Goal: Transaction & Acquisition: Book appointment/travel/reservation

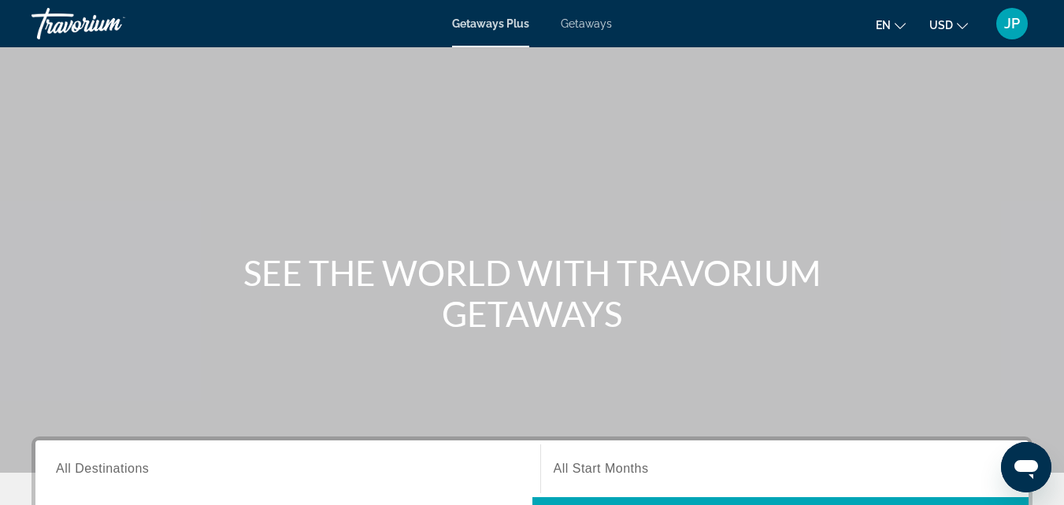
click at [567, 24] on span "Getaways" at bounding box center [586, 23] width 51 height 13
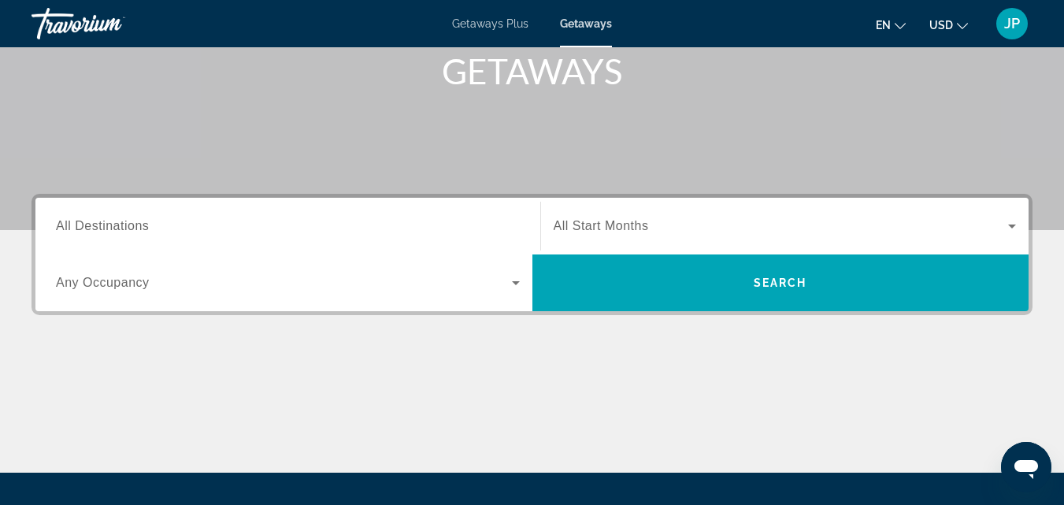
scroll to position [246, 0]
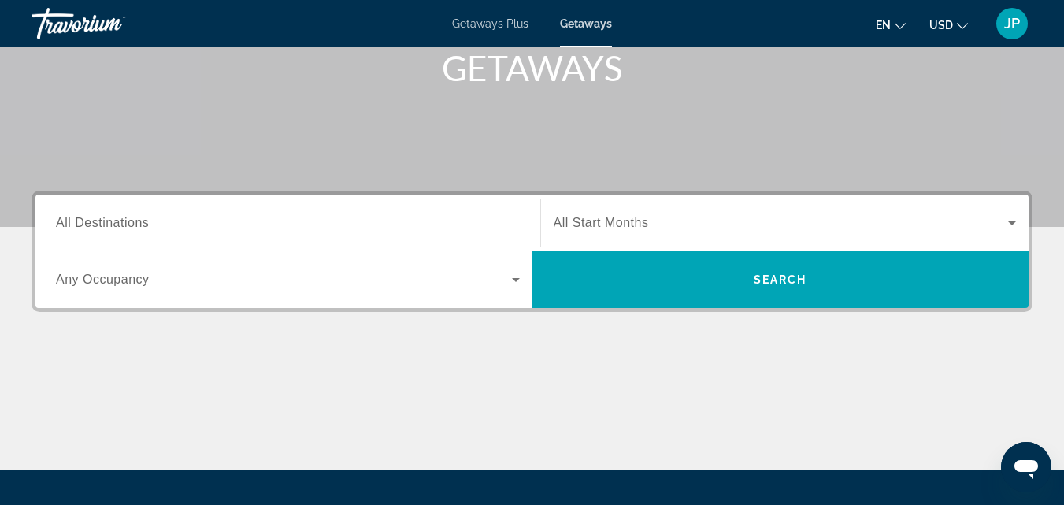
click at [615, 218] on span "All Start Months" at bounding box center [601, 222] width 95 height 13
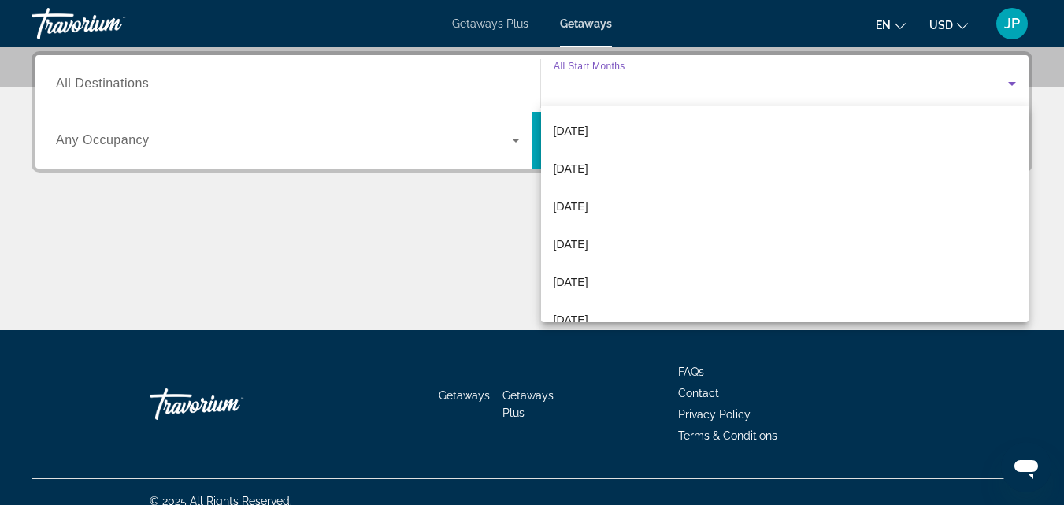
scroll to position [205, 0]
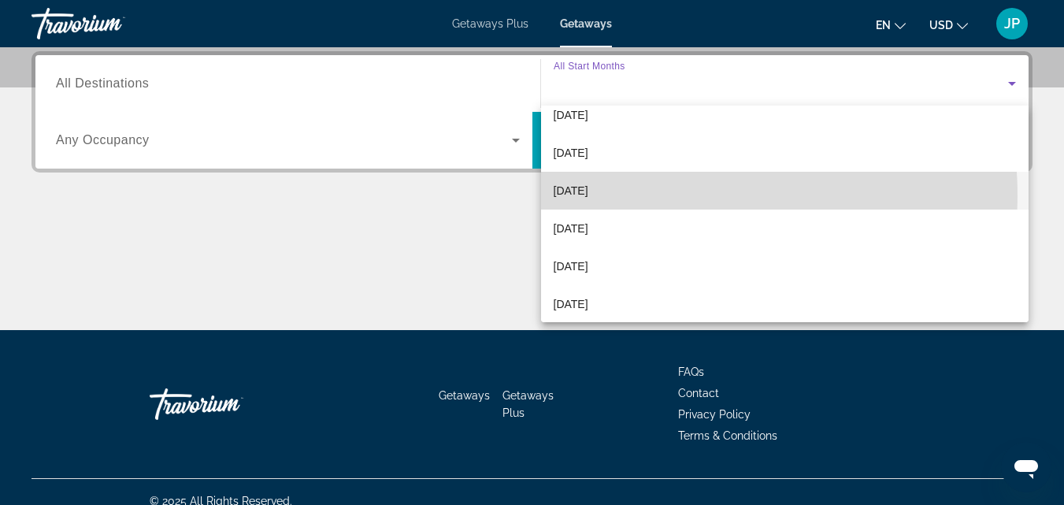
click at [588, 197] on span "[DATE]" at bounding box center [571, 190] width 35 height 19
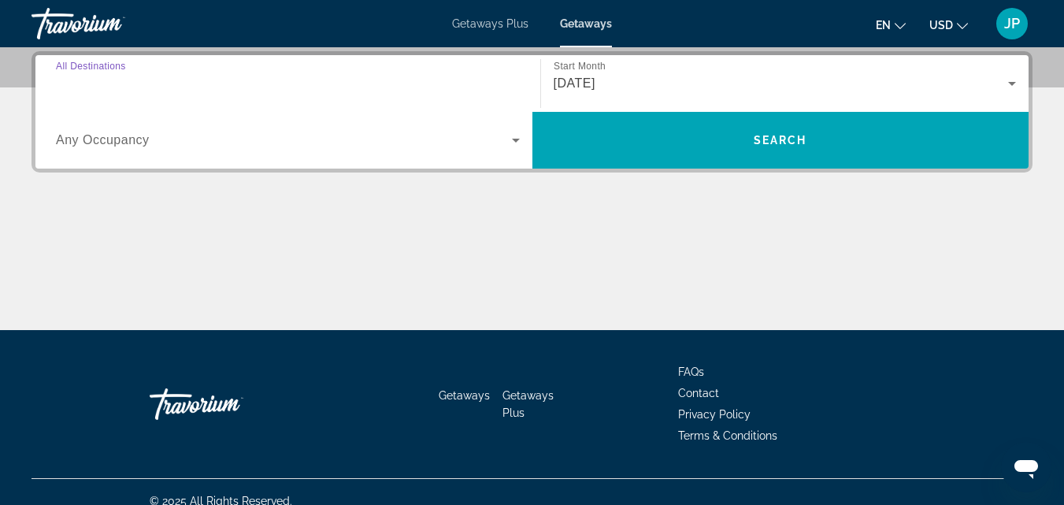
click at [267, 88] on input "Destination All Destinations" at bounding box center [288, 84] width 464 height 19
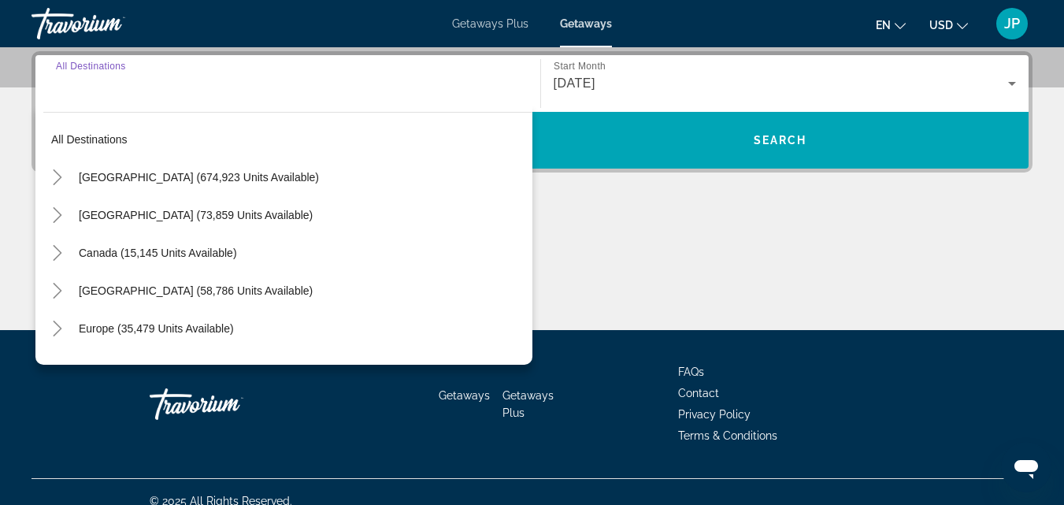
click at [1010, 79] on icon "Search widget" at bounding box center [1012, 83] width 19 height 19
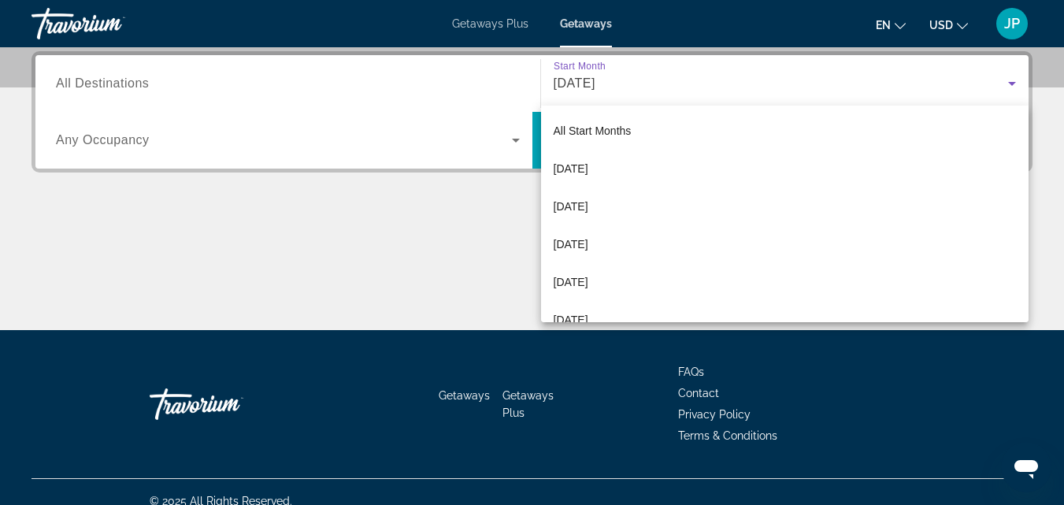
scroll to position [92, 0]
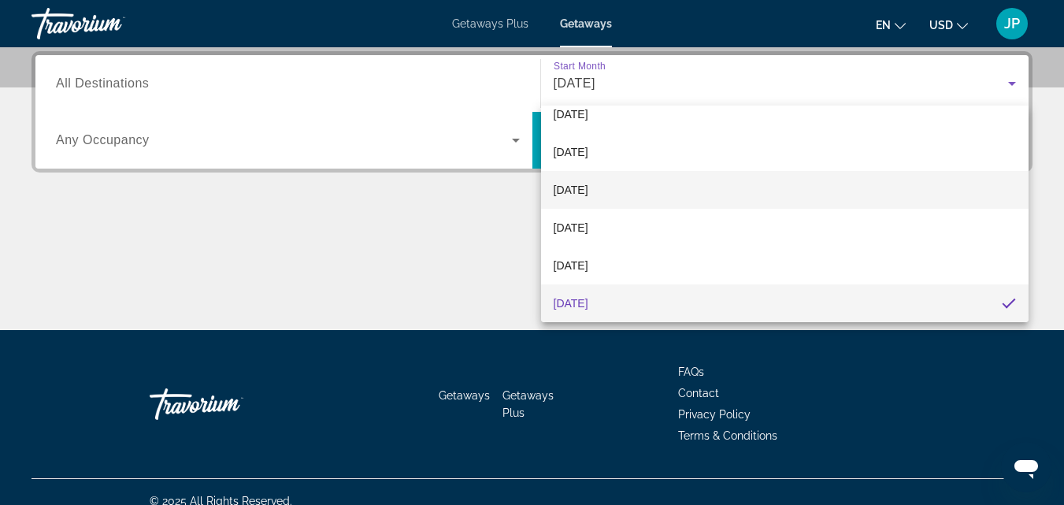
click at [588, 190] on span "[DATE]" at bounding box center [571, 189] width 35 height 19
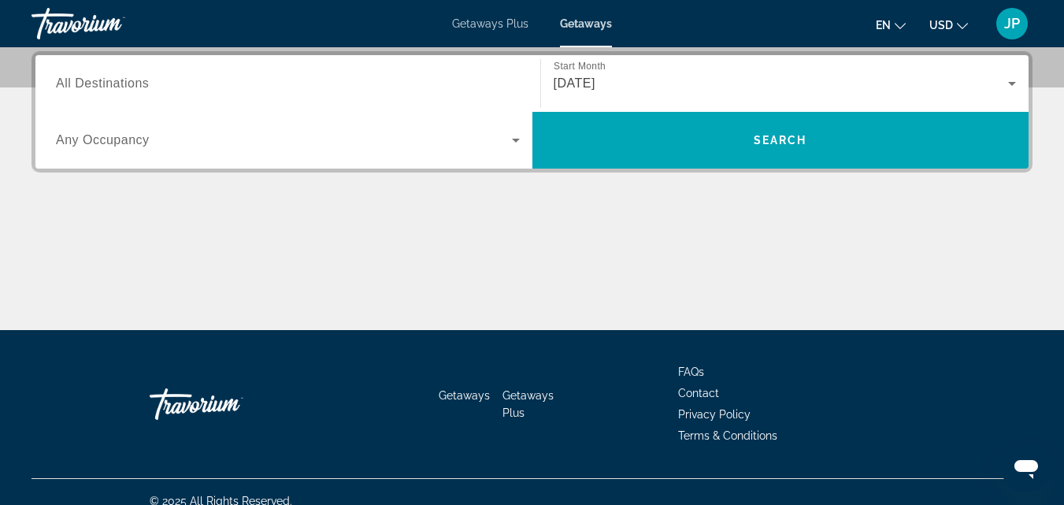
click at [143, 87] on span "All Destinations" at bounding box center [102, 82] width 93 height 13
click at [143, 87] on input "Destination All Destinations" at bounding box center [288, 84] width 464 height 19
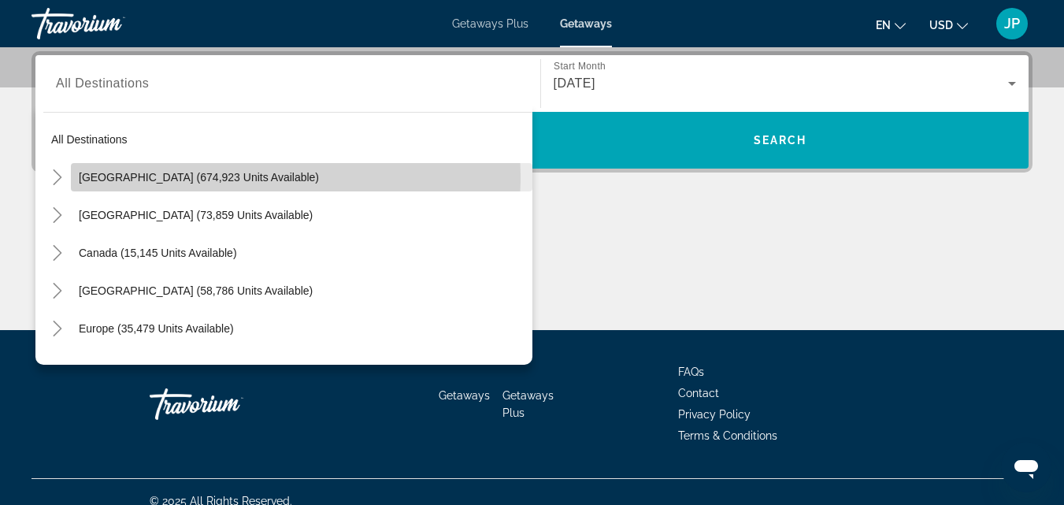
click at [128, 176] on span "[GEOGRAPHIC_DATA] (674,923 units available)" at bounding box center [199, 177] width 240 height 13
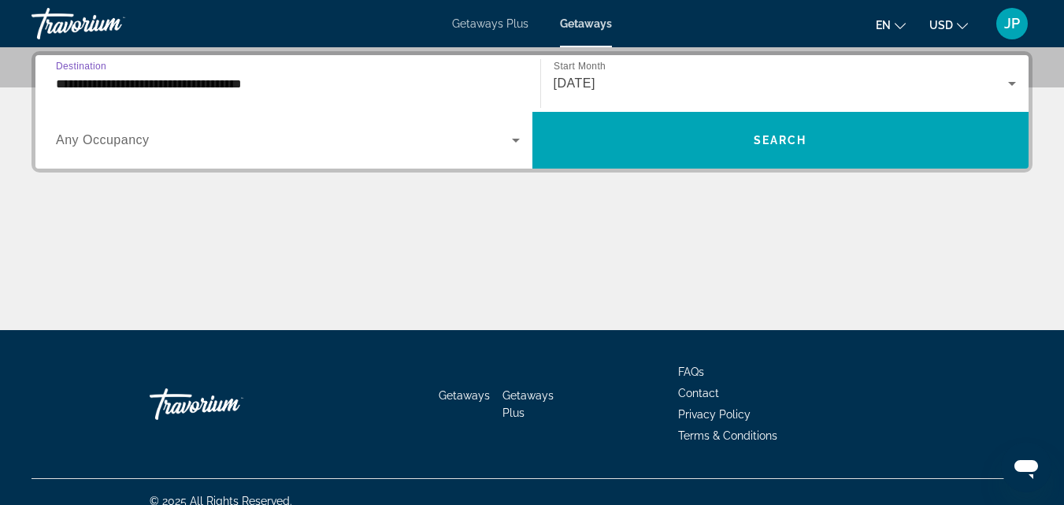
click at [141, 90] on input "**********" at bounding box center [288, 84] width 464 height 19
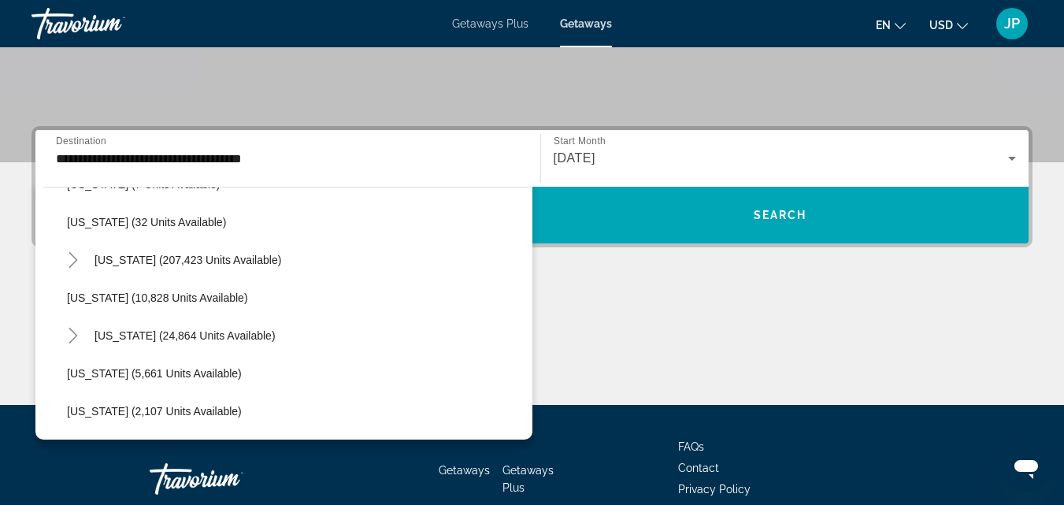
scroll to position [265, 0]
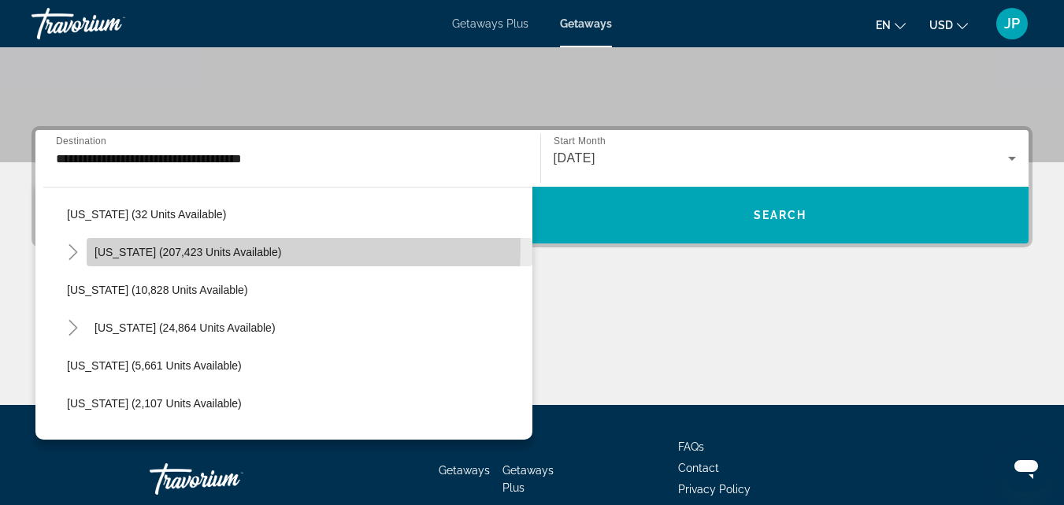
click at [101, 247] on span "[US_STATE] (207,423 units available)" at bounding box center [188, 252] width 187 height 13
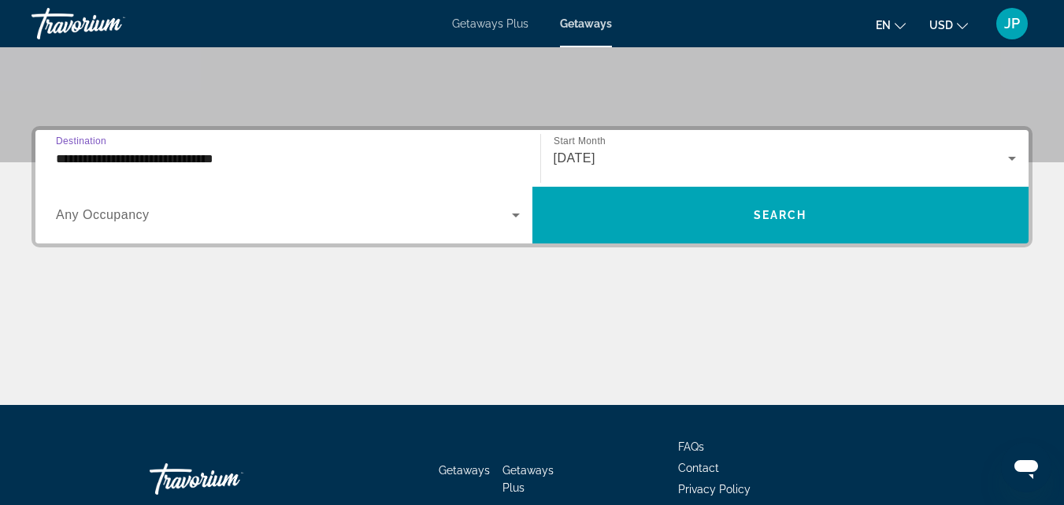
scroll to position [385, 0]
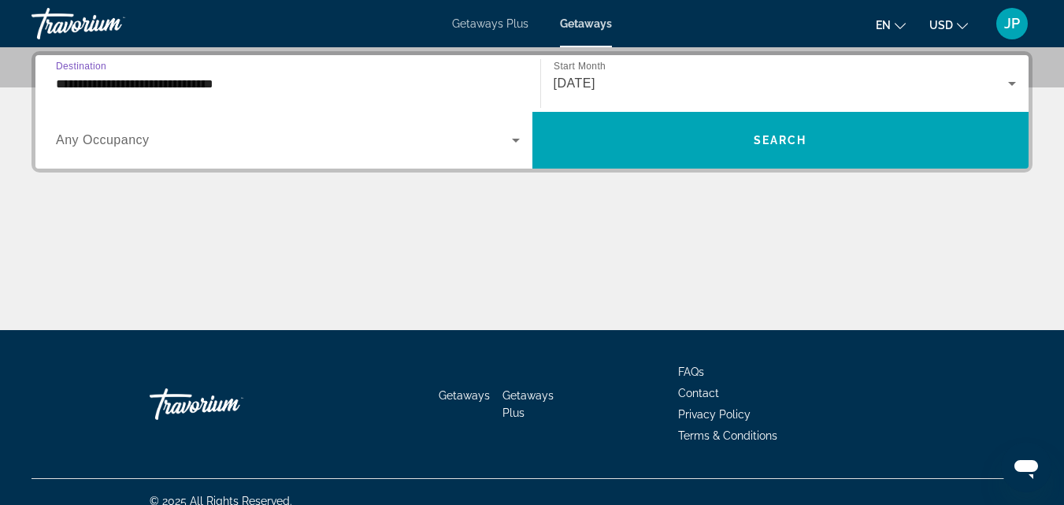
click at [69, 77] on input "**********" at bounding box center [288, 84] width 464 height 19
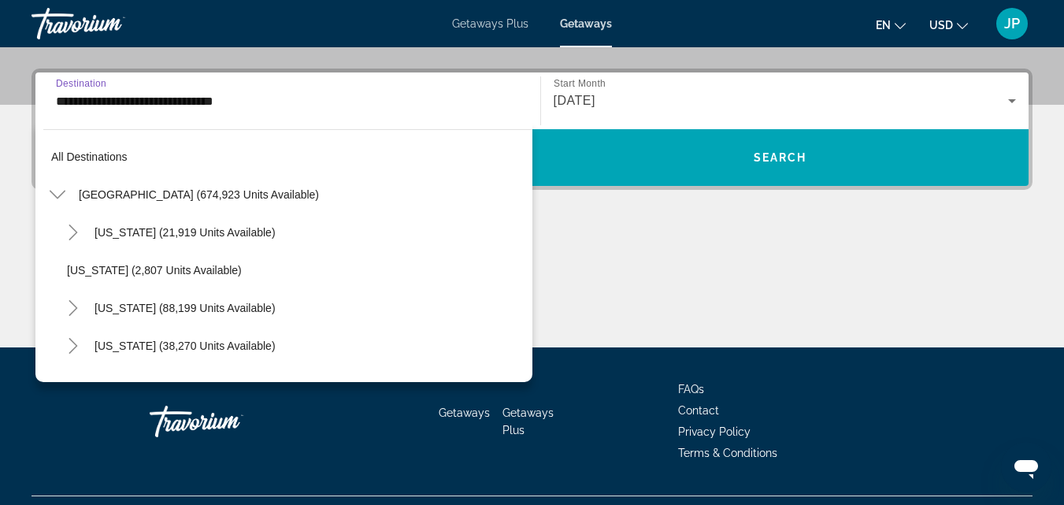
scroll to position [207, 0]
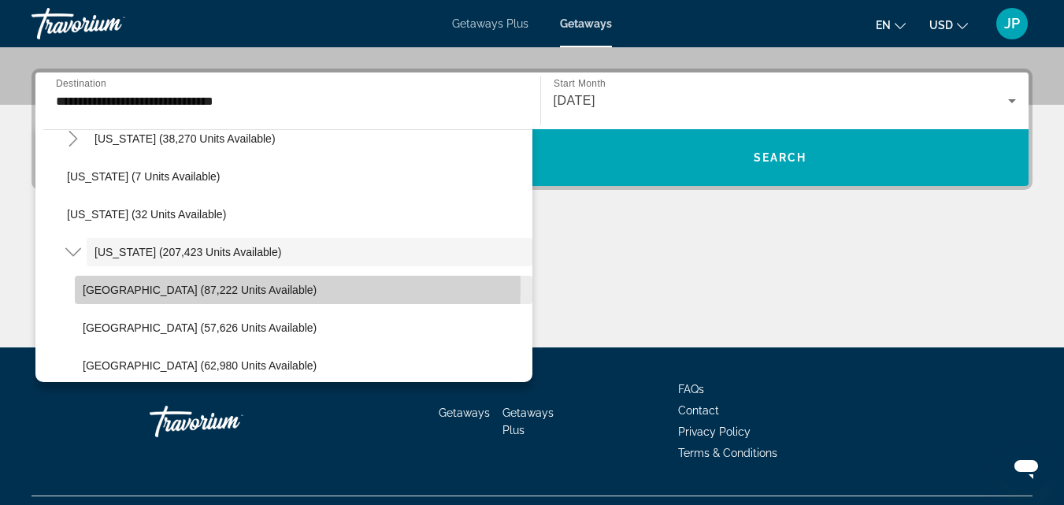
click at [99, 290] on span "[GEOGRAPHIC_DATA] (87,222 units available)" at bounding box center [200, 290] width 234 height 13
type input "**********"
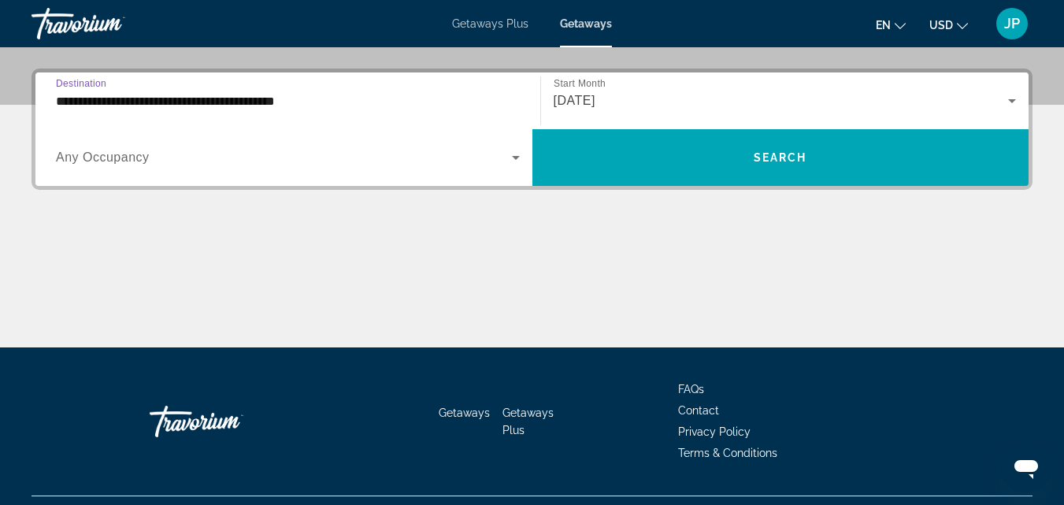
scroll to position [385, 0]
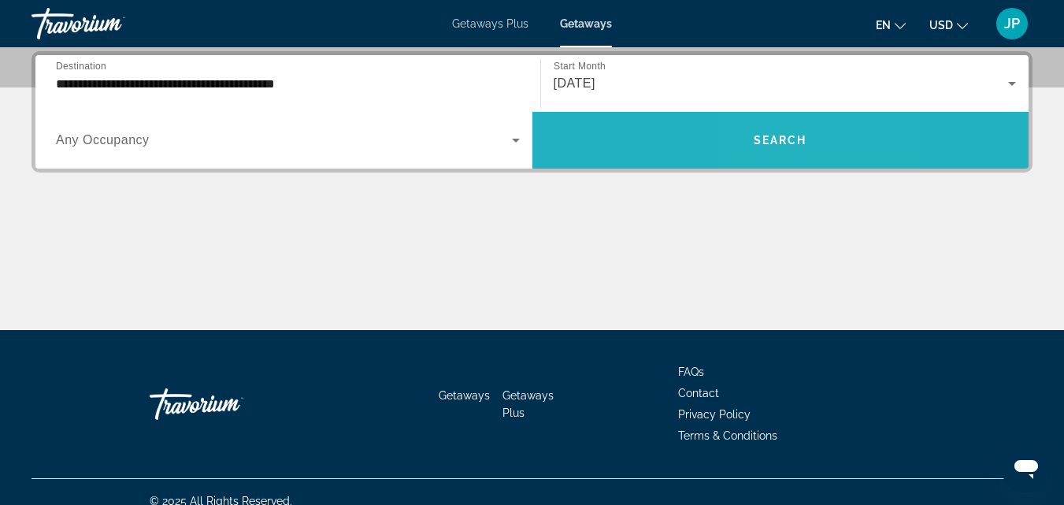
click at [773, 140] on span "Search" at bounding box center [781, 140] width 54 height 13
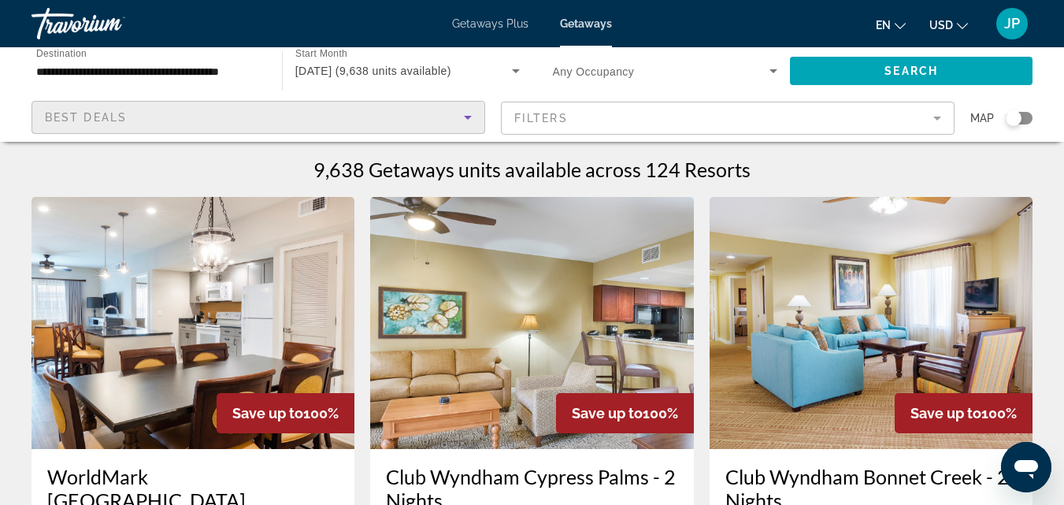
click at [470, 119] on icon "Sort by" at bounding box center [467, 117] width 19 height 19
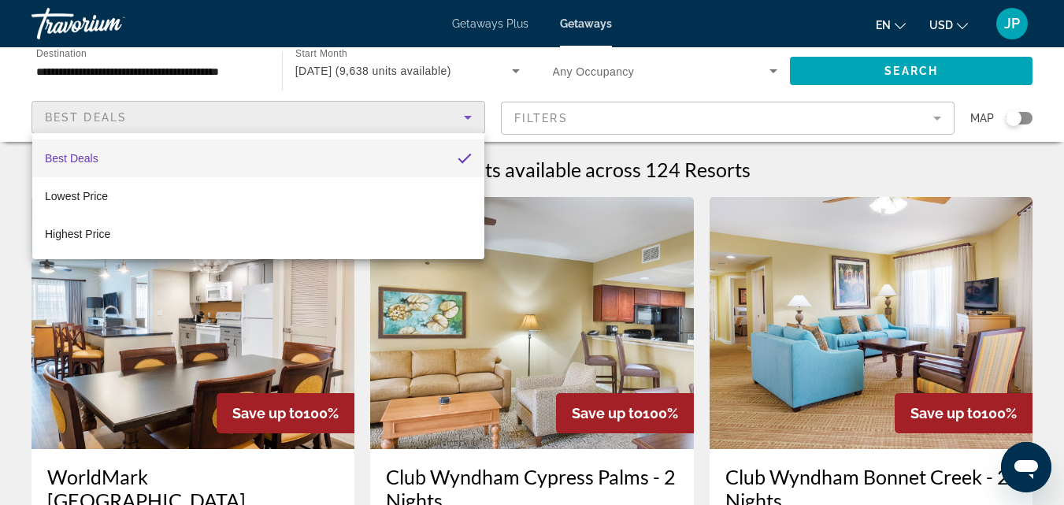
click at [470, 119] on div at bounding box center [532, 252] width 1064 height 505
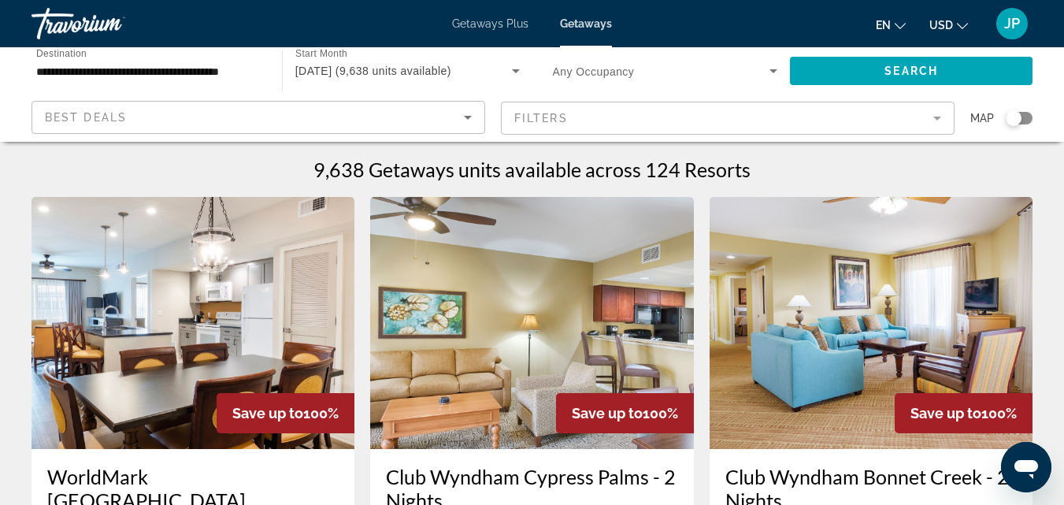
click at [572, 117] on mat-form-field "Filters" at bounding box center [728, 118] width 454 height 33
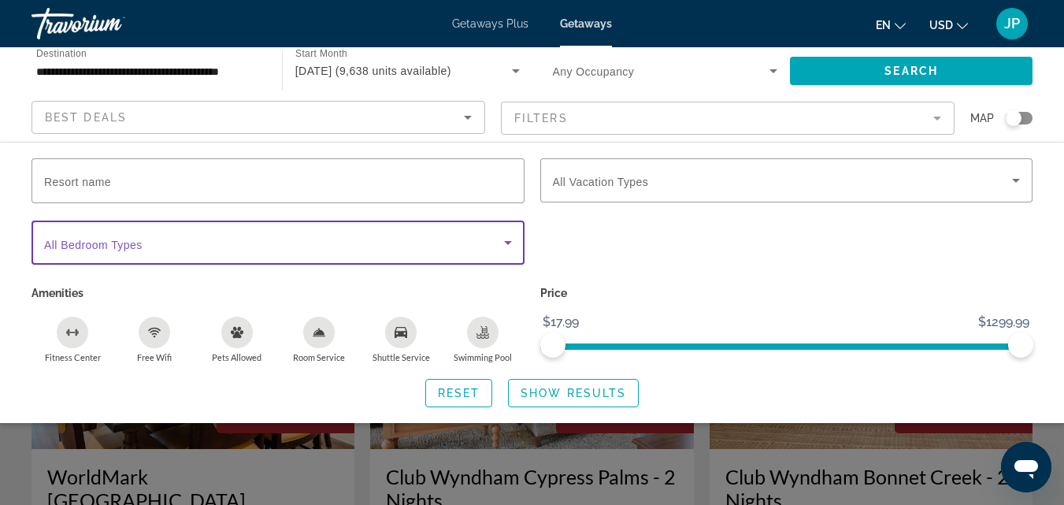
click at [504, 243] on icon "Search widget" at bounding box center [508, 242] width 19 height 19
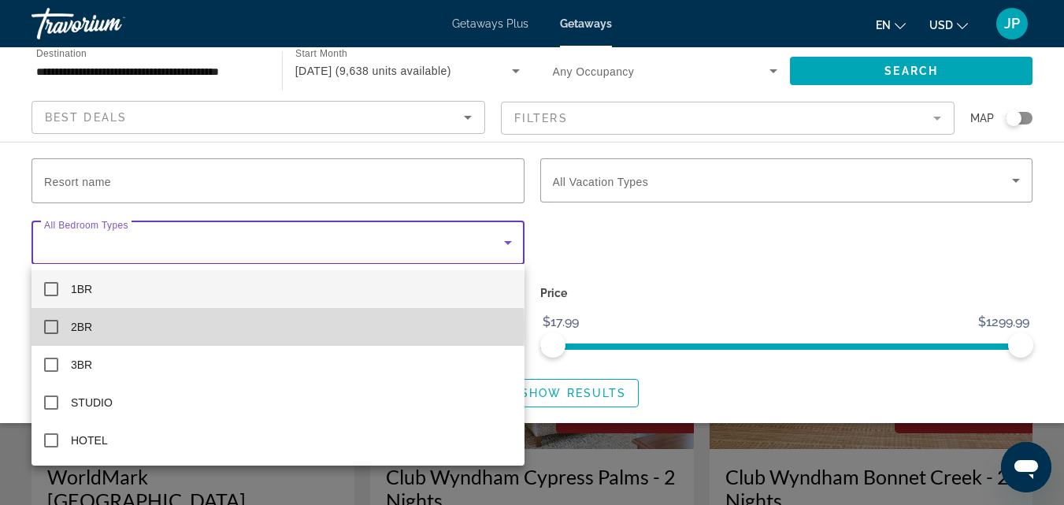
click at [50, 328] on mat-pseudo-checkbox at bounding box center [51, 327] width 14 height 14
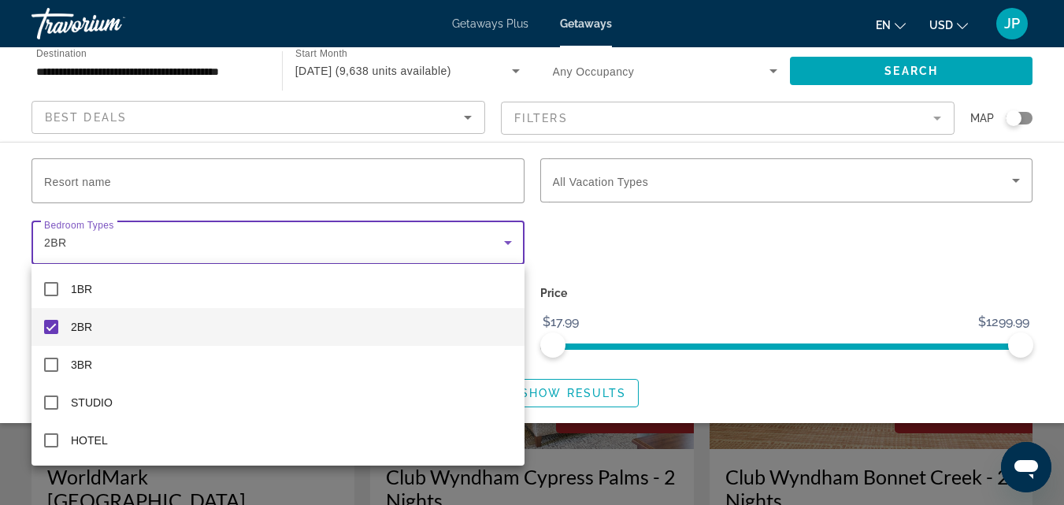
drag, startPoint x: 1023, startPoint y: 349, endPoint x: 914, endPoint y: 310, distance: 115.3
click at [764, 347] on div at bounding box center [532, 252] width 1064 height 505
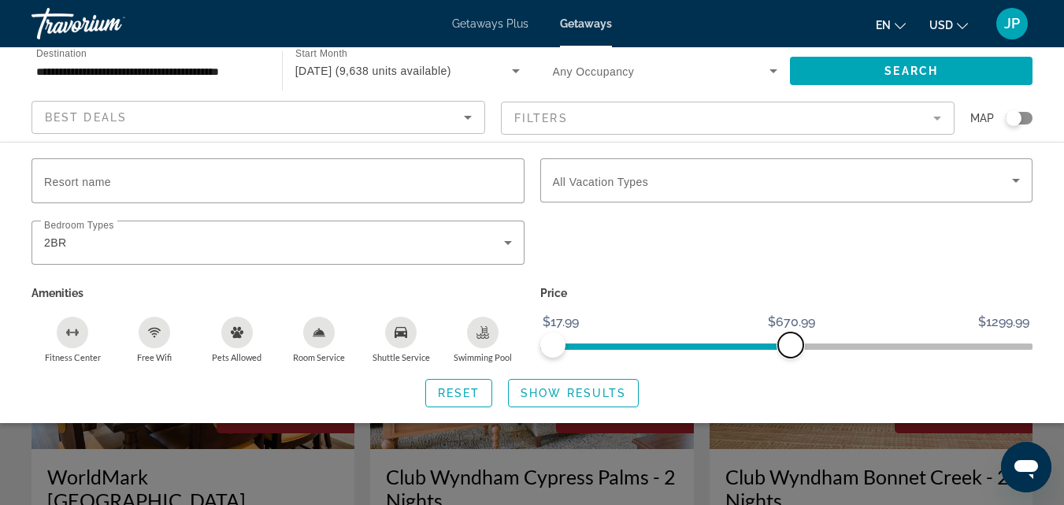
drag, startPoint x: 1024, startPoint y: 346, endPoint x: 791, endPoint y: 367, distance: 234.1
click at [791, 367] on div "Resort name Vacation Types All Vacation Types Bedroom Types All Bedroom Types 2…" at bounding box center [532, 282] width 1064 height 249
click at [1012, 182] on icon "Search widget" at bounding box center [1015, 180] width 19 height 19
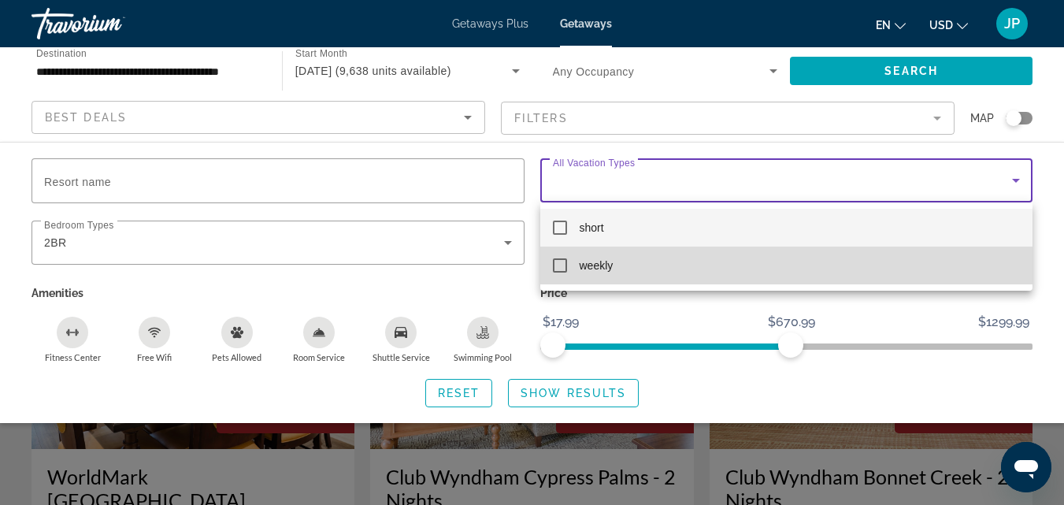
click at [561, 269] on mat-pseudo-checkbox at bounding box center [560, 265] width 14 height 14
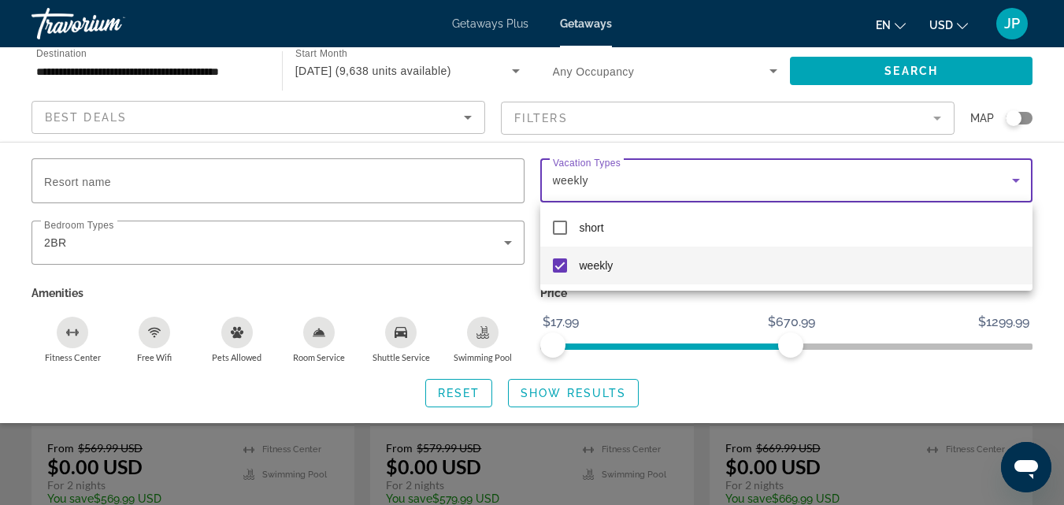
scroll to position [220, 0]
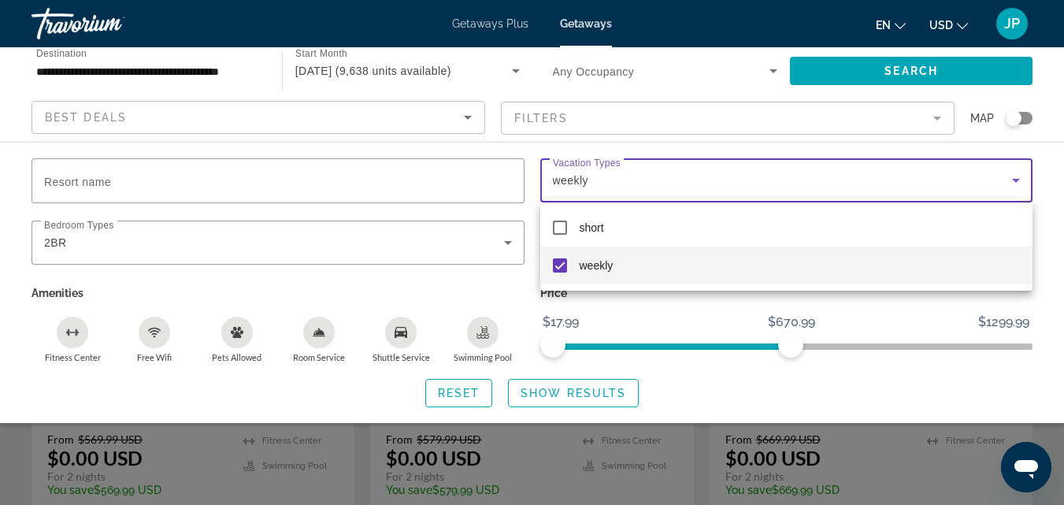
click at [575, 395] on div at bounding box center [532, 252] width 1064 height 505
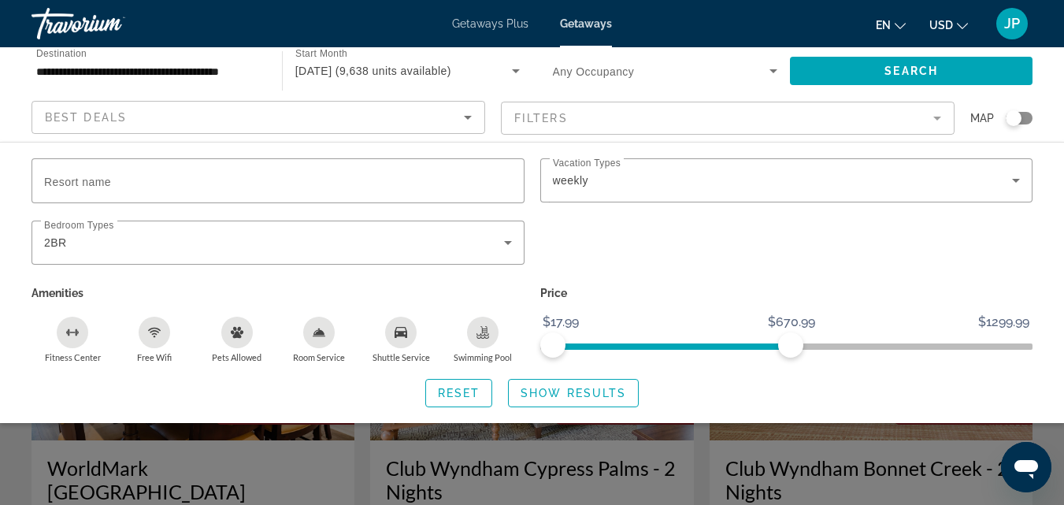
scroll to position [0, 0]
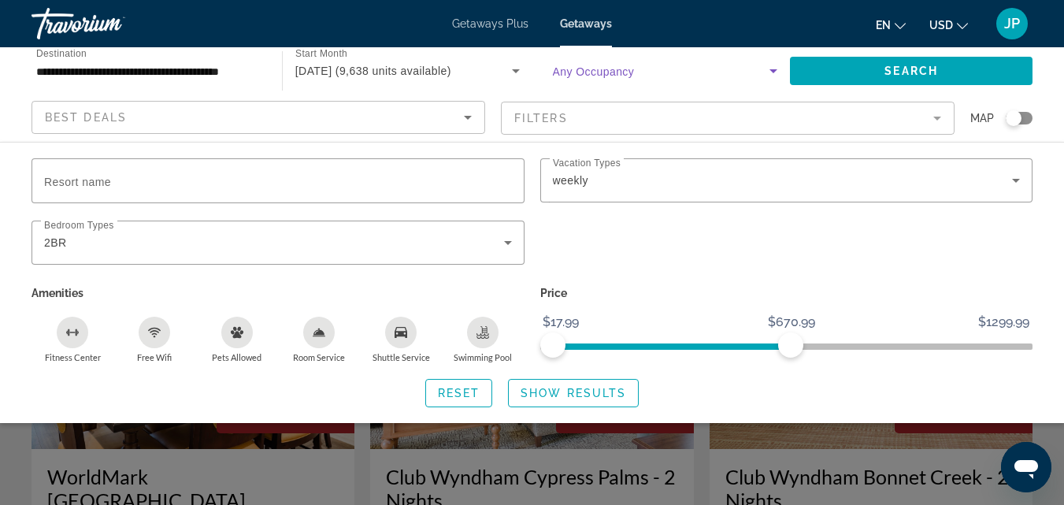
click at [769, 69] on icon "Search widget" at bounding box center [773, 70] width 19 height 19
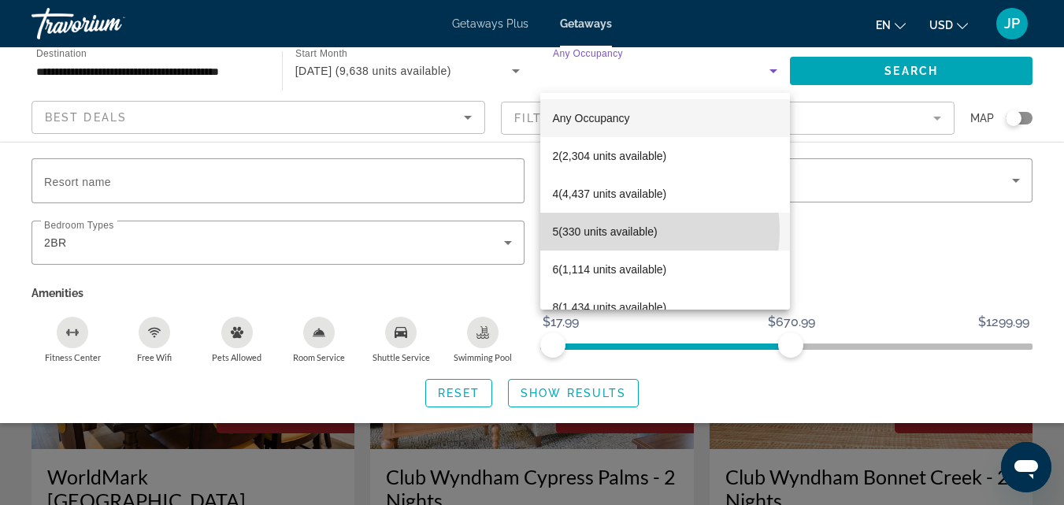
click at [632, 231] on span "5 (330 units available)" at bounding box center [605, 231] width 105 height 19
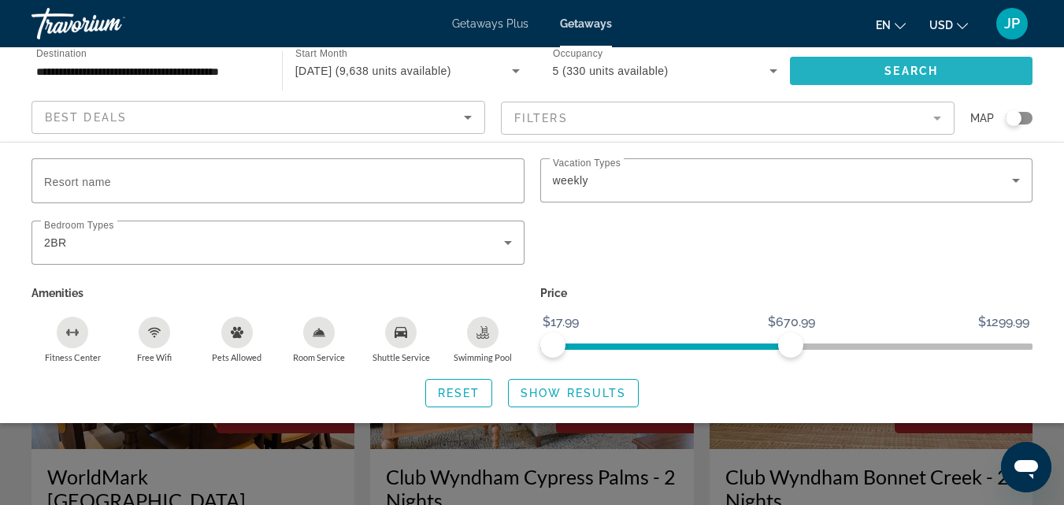
click at [924, 68] on span "Search" at bounding box center [911, 71] width 54 height 13
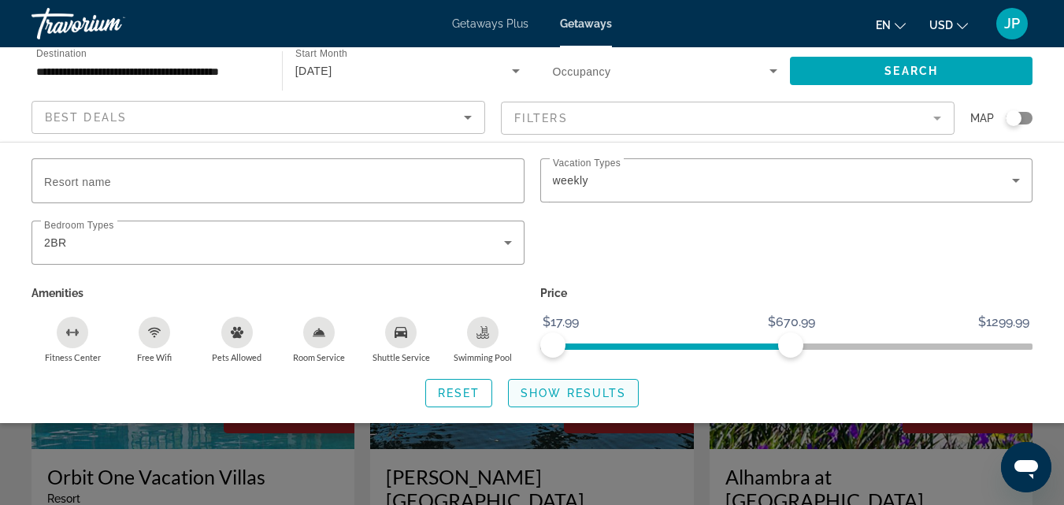
click at [579, 392] on span "Show Results" at bounding box center [574, 393] width 106 height 13
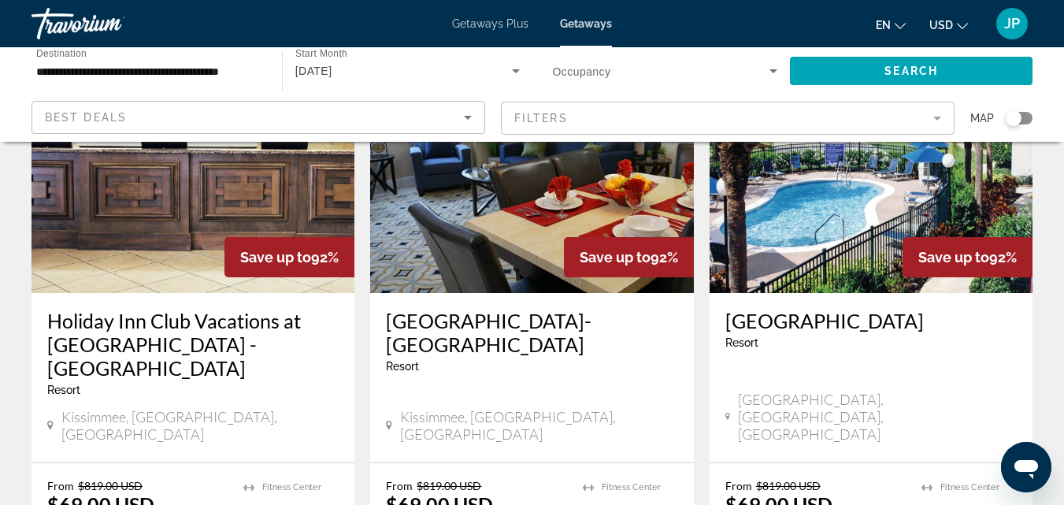
scroll to position [1353, 0]
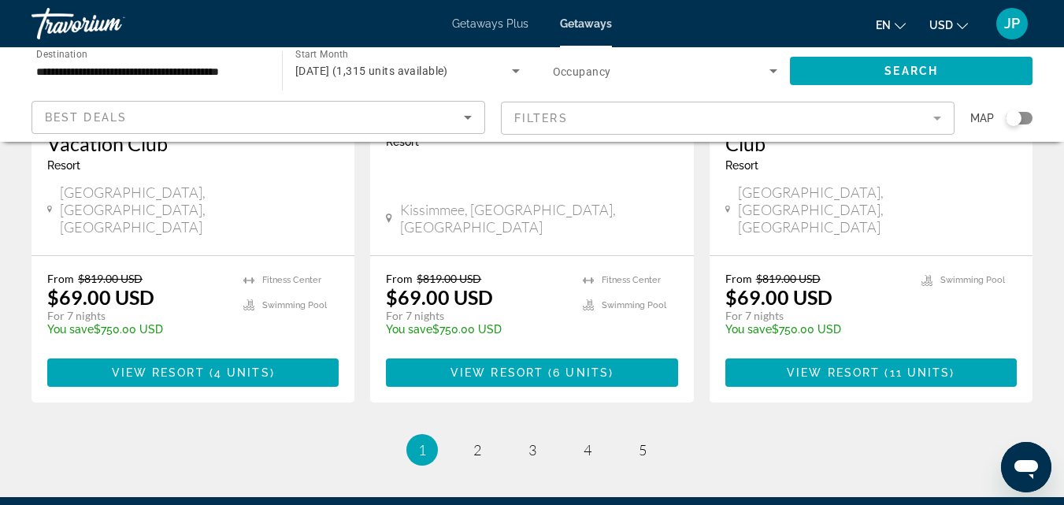
scroll to position [2144, 0]
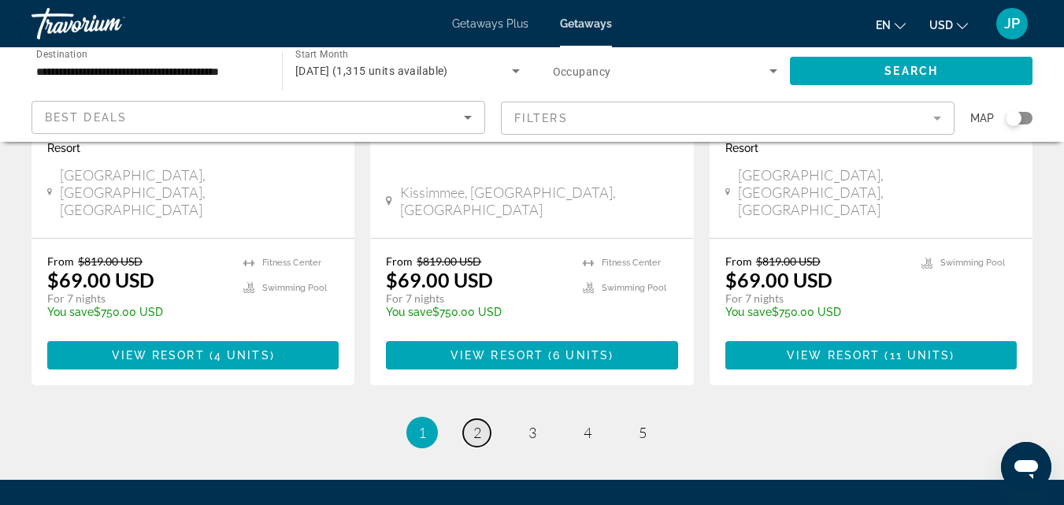
click at [480, 424] on span "2" at bounding box center [477, 432] width 8 height 17
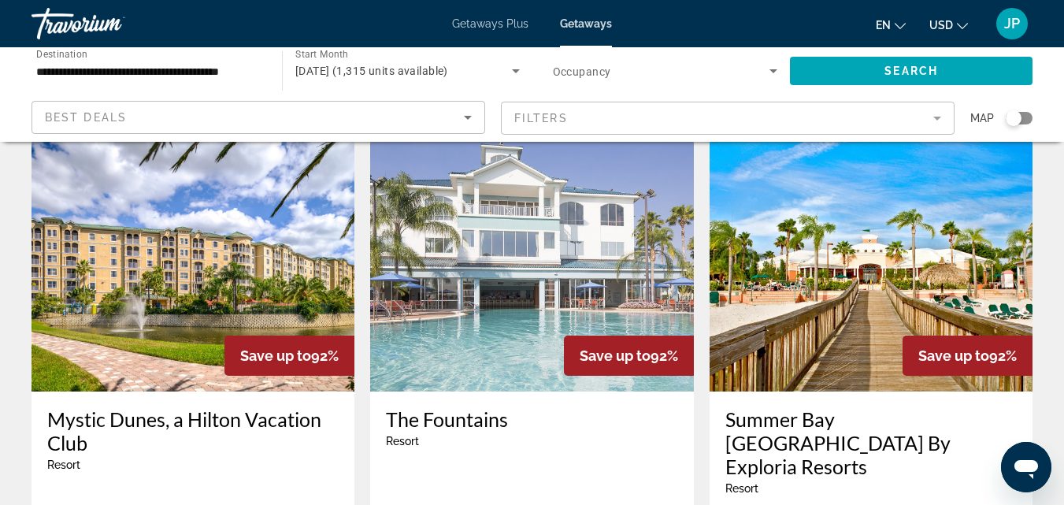
scroll to position [54, 0]
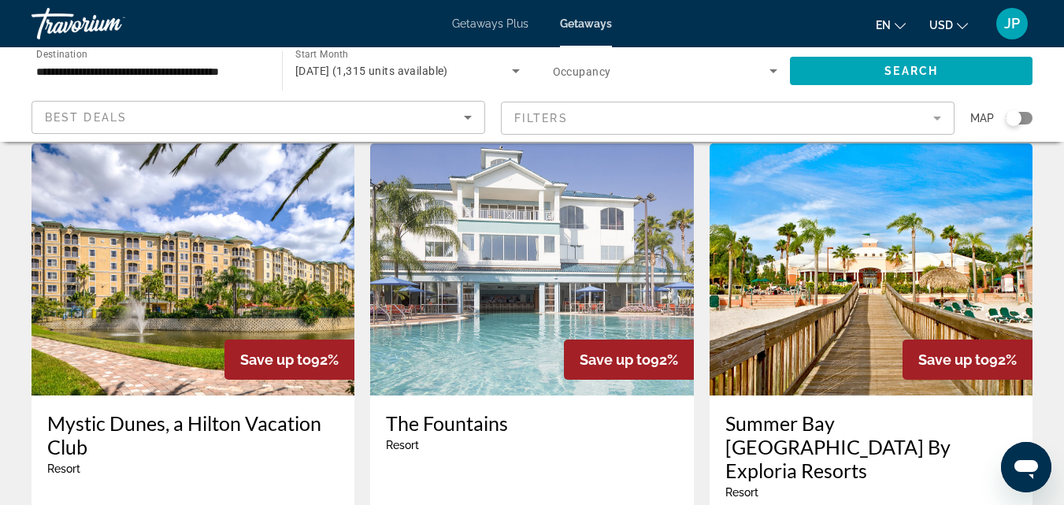
click at [485, 280] on img "Main content" at bounding box center [531, 269] width 323 height 252
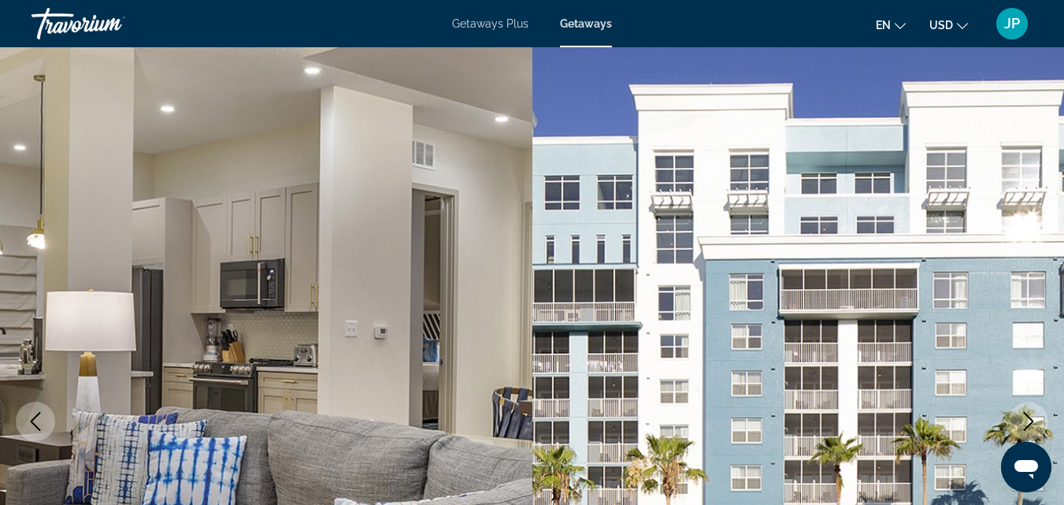
click at [1025, 421] on icon "Next image" at bounding box center [1028, 421] width 19 height 19
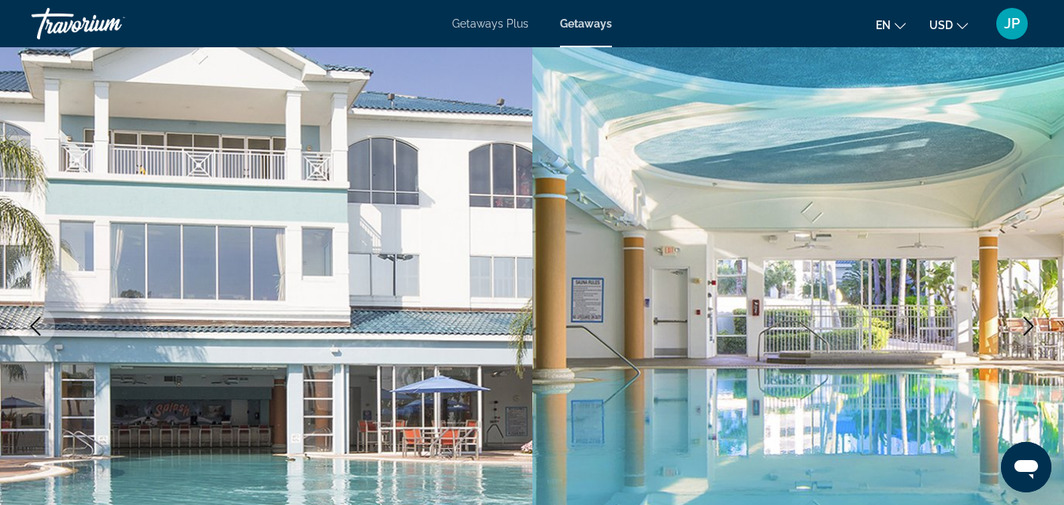
scroll to position [106, 0]
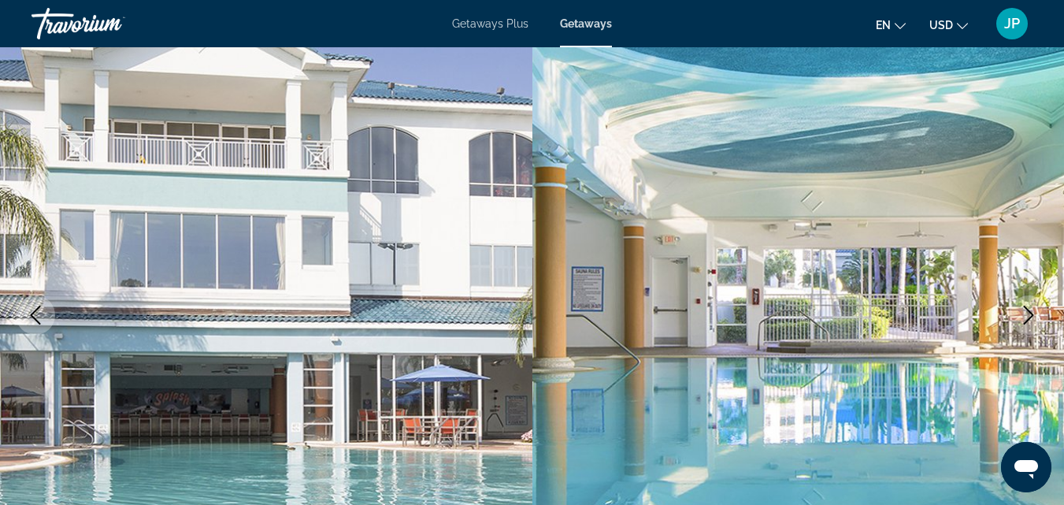
click at [1029, 313] on icon "Next image" at bounding box center [1028, 315] width 19 height 19
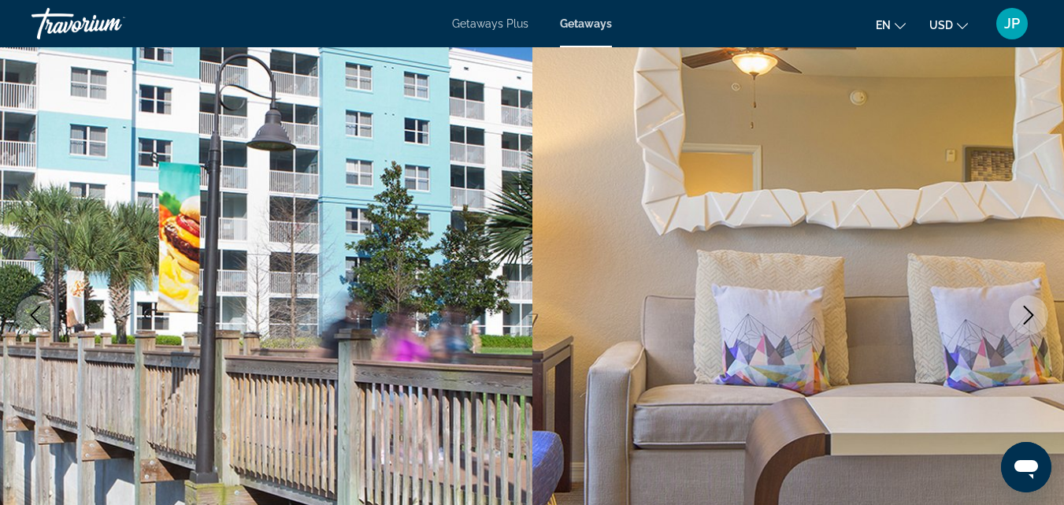
click at [1029, 313] on icon "Next image" at bounding box center [1028, 315] width 19 height 19
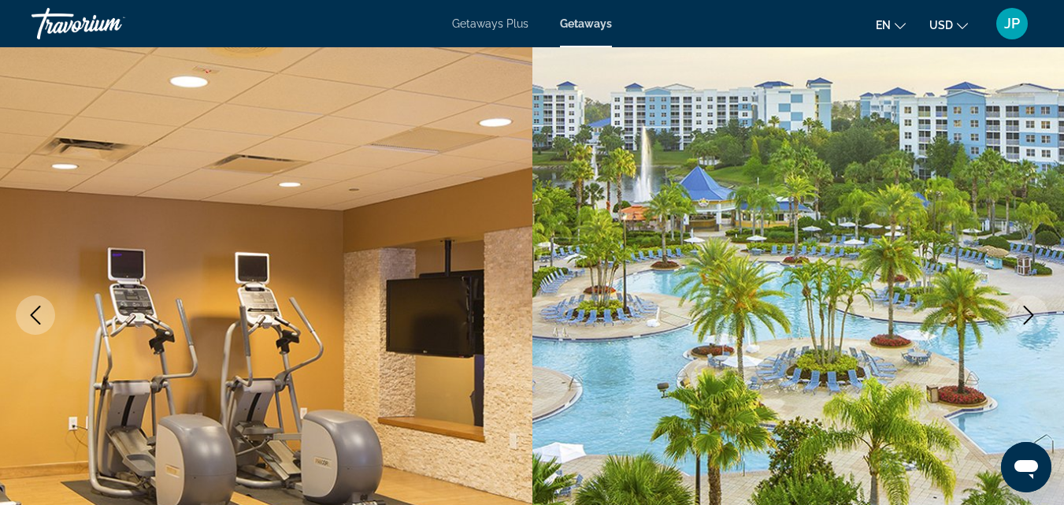
click at [1029, 313] on icon "Next image" at bounding box center [1028, 315] width 19 height 19
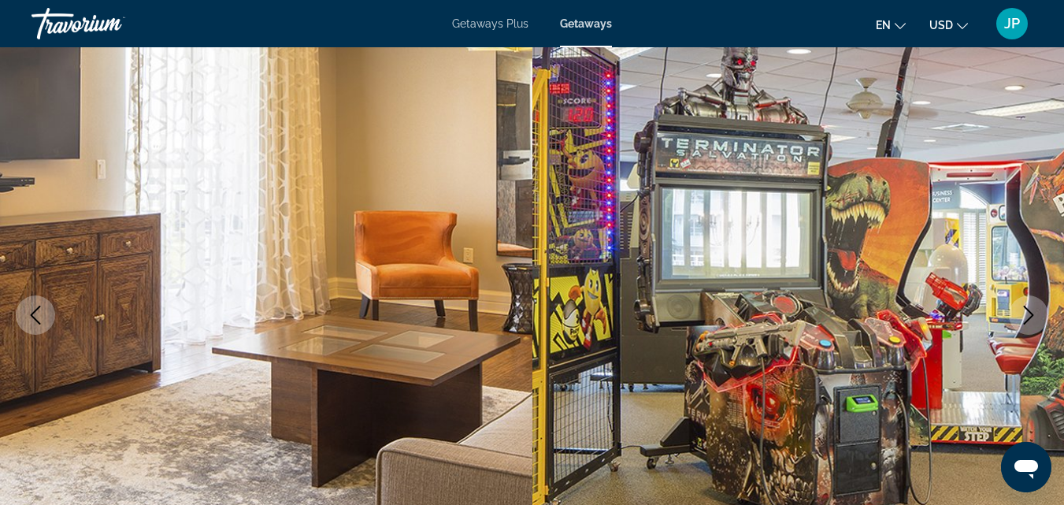
click at [1029, 313] on icon "Next image" at bounding box center [1028, 315] width 19 height 19
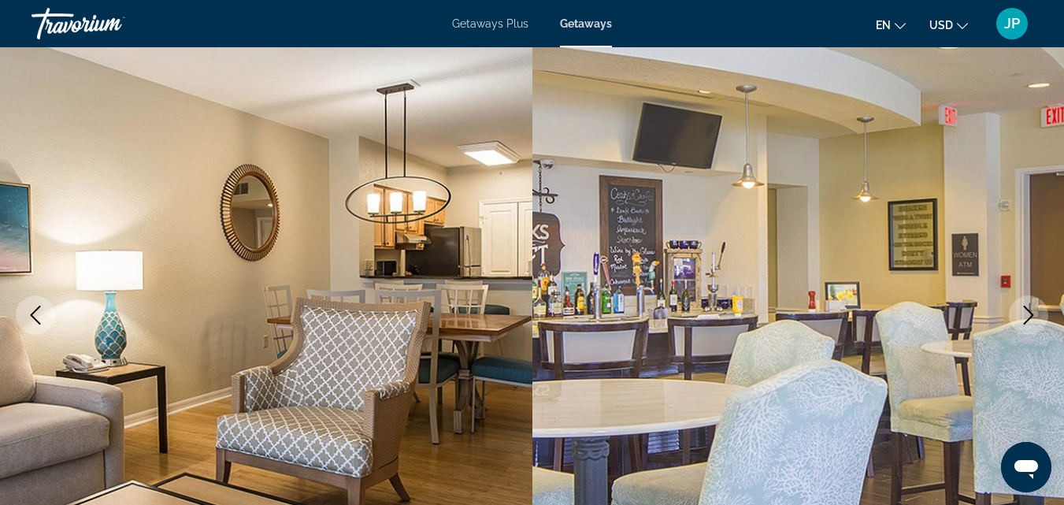
click at [1029, 313] on icon "Next image" at bounding box center [1028, 315] width 19 height 19
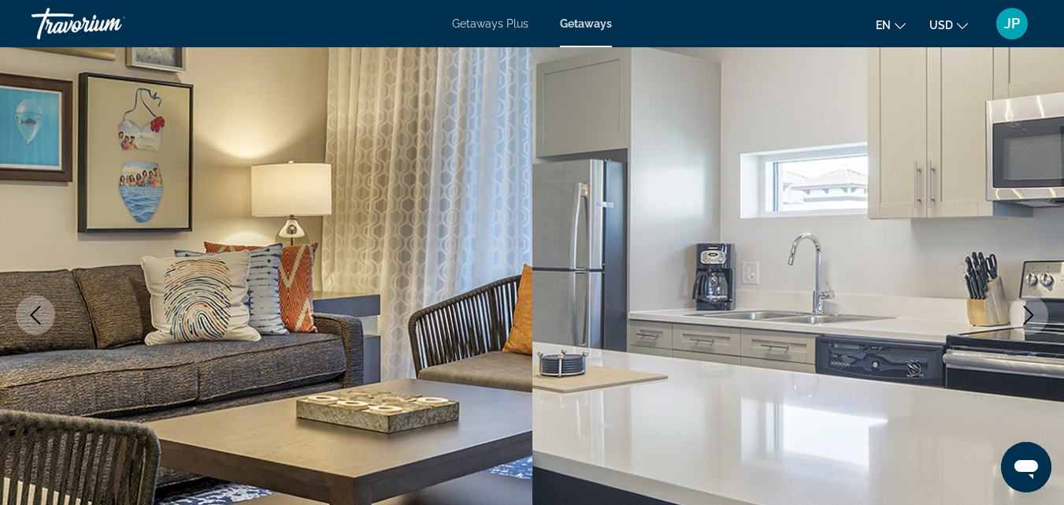
click at [1029, 313] on icon "Next image" at bounding box center [1028, 315] width 19 height 19
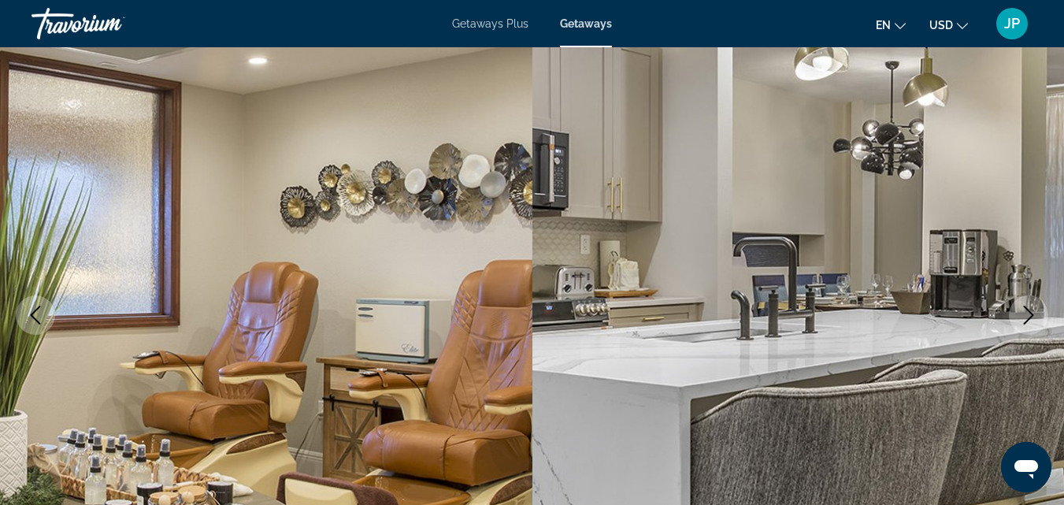
click at [1029, 313] on icon "Next image" at bounding box center [1028, 315] width 19 height 19
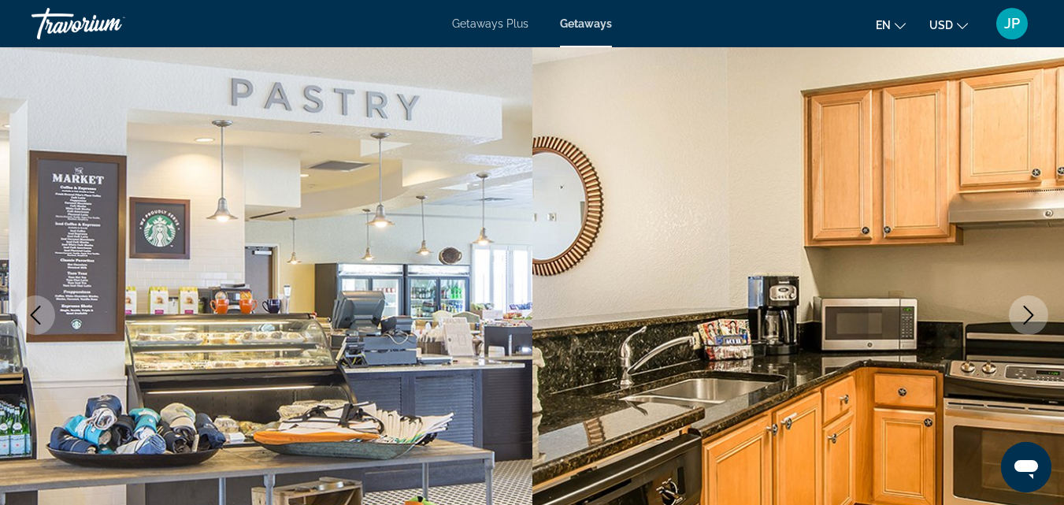
click at [1029, 313] on icon "Next image" at bounding box center [1028, 315] width 19 height 19
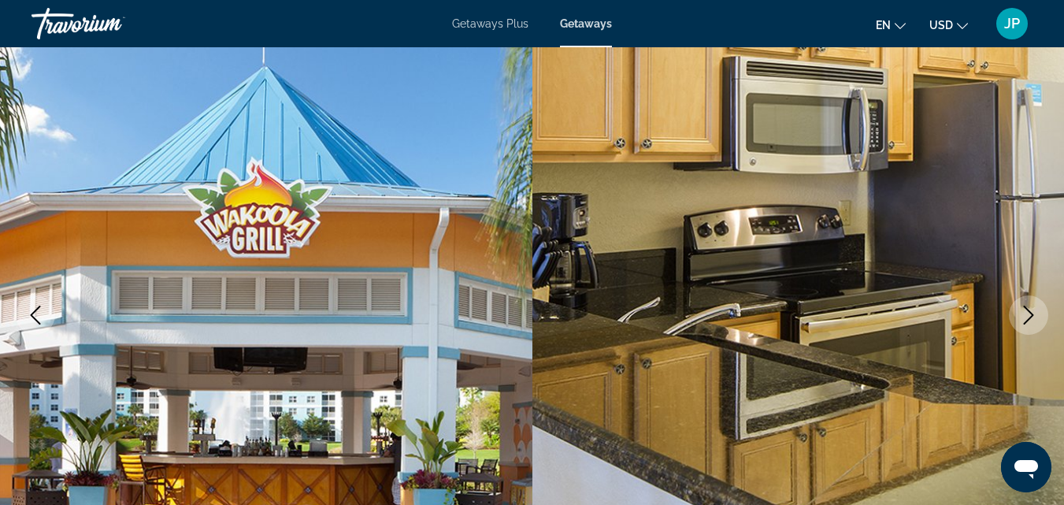
click at [1029, 313] on icon "Next image" at bounding box center [1028, 315] width 19 height 19
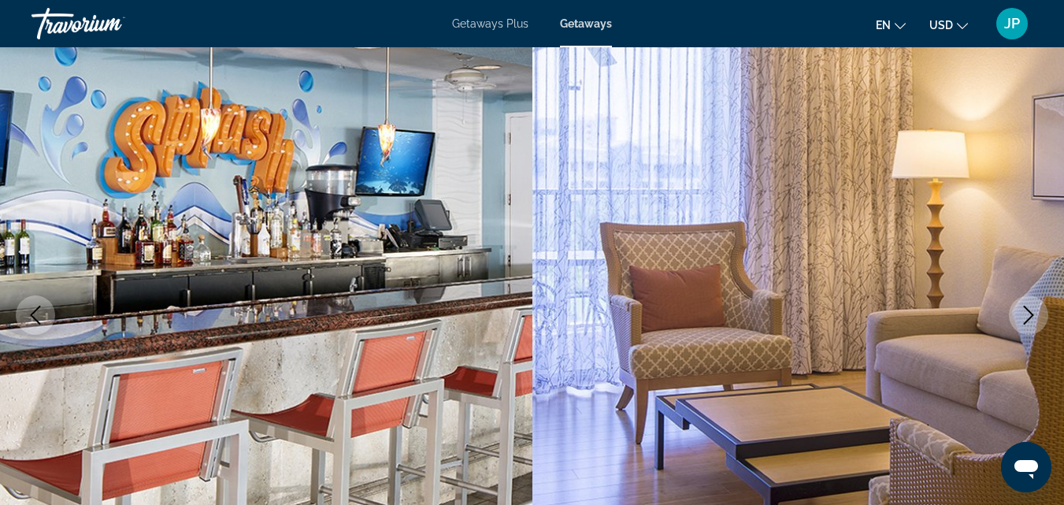
click at [1029, 313] on icon "Next image" at bounding box center [1028, 315] width 19 height 19
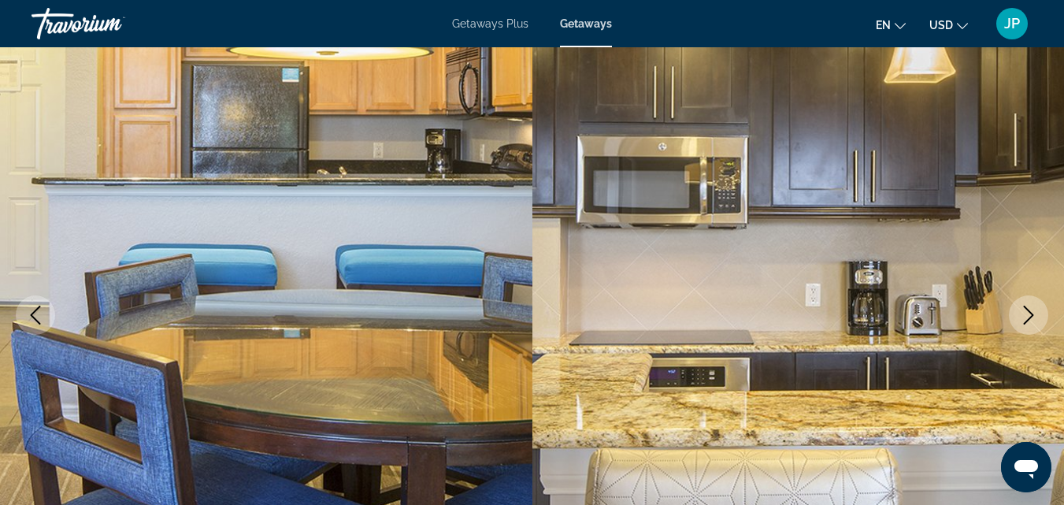
click at [1029, 313] on icon "Next image" at bounding box center [1028, 315] width 19 height 19
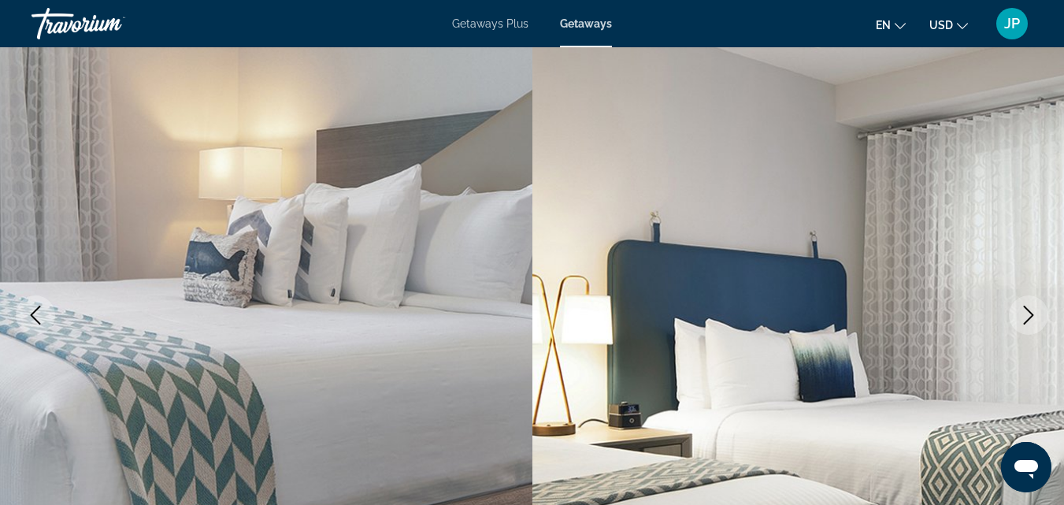
click at [1029, 313] on icon "Next image" at bounding box center [1028, 315] width 19 height 19
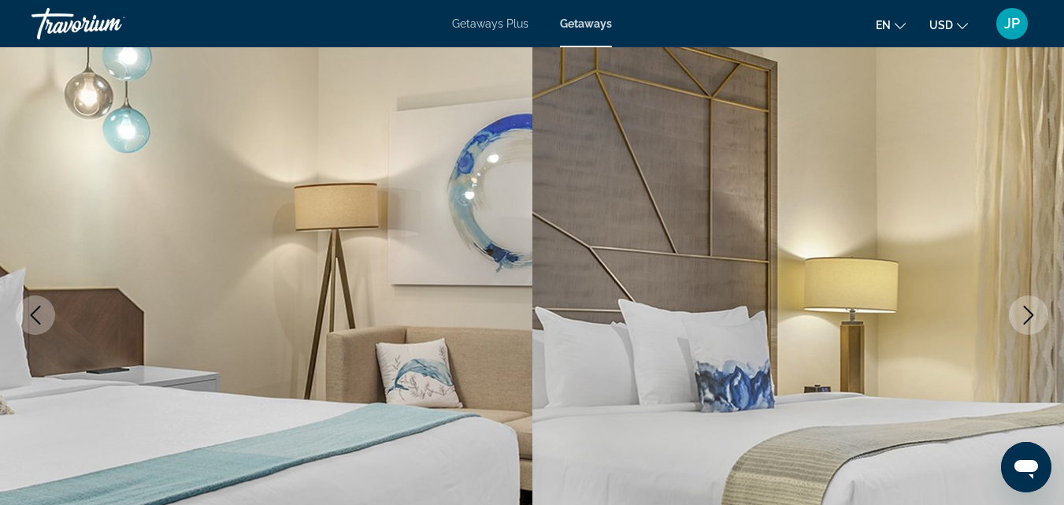
click at [1029, 313] on icon "Next image" at bounding box center [1028, 315] width 19 height 19
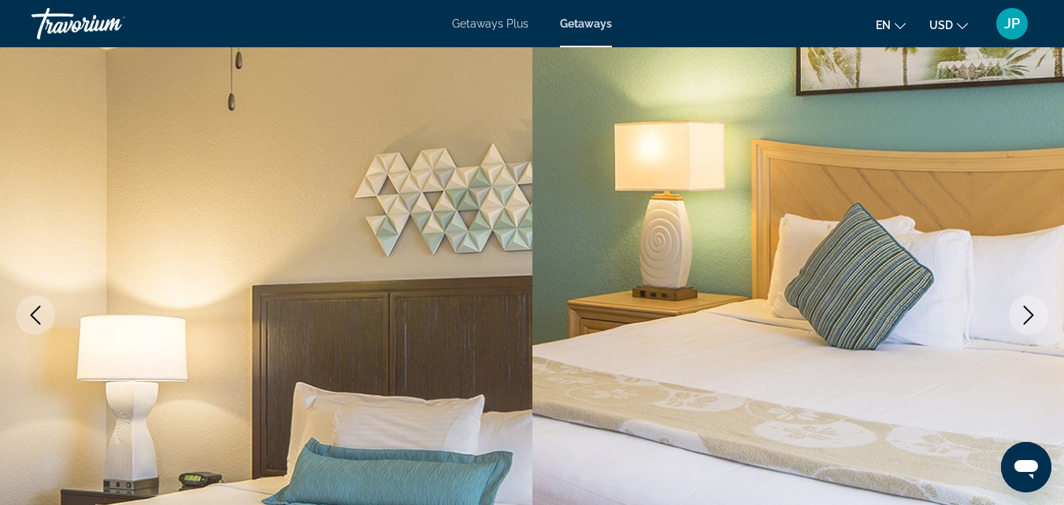
click at [1029, 313] on icon "Next image" at bounding box center [1028, 315] width 19 height 19
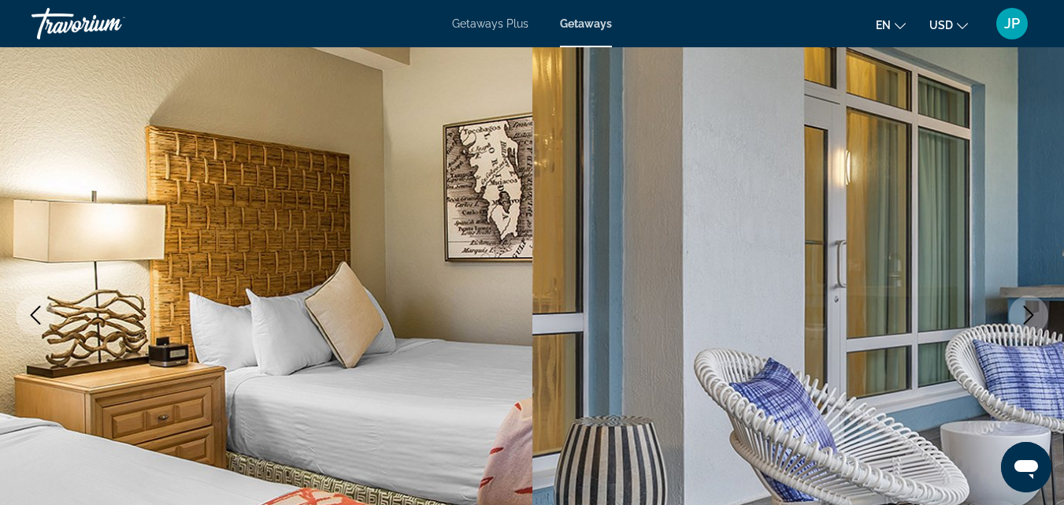
click at [1029, 313] on icon "Next image" at bounding box center [1028, 315] width 19 height 19
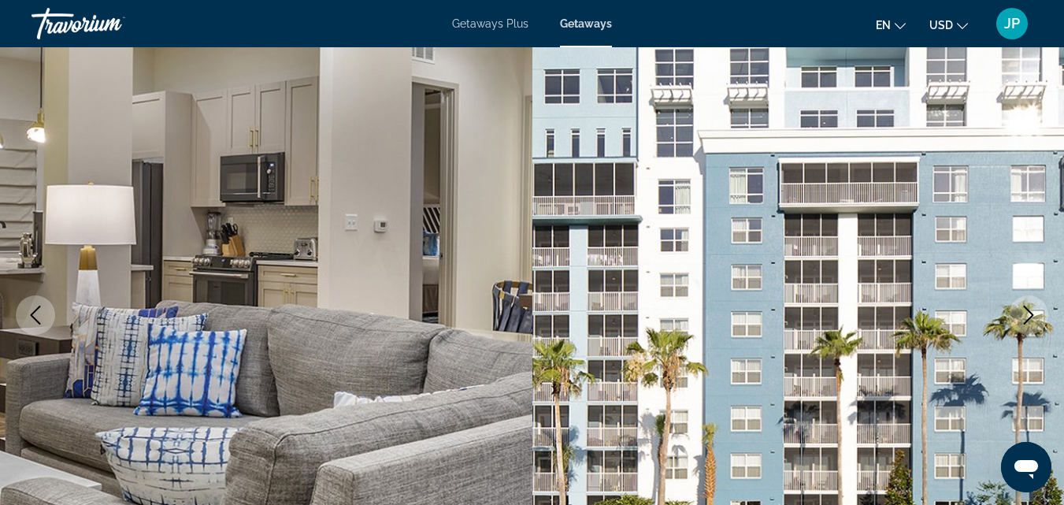
click at [1029, 313] on icon "Next image" at bounding box center [1028, 315] width 19 height 19
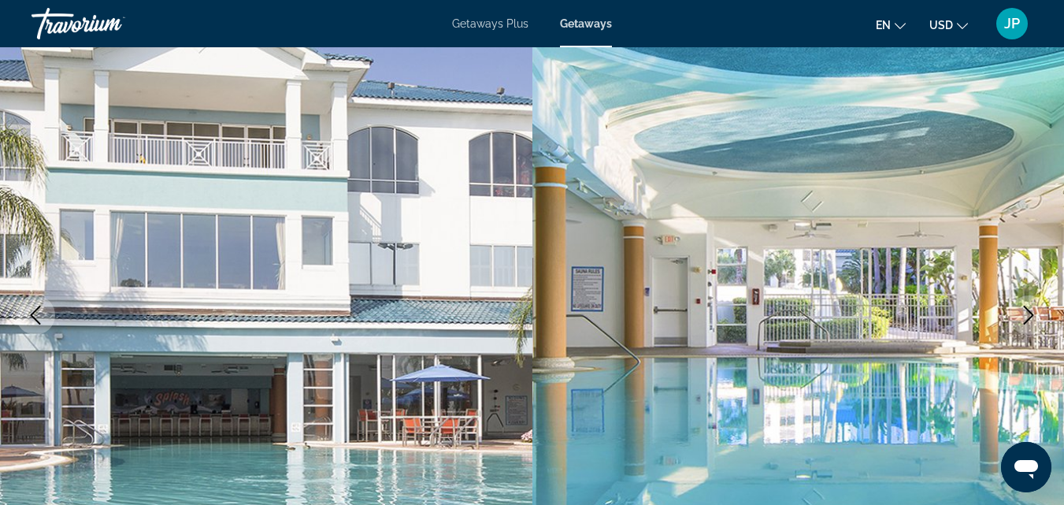
click at [1029, 313] on icon "Next image" at bounding box center [1028, 315] width 19 height 19
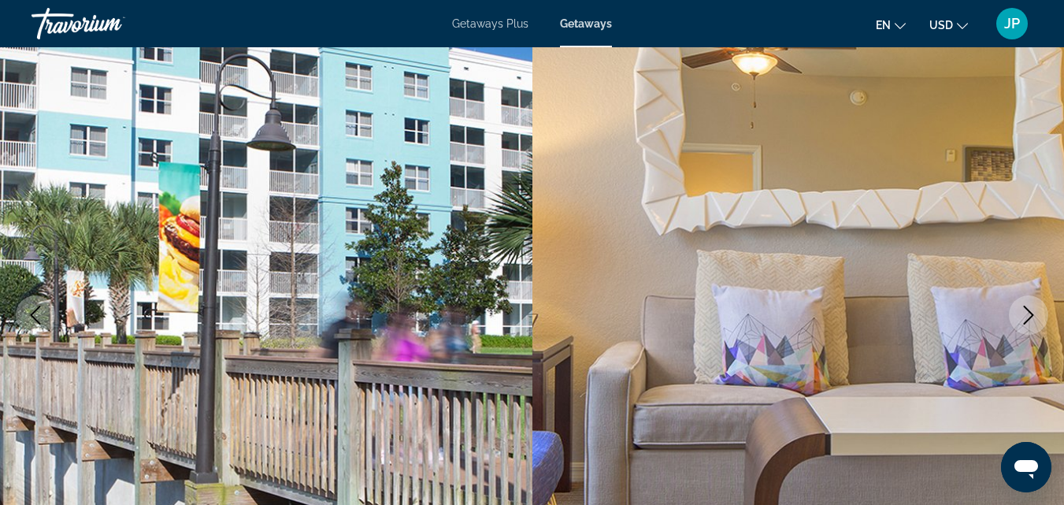
click at [1029, 313] on icon "Next image" at bounding box center [1028, 315] width 19 height 19
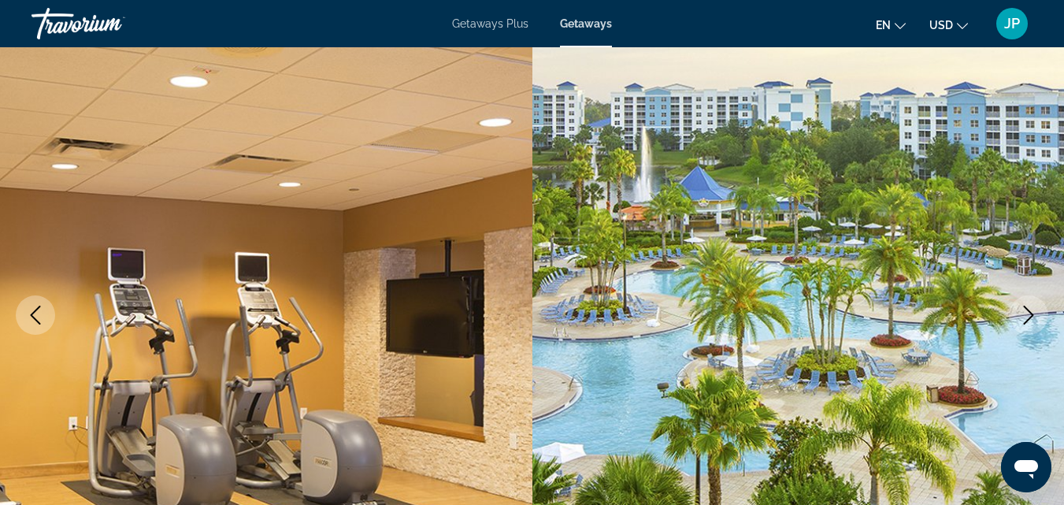
click at [1029, 313] on icon "Next image" at bounding box center [1028, 315] width 19 height 19
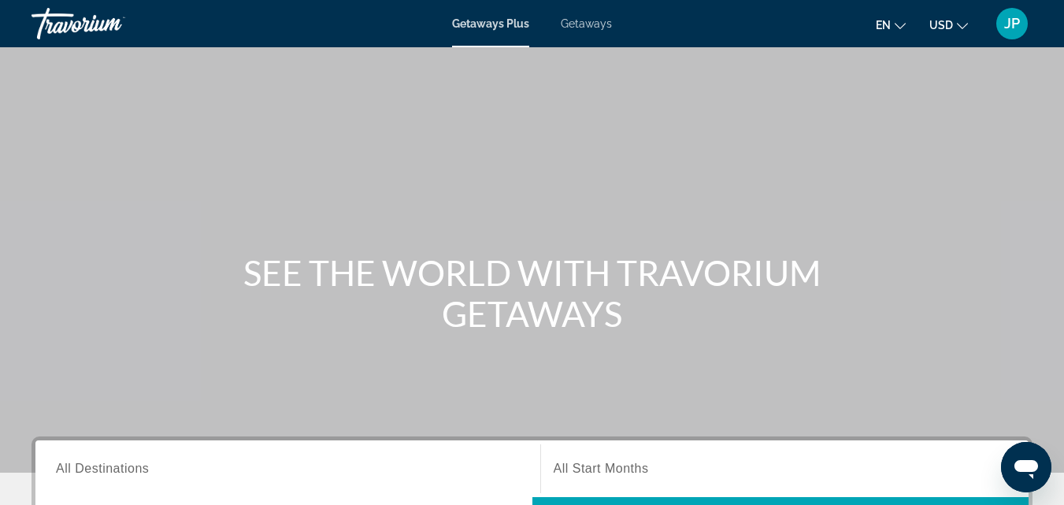
click at [578, 29] on span "Getaways" at bounding box center [586, 23] width 51 height 13
click at [578, 29] on span "Getaways" at bounding box center [586, 23] width 52 height 13
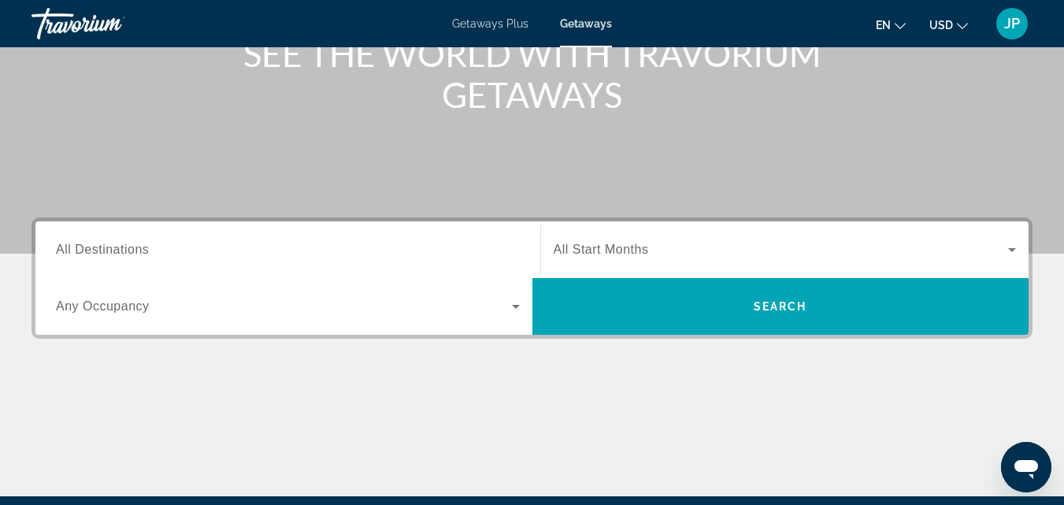
scroll to position [225, 0]
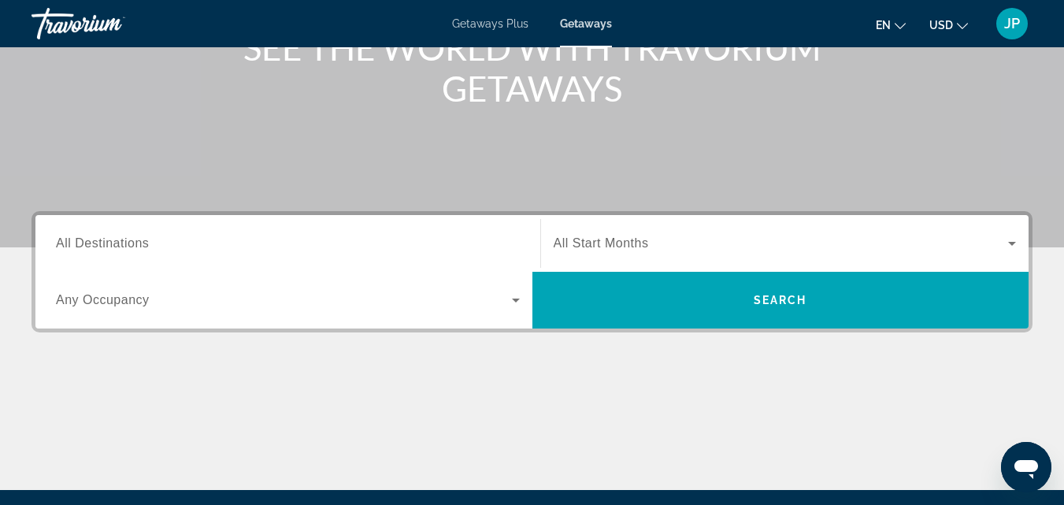
click at [133, 243] on span "All Destinations" at bounding box center [102, 242] width 93 height 13
click at [133, 243] on input "Destination All Destinations" at bounding box center [288, 244] width 464 height 19
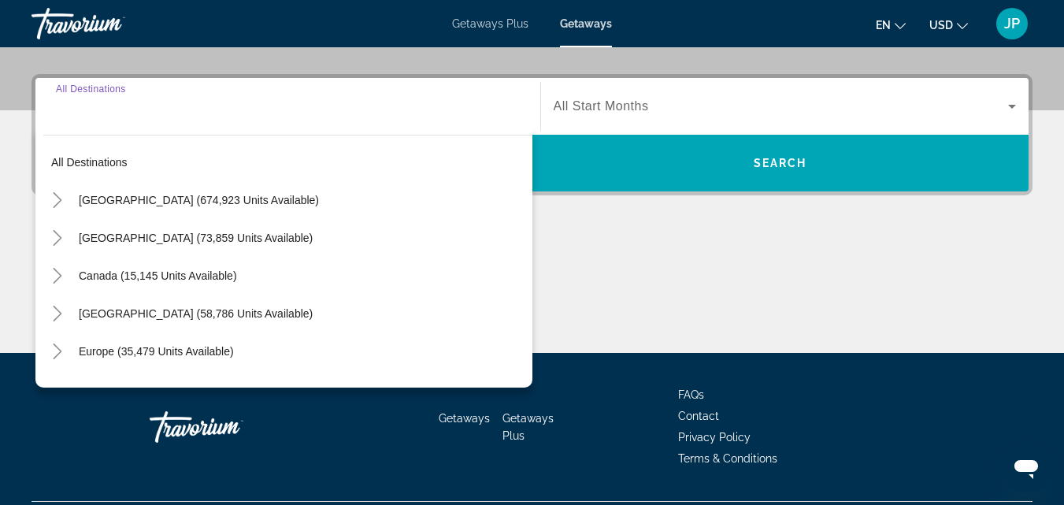
scroll to position [385, 0]
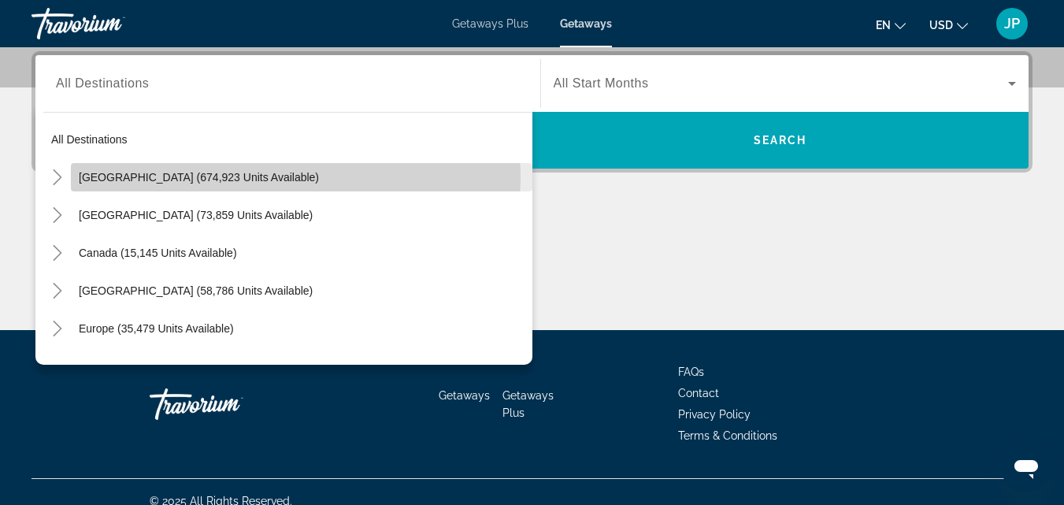
click at [124, 176] on span "[GEOGRAPHIC_DATA] (674,923 units available)" at bounding box center [199, 177] width 240 height 13
type input "**********"
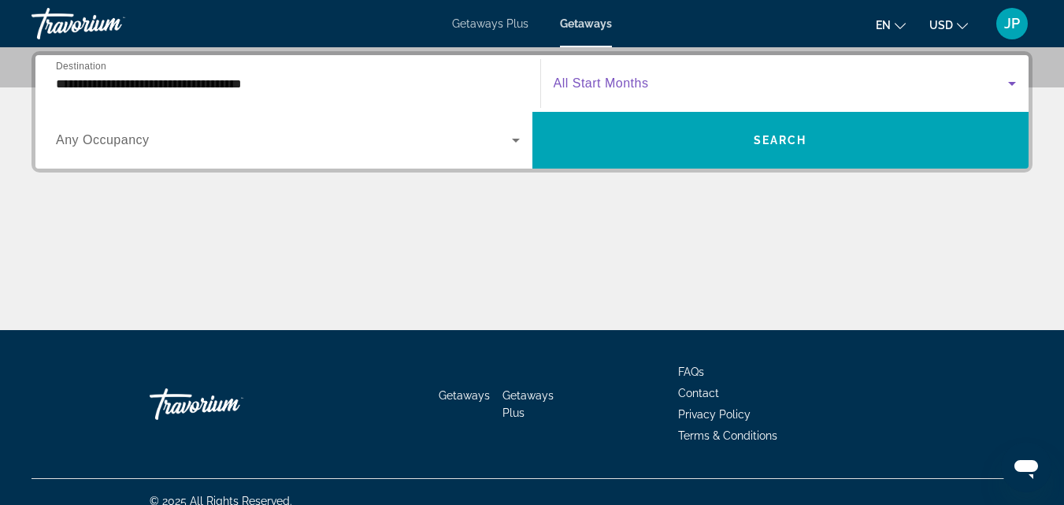
click at [849, 90] on span "Search widget" at bounding box center [781, 83] width 455 height 19
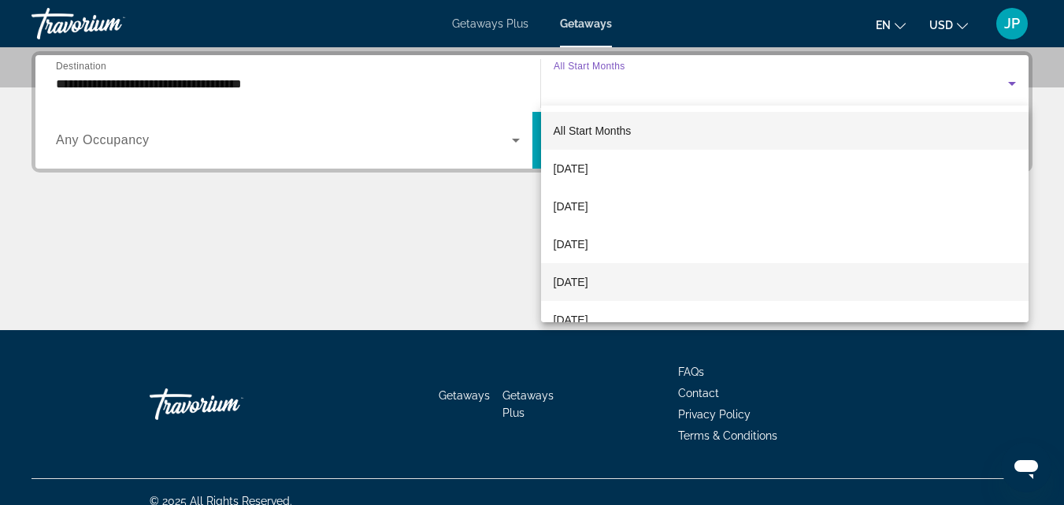
click at [588, 283] on span "[DATE]" at bounding box center [571, 281] width 35 height 19
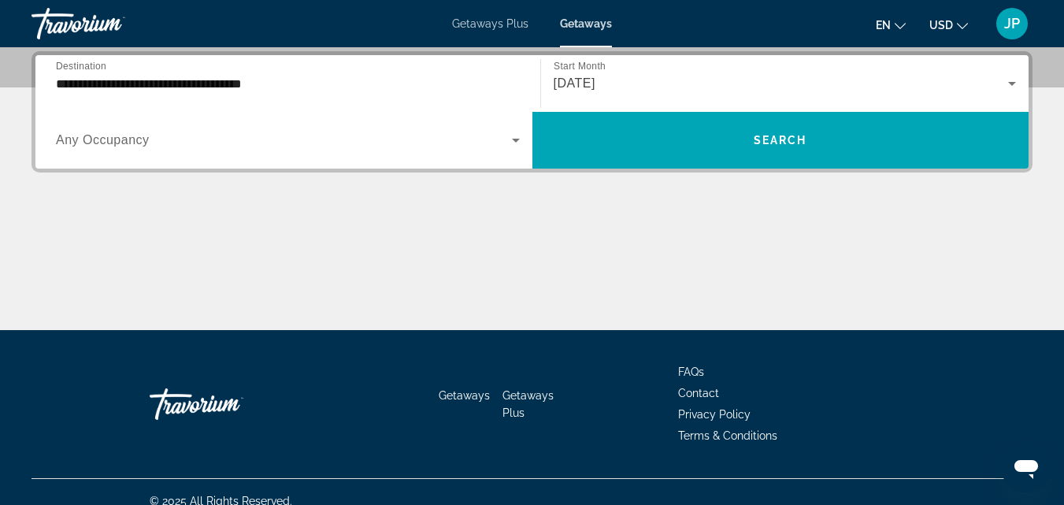
click at [335, 150] on div "Search widget" at bounding box center [288, 140] width 464 height 44
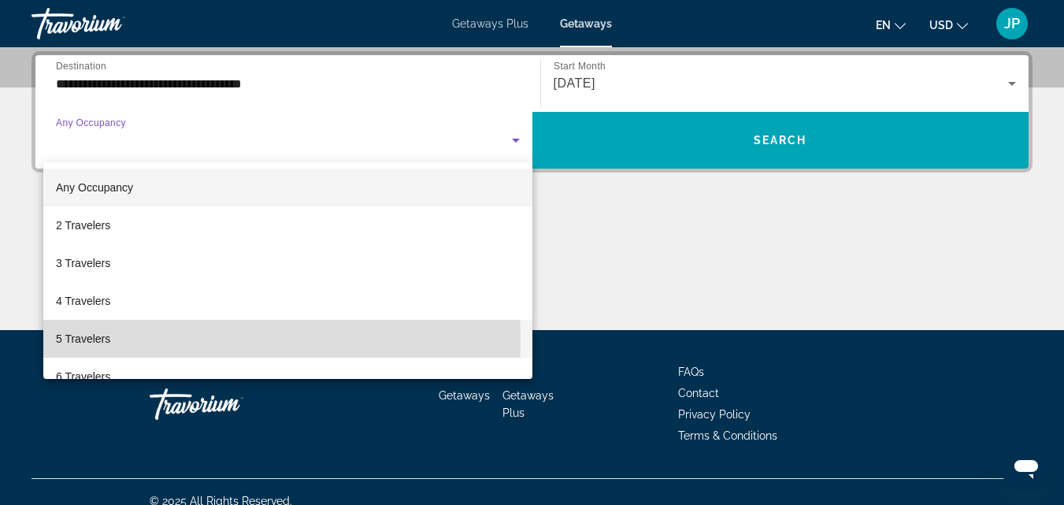
click at [88, 340] on span "5 Travelers" at bounding box center [83, 338] width 54 height 19
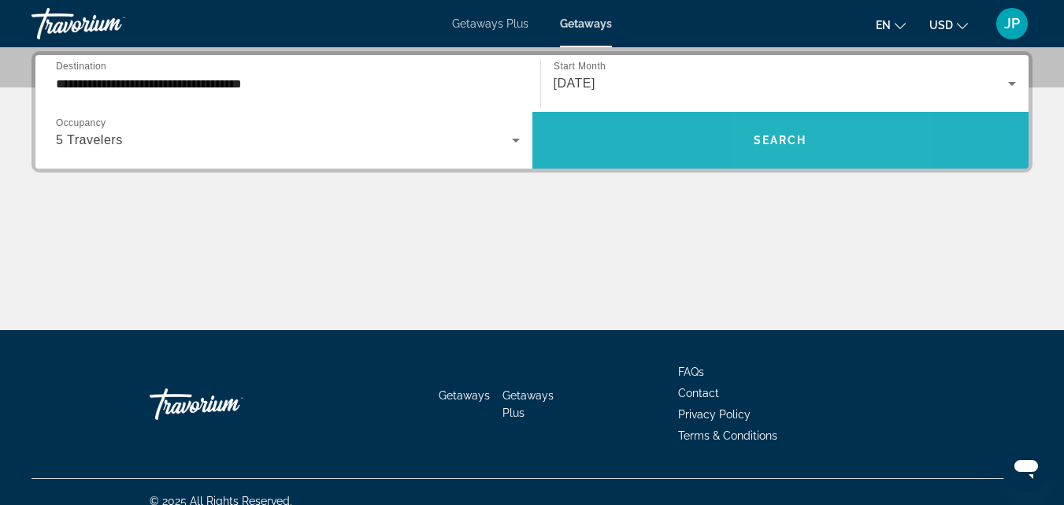
click at [810, 143] on span "Search widget" at bounding box center [780, 140] width 497 height 38
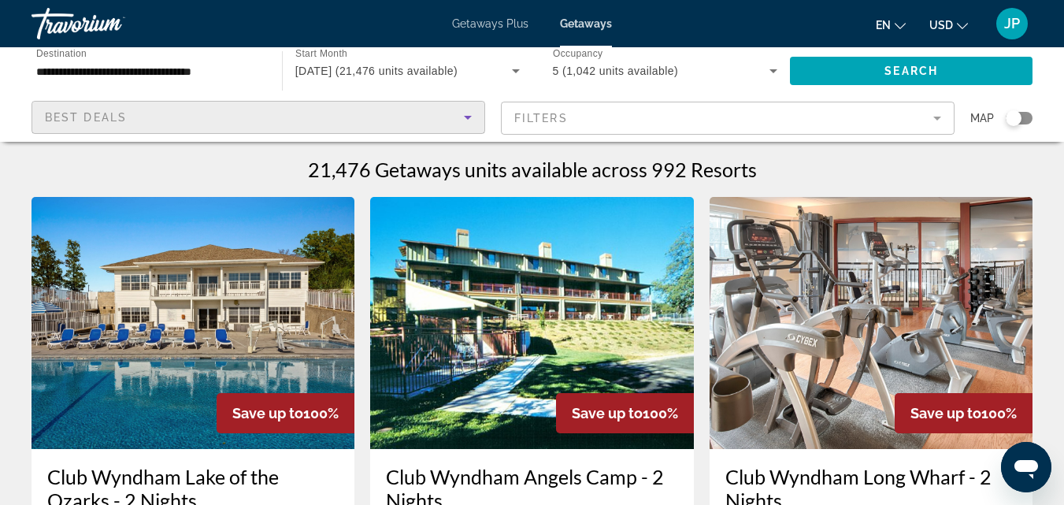
click at [462, 120] on icon "Sort by" at bounding box center [467, 117] width 19 height 19
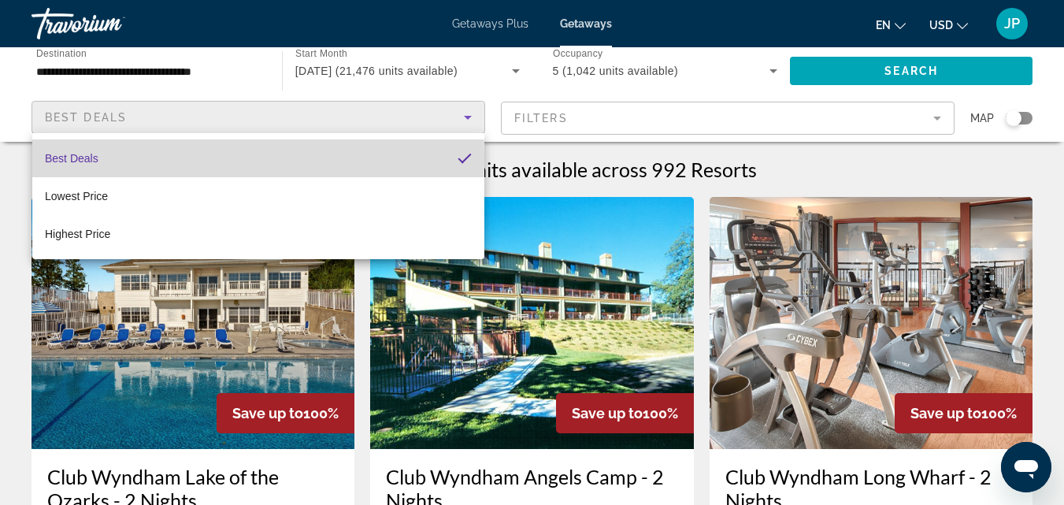
click at [91, 158] on span "Best Deals" at bounding box center [72, 158] width 54 height 13
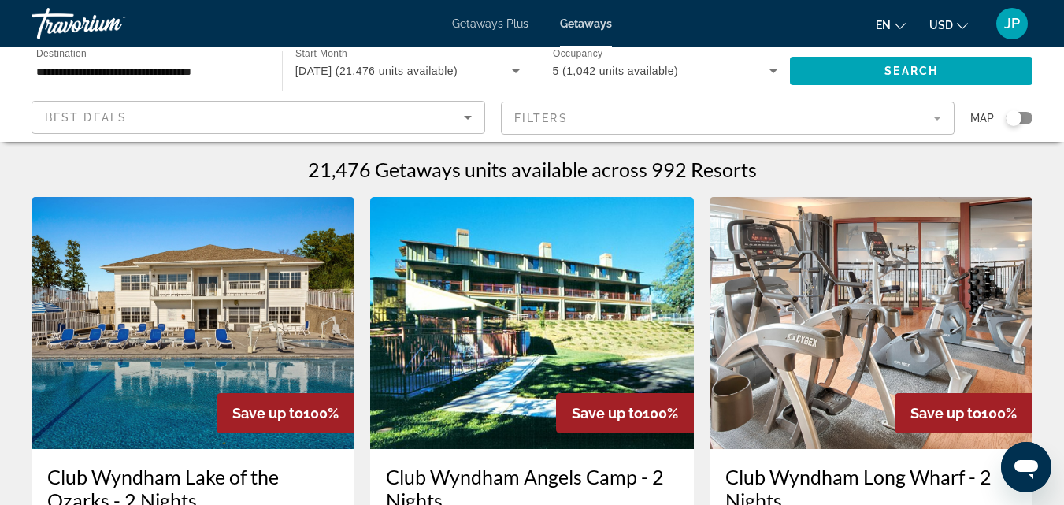
click at [937, 114] on mat-form-field "Filters" at bounding box center [728, 118] width 454 height 33
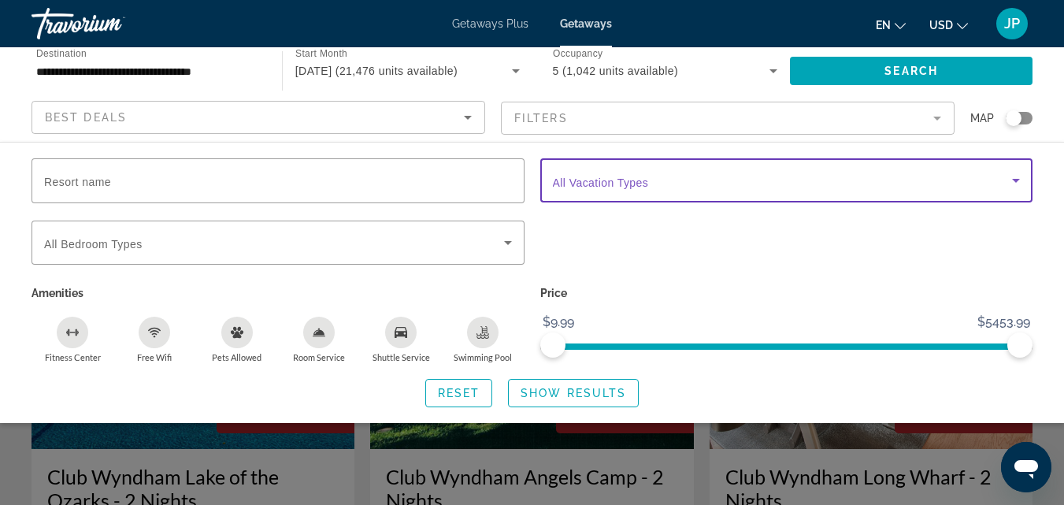
click at [665, 183] on span "Search widget" at bounding box center [783, 180] width 460 height 19
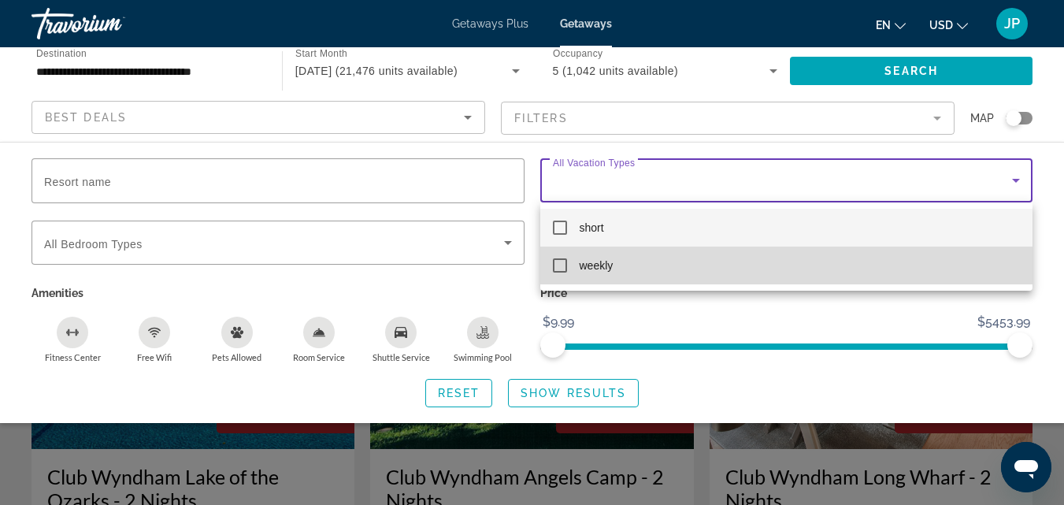
click at [557, 268] on mat-pseudo-checkbox at bounding box center [560, 265] width 14 height 14
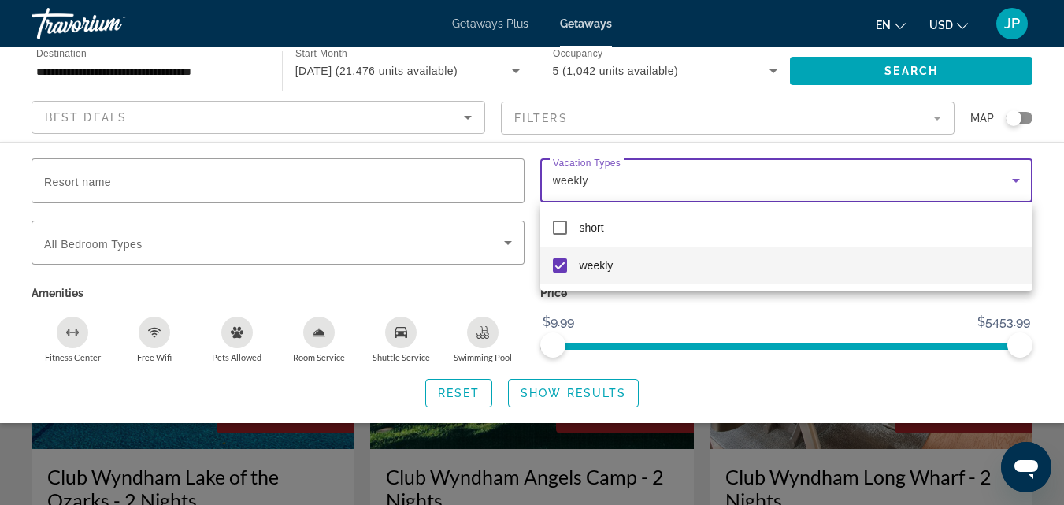
click at [435, 250] on div at bounding box center [532, 252] width 1064 height 505
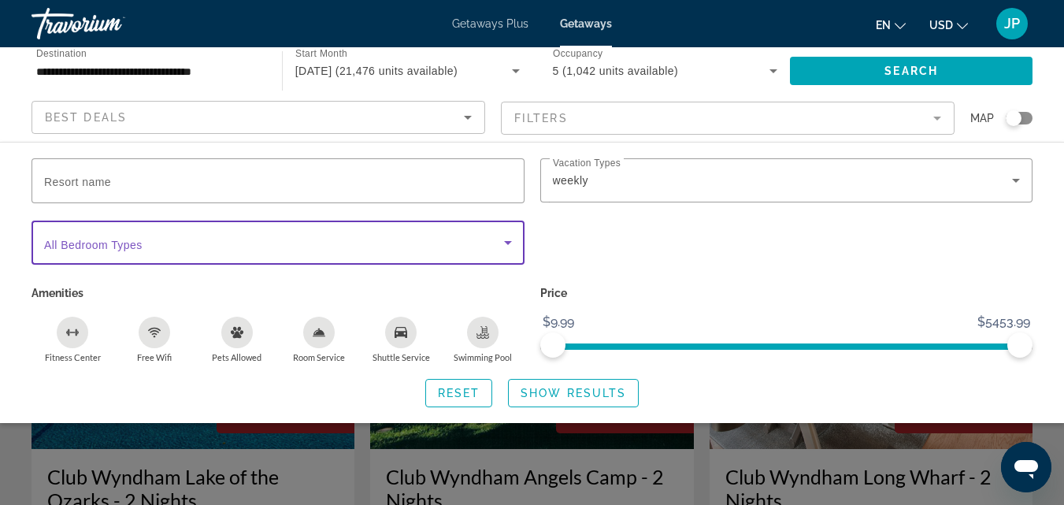
click at [435, 250] on span "Search widget" at bounding box center [274, 242] width 460 height 19
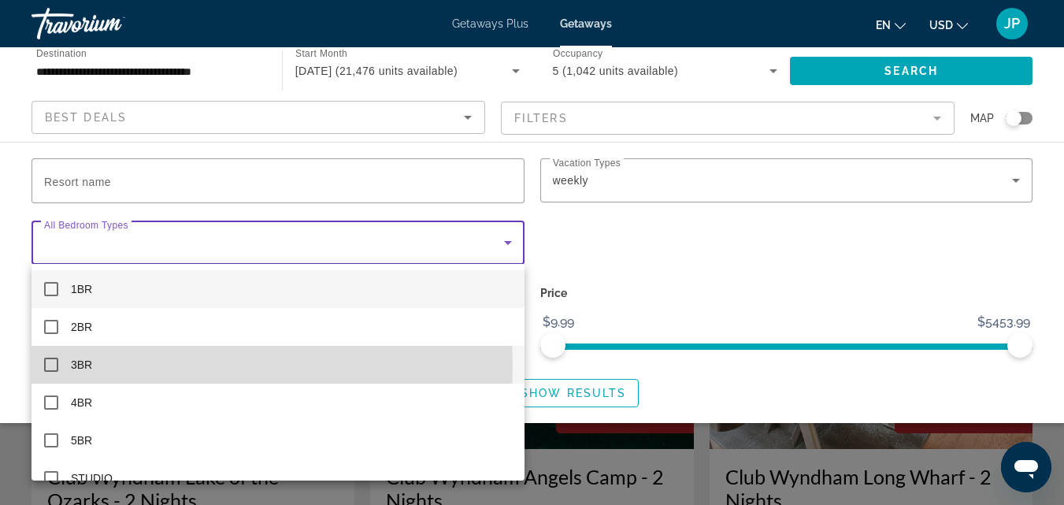
click at [50, 367] on mat-pseudo-checkbox at bounding box center [51, 365] width 14 height 14
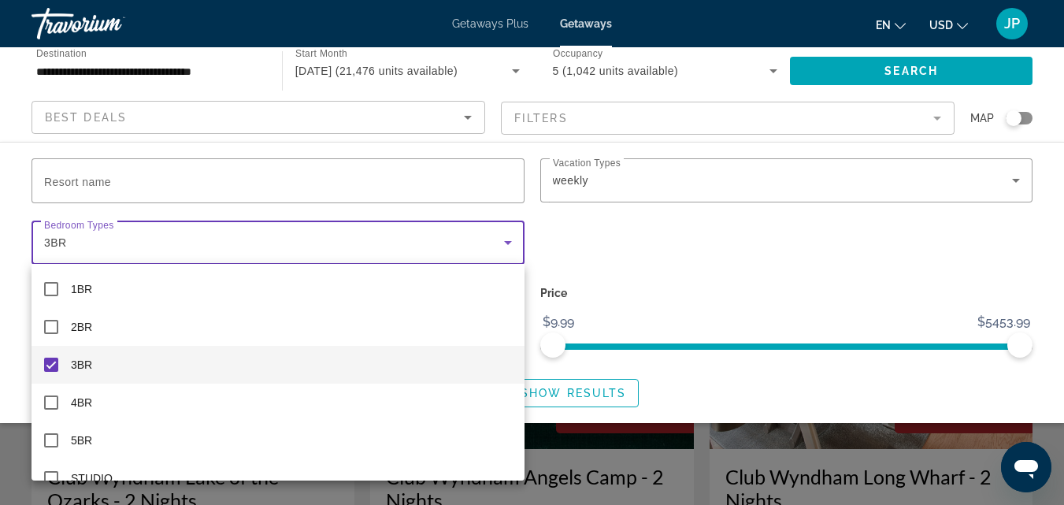
click at [651, 270] on div at bounding box center [532, 252] width 1064 height 505
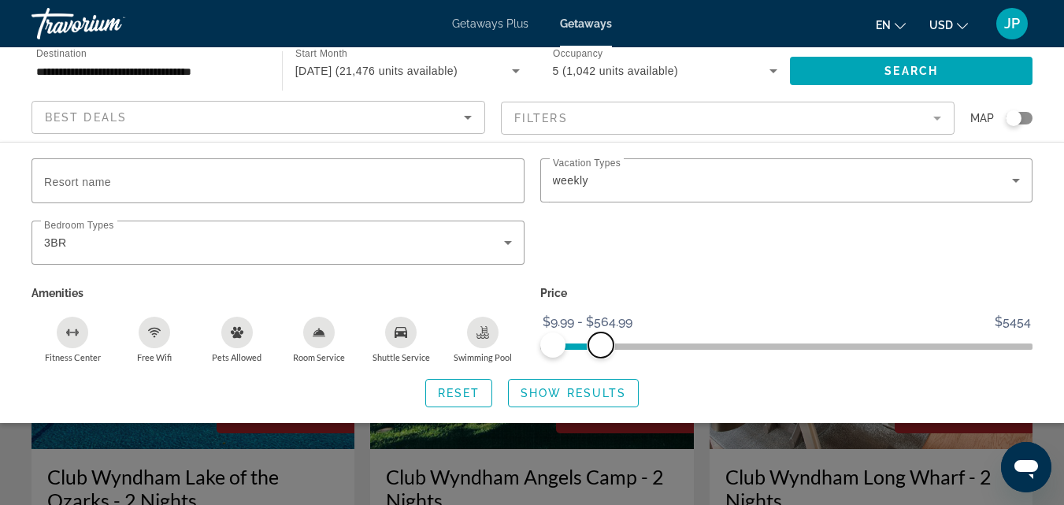
drag, startPoint x: 1010, startPoint y: 344, endPoint x: 600, endPoint y: 358, distance: 409.7
click at [600, 358] on div "Price $9.99 $5454 $9.99 $564.99 $9.99 - $564.99" at bounding box center [786, 322] width 509 height 81
click at [562, 392] on span "Show Results" at bounding box center [574, 393] width 106 height 13
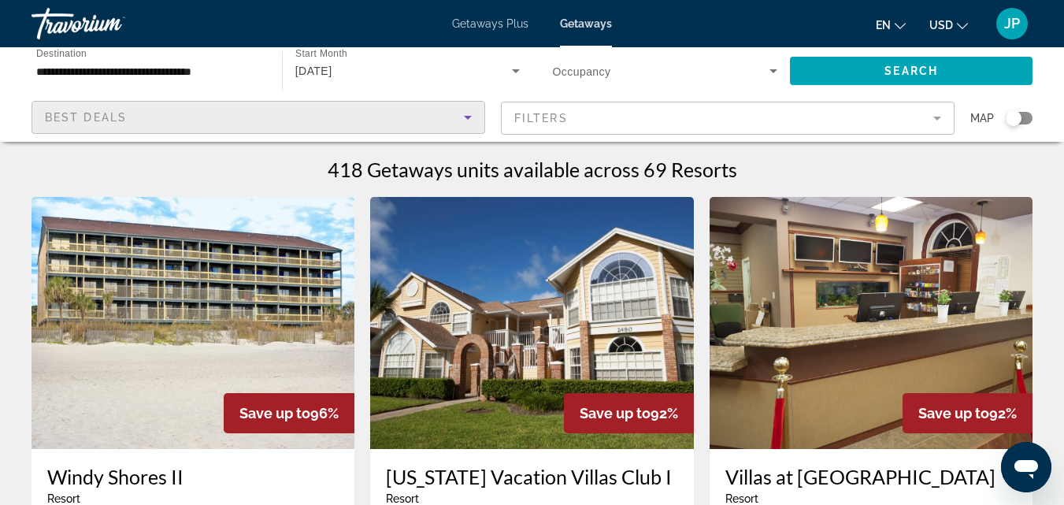
click at [466, 115] on icon "Sort by" at bounding box center [467, 117] width 19 height 19
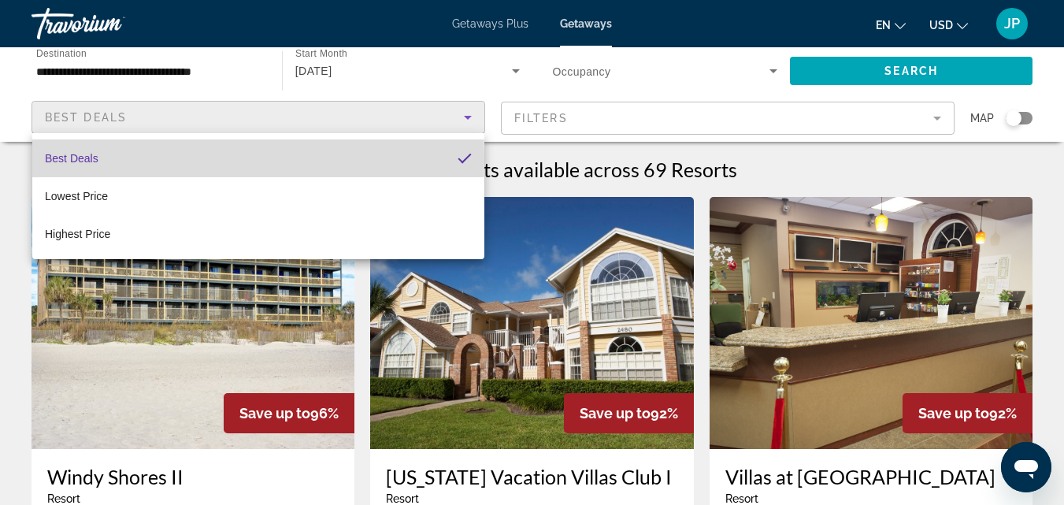
click at [81, 160] on span "Best Deals" at bounding box center [72, 158] width 54 height 13
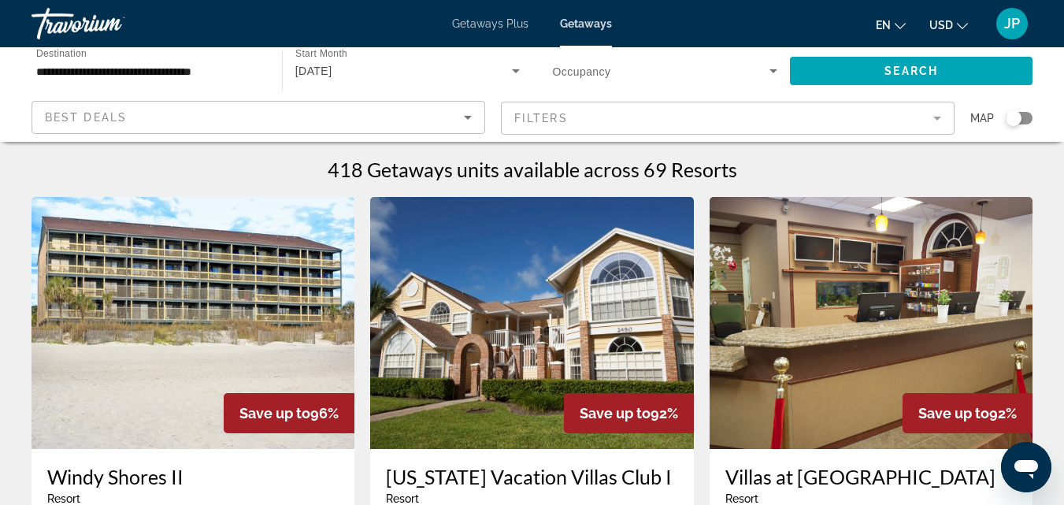
click at [935, 114] on mat-form-field "Filters" at bounding box center [728, 118] width 454 height 33
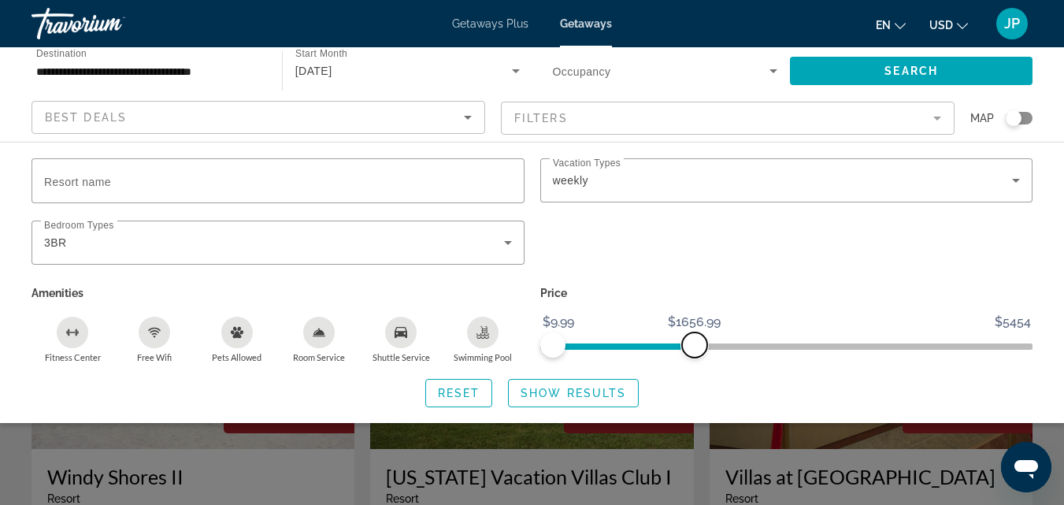
drag, startPoint x: 600, startPoint y: 344, endPoint x: 694, endPoint y: 350, distance: 93.9
click at [694, 350] on span "ngx-slider-max" at bounding box center [694, 344] width 25 height 25
click at [562, 393] on span "Show Results" at bounding box center [574, 393] width 106 height 13
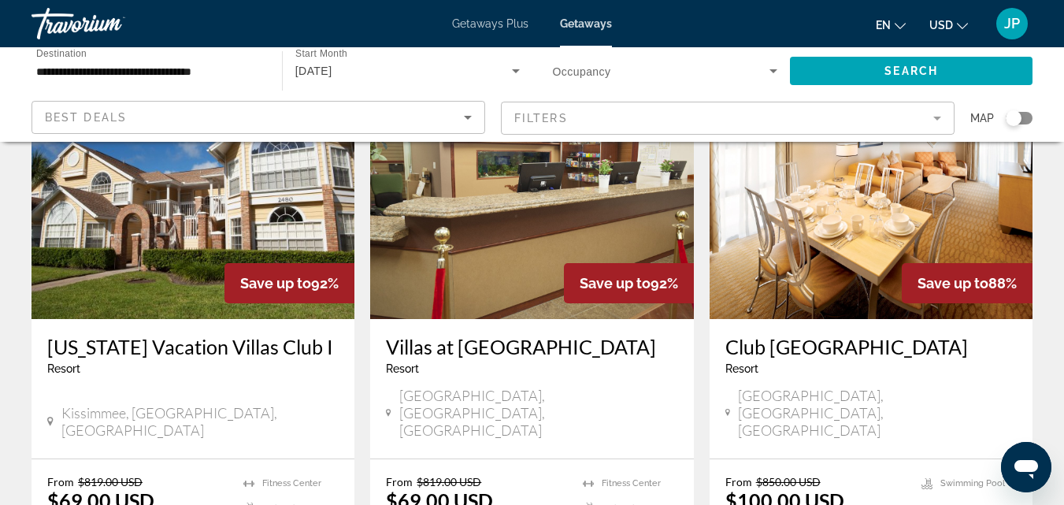
scroll to position [641, 0]
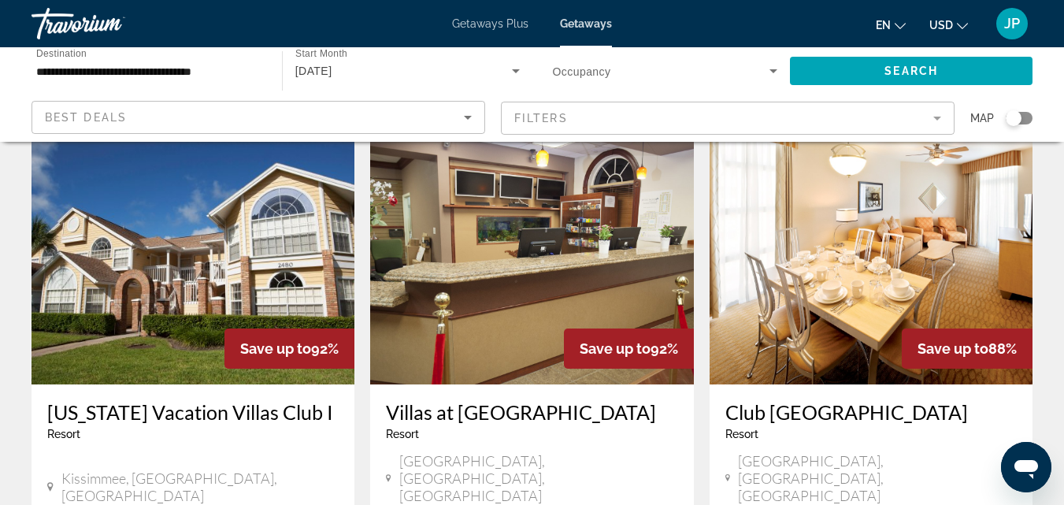
click at [186, 400] on h3 "Florida Vacation Villas Club I" at bounding box center [192, 412] width 291 height 24
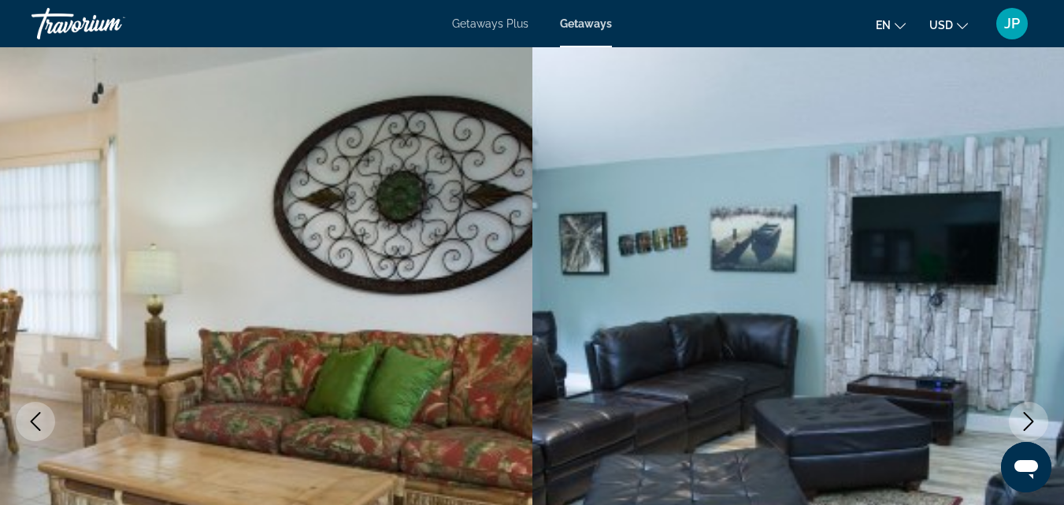
click at [1025, 417] on icon "Next image" at bounding box center [1028, 421] width 19 height 19
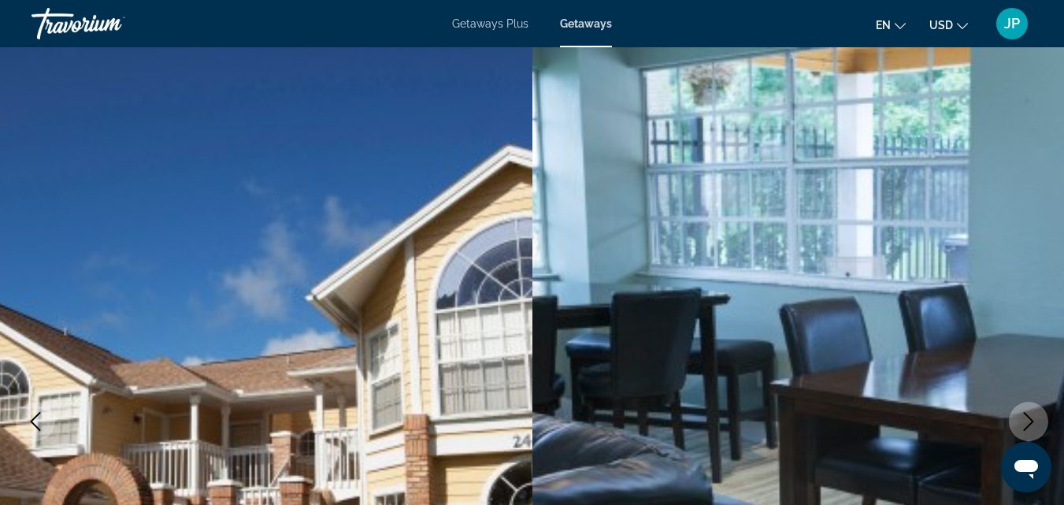
click at [1025, 417] on icon "Next image" at bounding box center [1028, 421] width 19 height 19
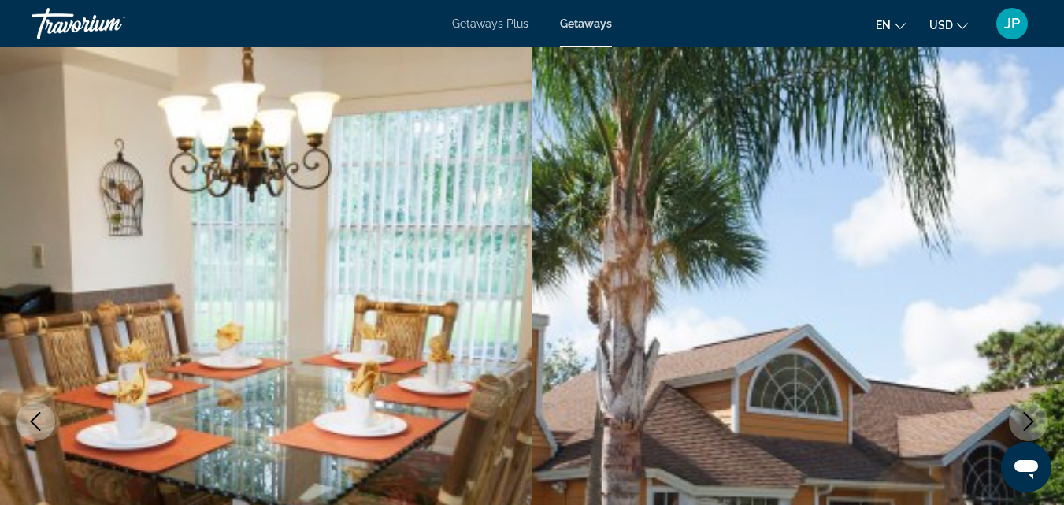
click at [1025, 417] on icon "Next image" at bounding box center [1028, 421] width 19 height 19
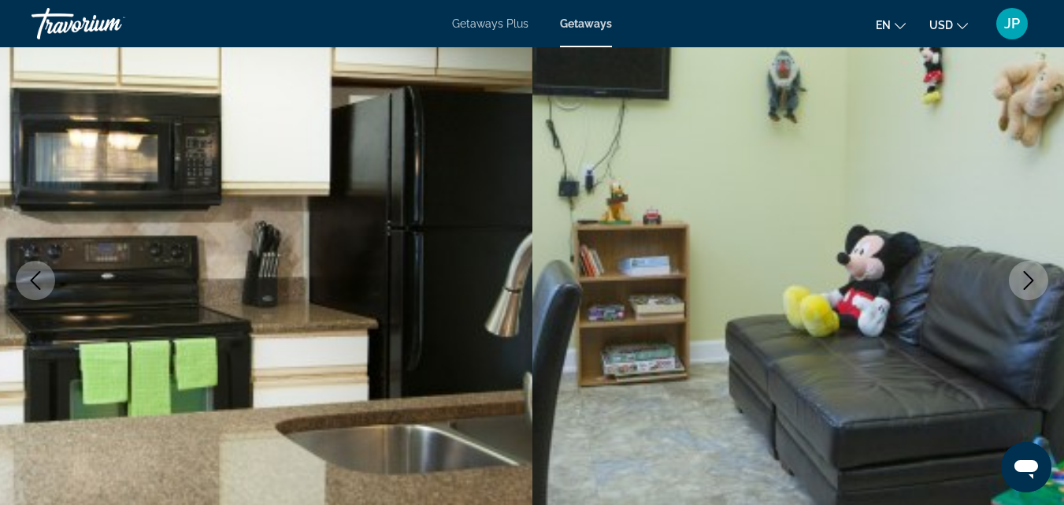
scroll to position [149, 0]
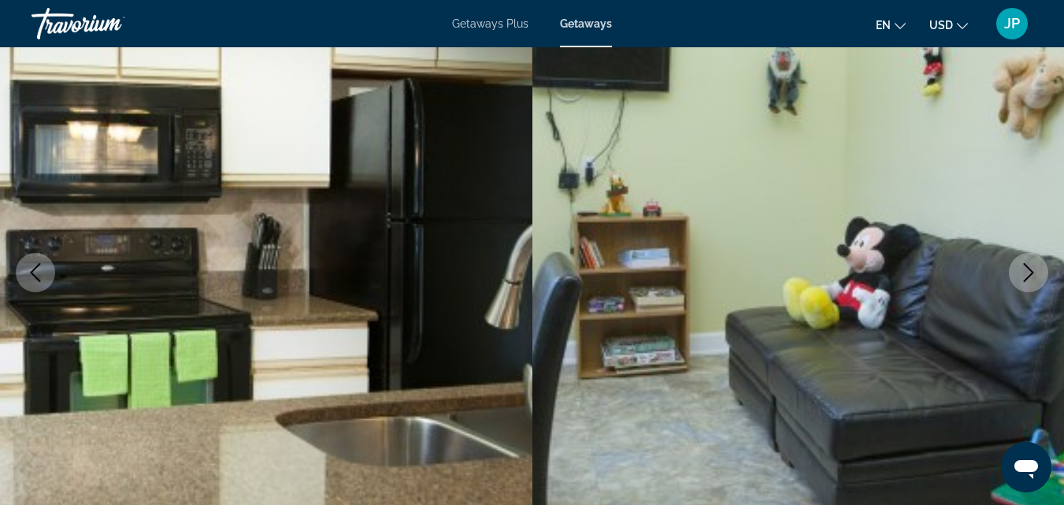
click at [1029, 274] on icon "Next image" at bounding box center [1028, 272] width 19 height 19
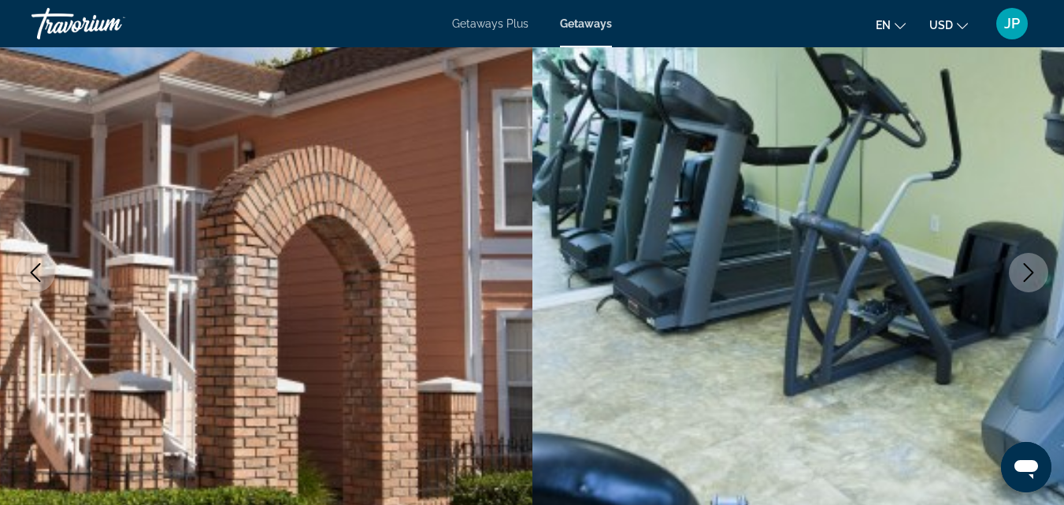
click at [1029, 274] on icon "Next image" at bounding box center [1028, 272] width 19 height 19
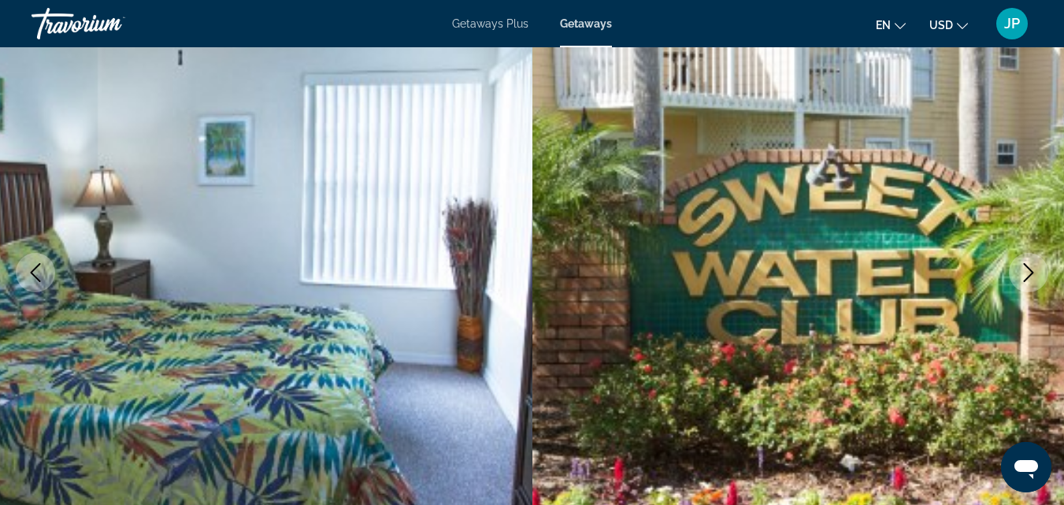
click at [1029, 274] on icon "Next image" at bounding box center [1028, 272] width 19 height 19
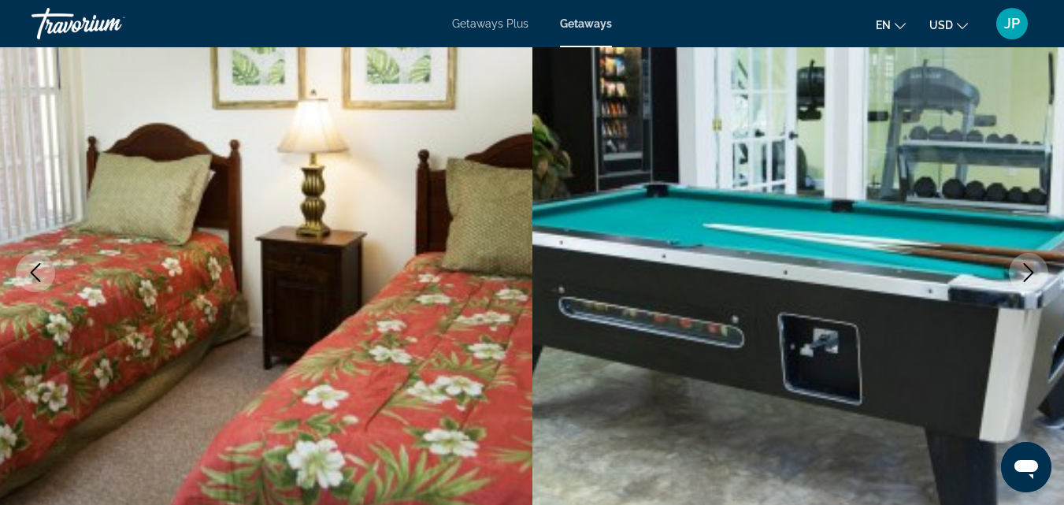
click at [1029, 274] on icon "Next image" at bounding box center [1028, 272] width 19 height 19
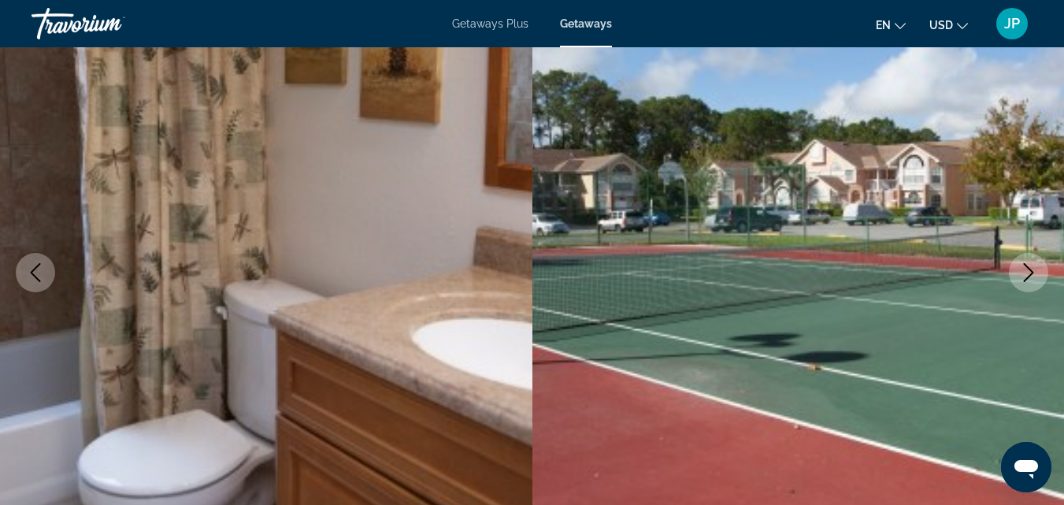
click at [1029, 274] on icon "Next image" at bounding box center [1028, 272] width 19 height 19
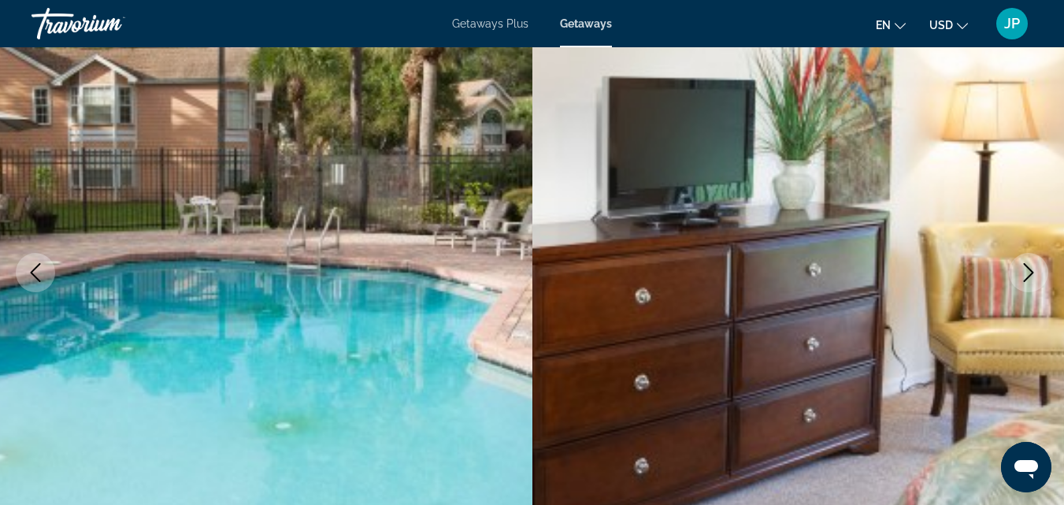
click at [1029, 274] on icon "Next image" at bounding box center [1028, 272] width 19 height 19
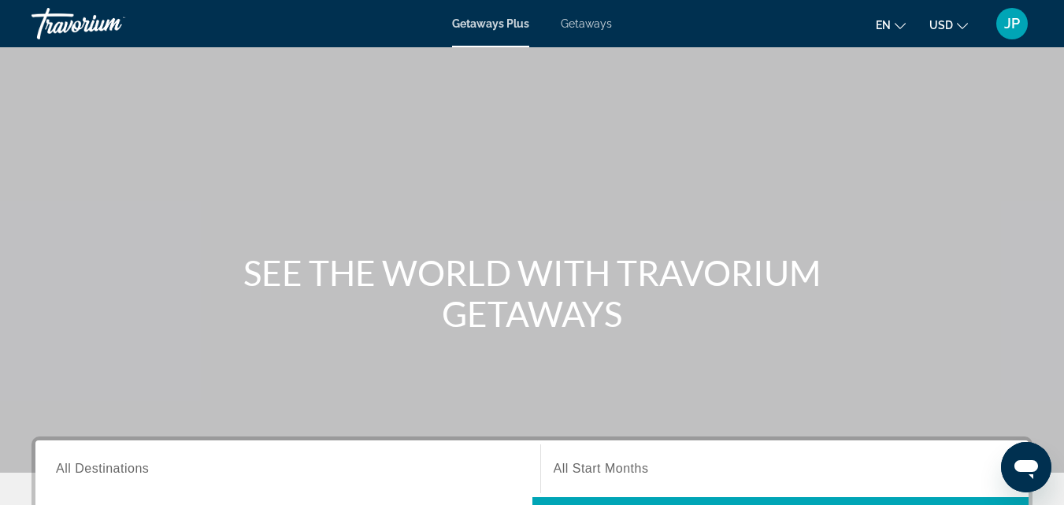
click at [588, 27] on span "Getaways" at bounding box center [586, 23] width 51 height 13
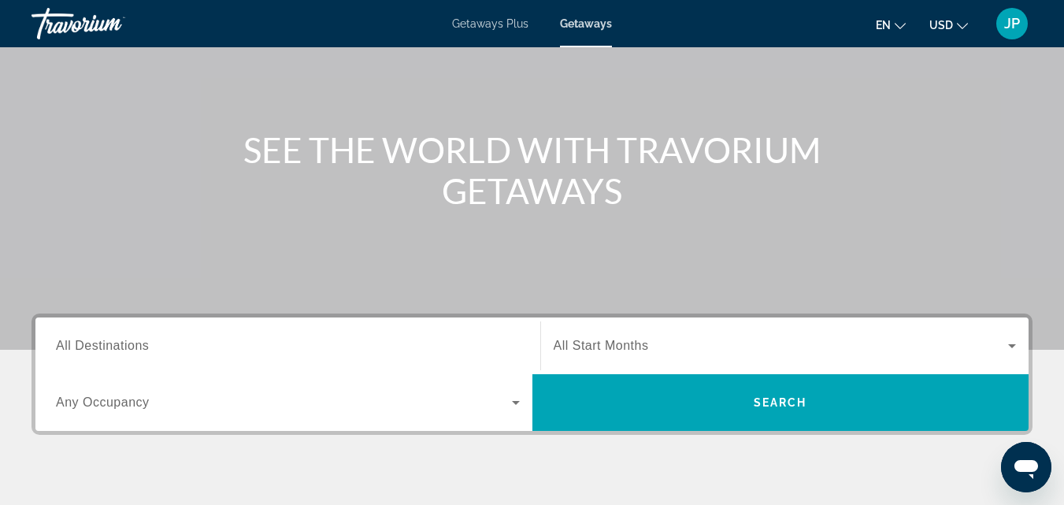
scroll to position [120, 0]
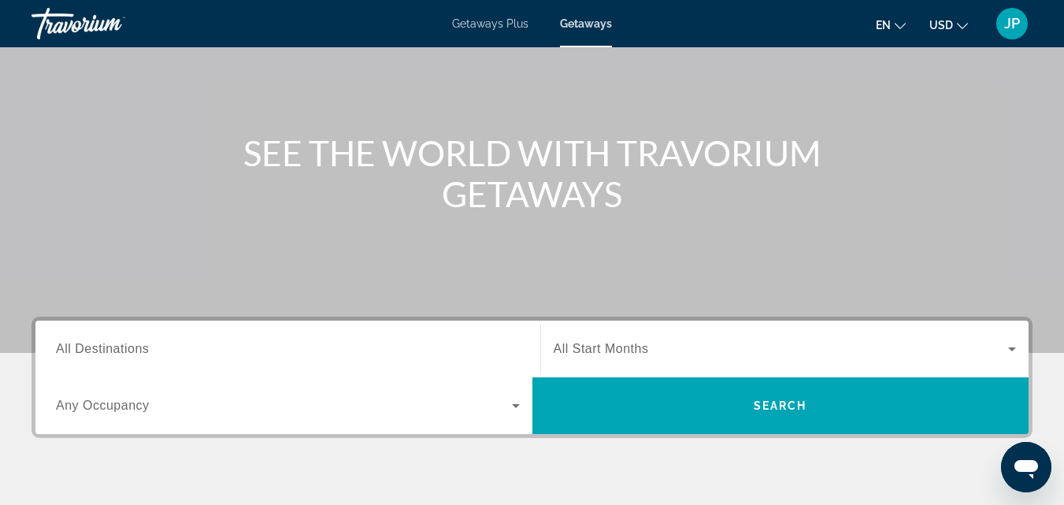
click at [103, 351] on span "All Destinations" at bounding box center [102, 348] width 93 height 13
click at [103, 351] on input "Destination All Destinations" at bounding box center [288, 349] width 464 height 19
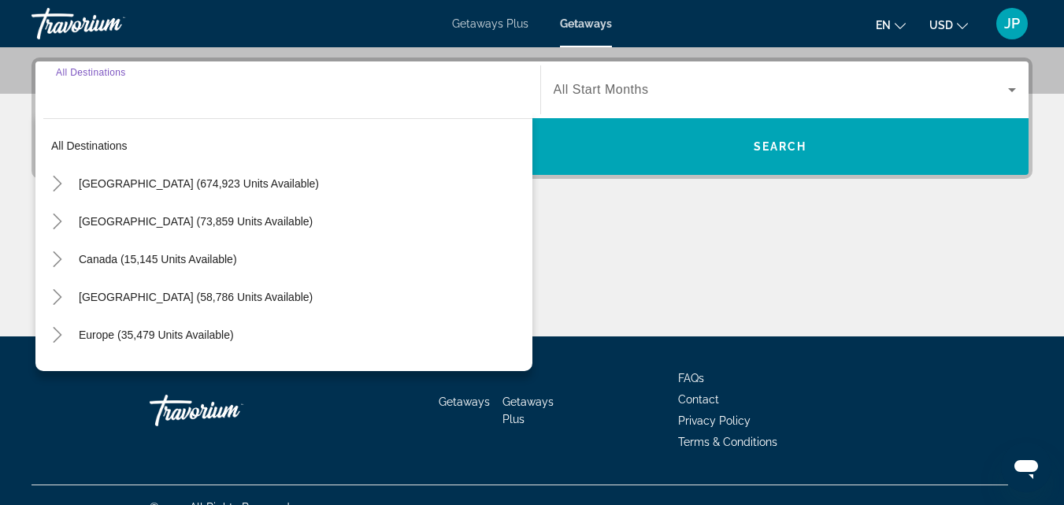
scroll to position [385, 0]
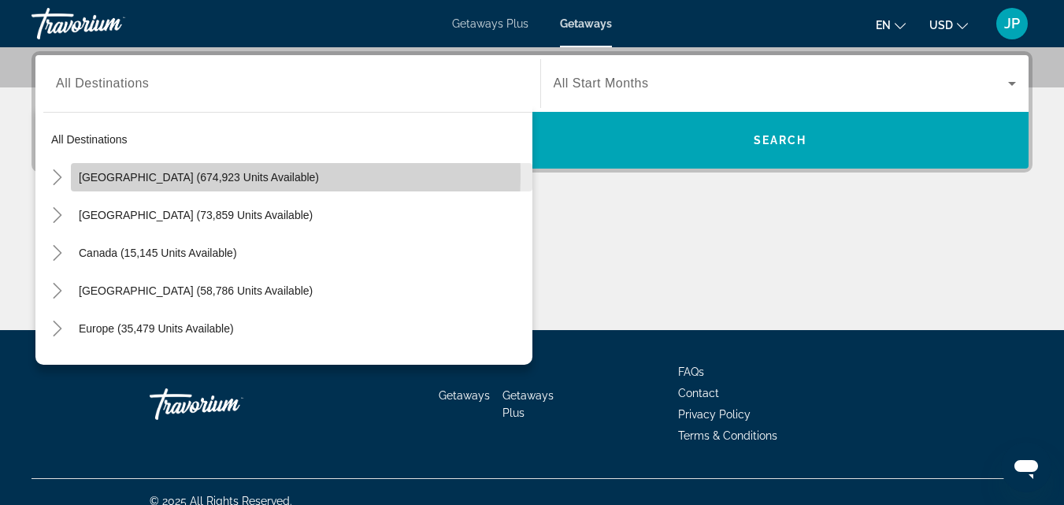
click at [103, 176] on span "[GEOGRAPHIC_DATA] (674,923 units available)" at bounding box center [199, 177] width 240 height 13
type input "**********"
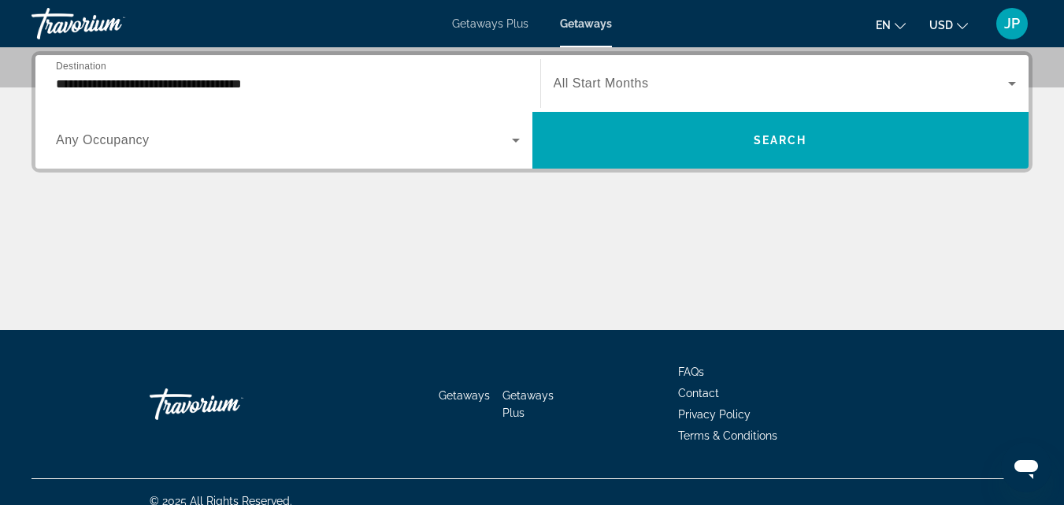
click at [139, 142] on span "Any Occupancy" at bounding box center [103, 139] width 94 height 13
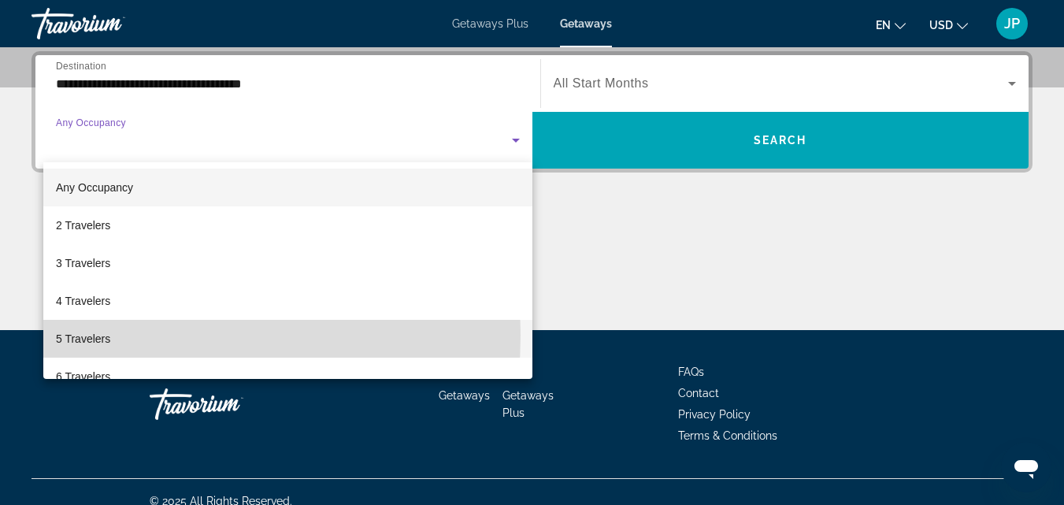
click at [80, 335] on span "5 Travelers" at bounding box center [83, 338] width 54 height 19
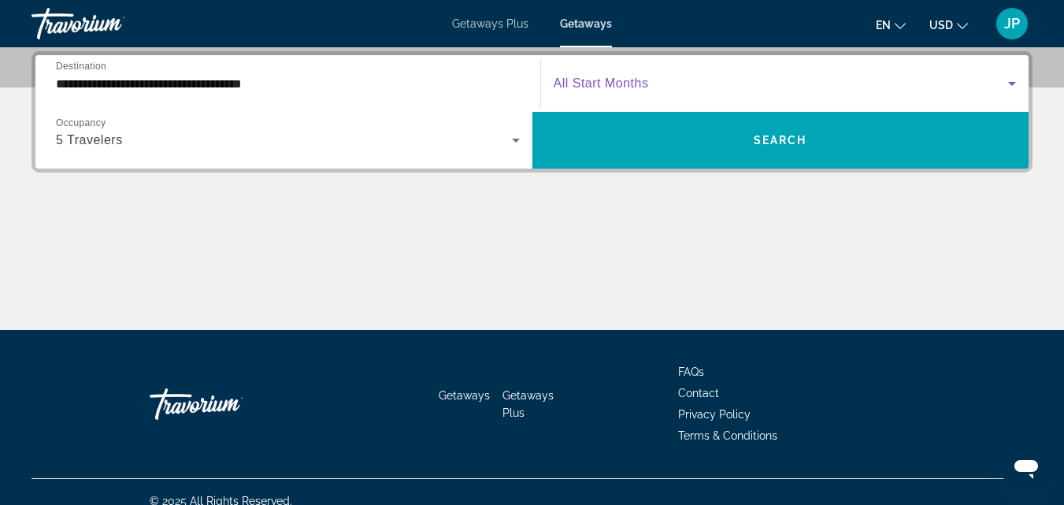
click at [691, 83] on span "Search widget" at bounding box center [781, 83] width 455 height 19
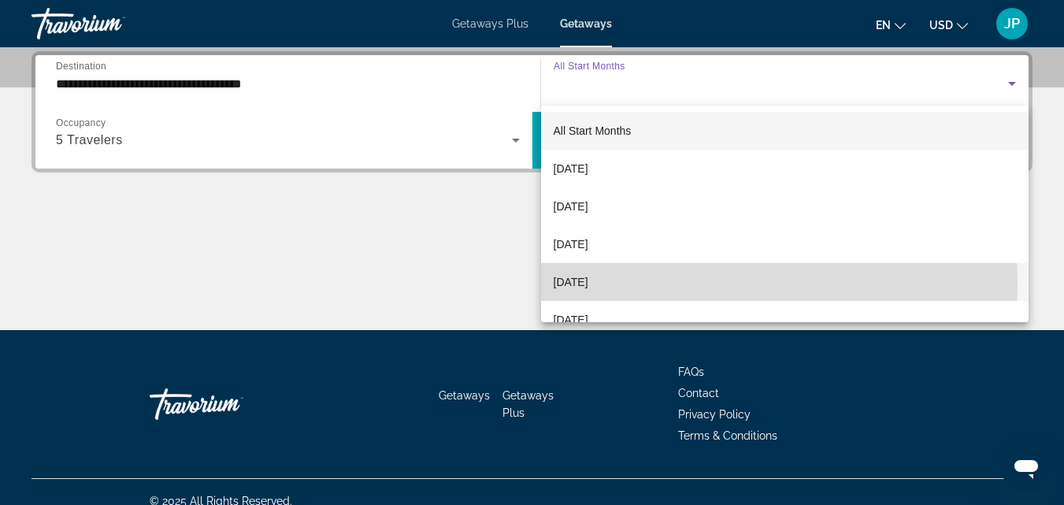
click at [588, 283] on span "[DATE]" at bounding box center [571, 281] width 35 height 19
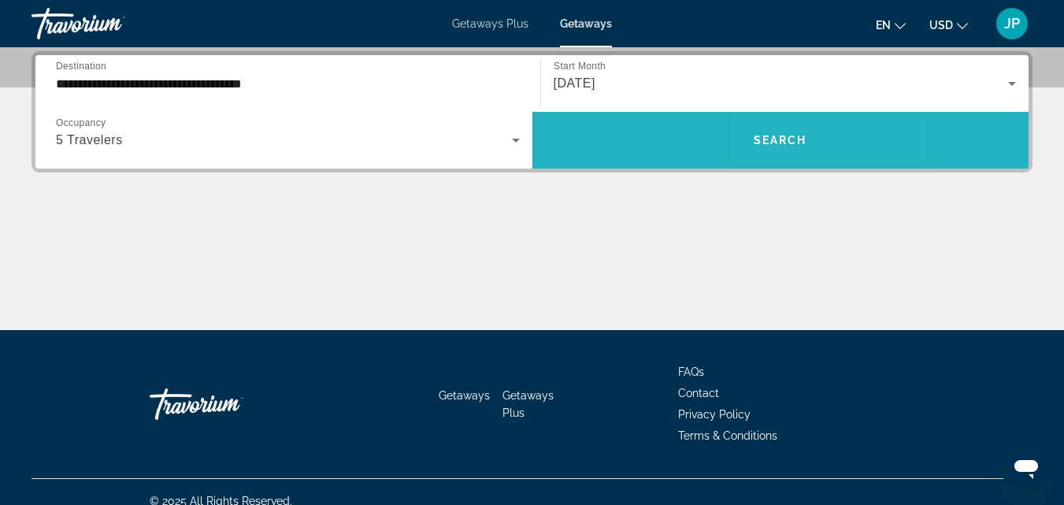
click at [787, 135] on span "Search" at bounding box center [781, 140] width 54 height 13
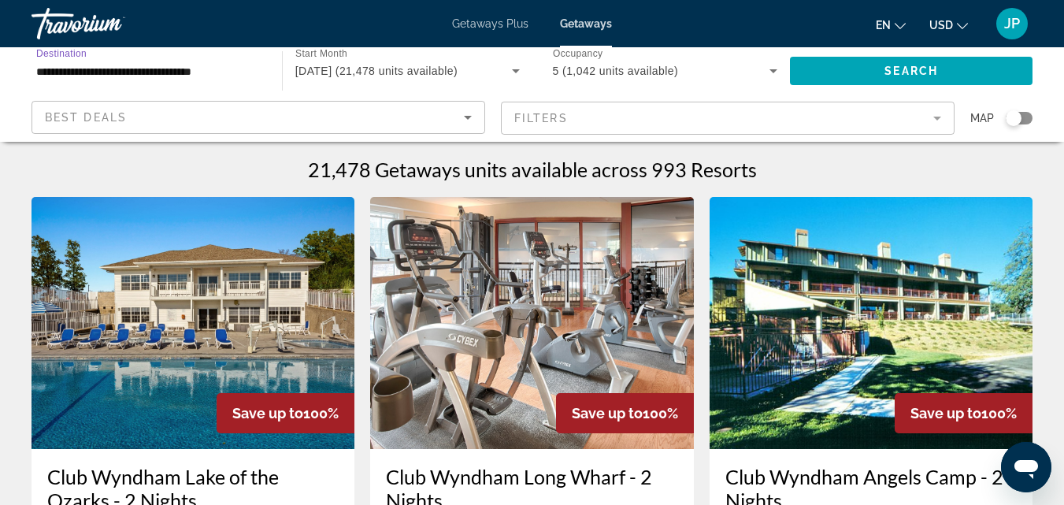
click at [197, 77] on input "**********" at bounding box center [148, 71] width 225 height 19
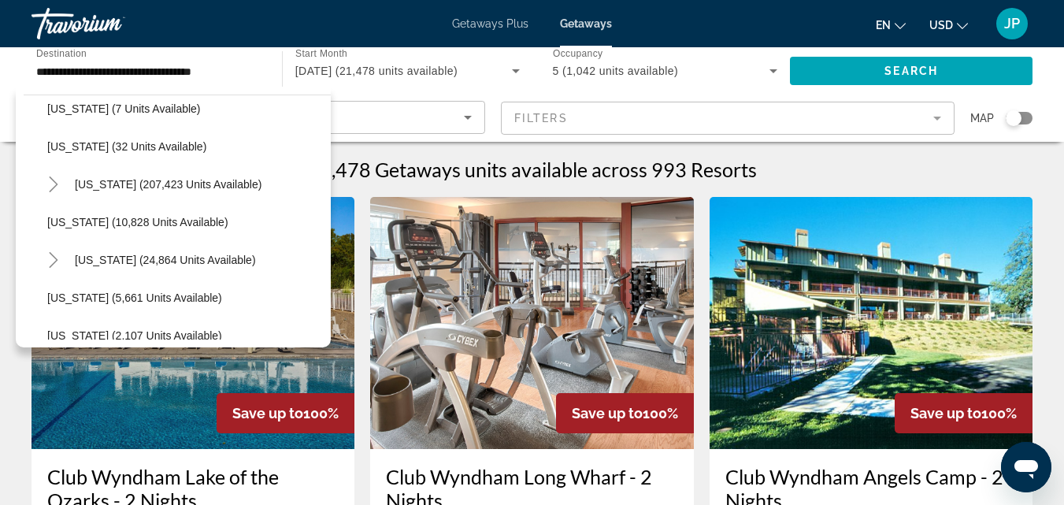
scroll to position [232, 0]
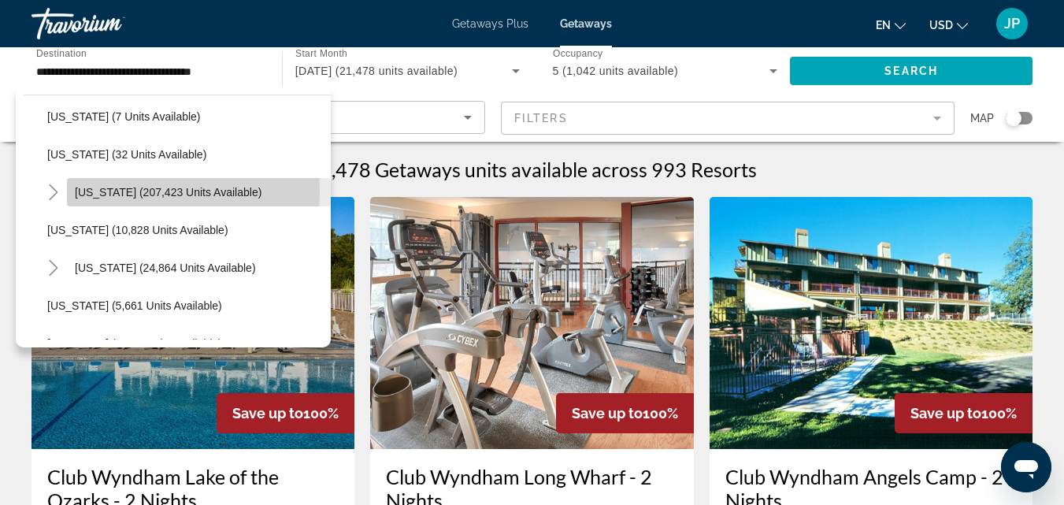
click at [86, 191] on span "[US_STATE] (207,423 units available)" at bounding box center [168, 192] width 187 height 13
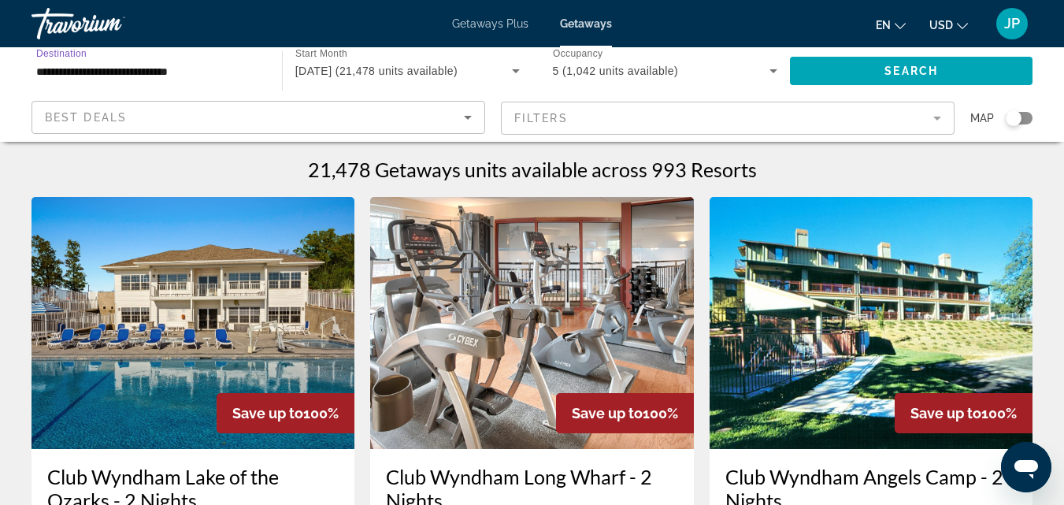
click at [224, 65] on input "**********" at bounding box center [148, 71] width 225 height 19
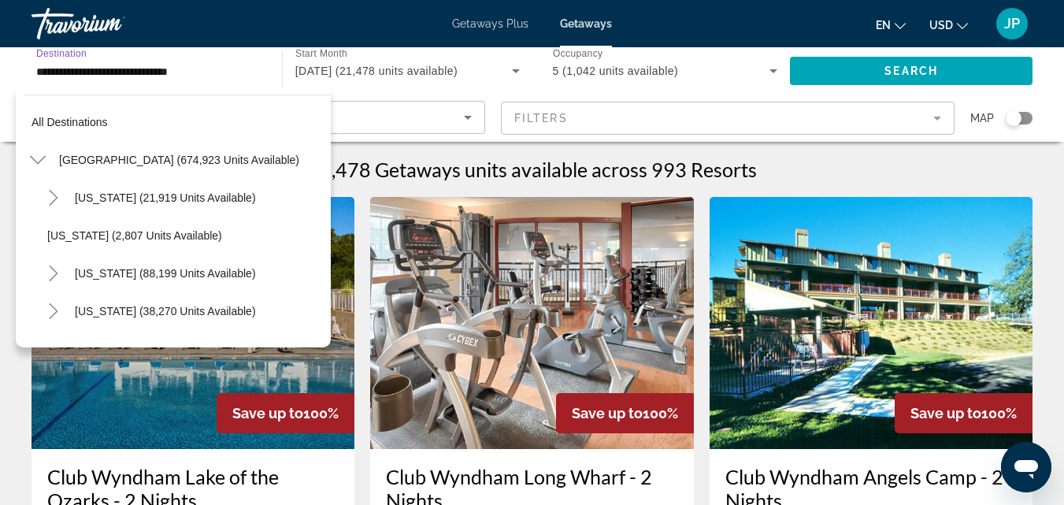
scroll to position [207, 0]
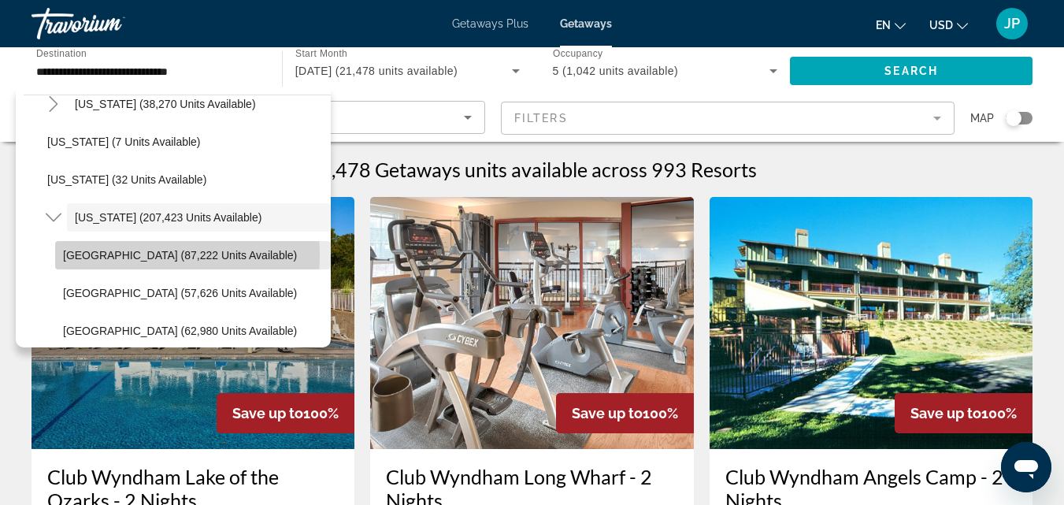
click at [88, 254] on span "[GEOGRAPHIC_DATA] (87,222 units available)" at bounding box center [180, 255] width 234 height 13
type input "**********"
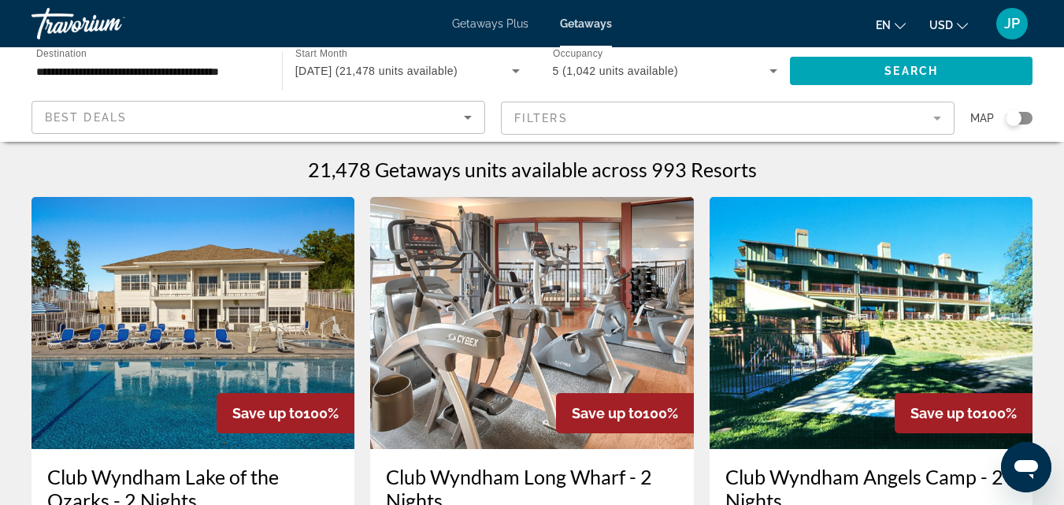
click at [936, 117] on mat-form-field "Filters" at bounding box center [728, 118] width 454 height 33
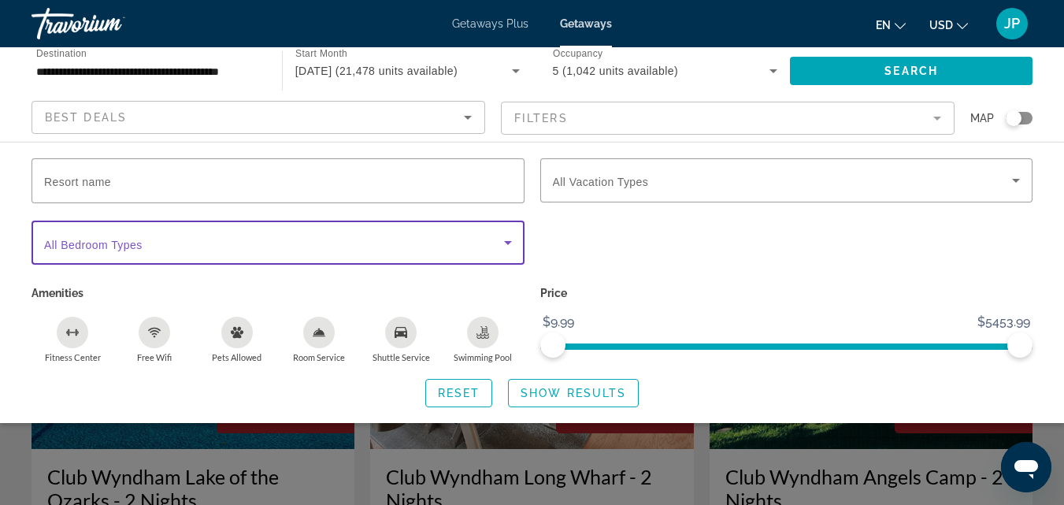
click at [505, 243] on icon "Search widget" at bounding box center [508, 242] width 19 height 19
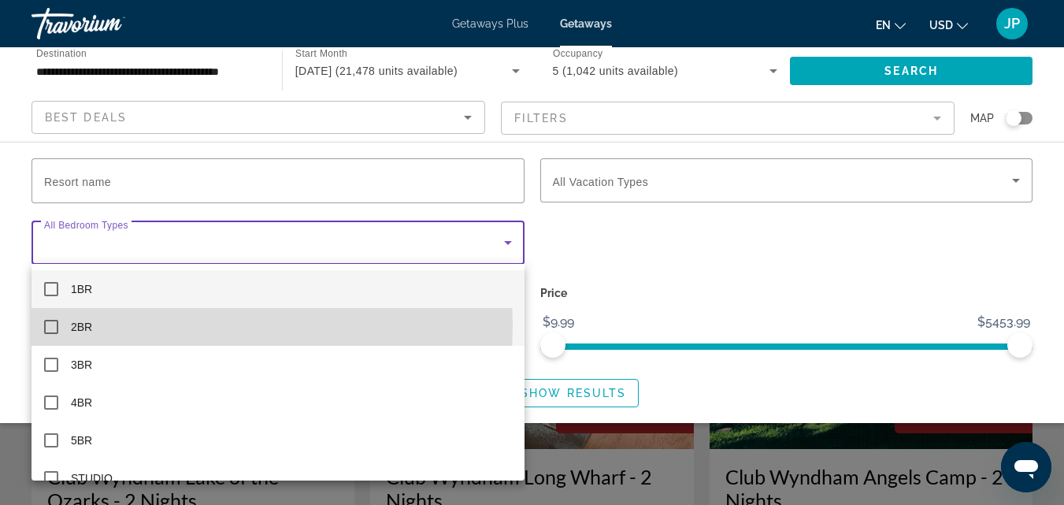
click at [54, 324] on mat-pseudo-checkbox at bounding box center [51, 327] width 14 height 14
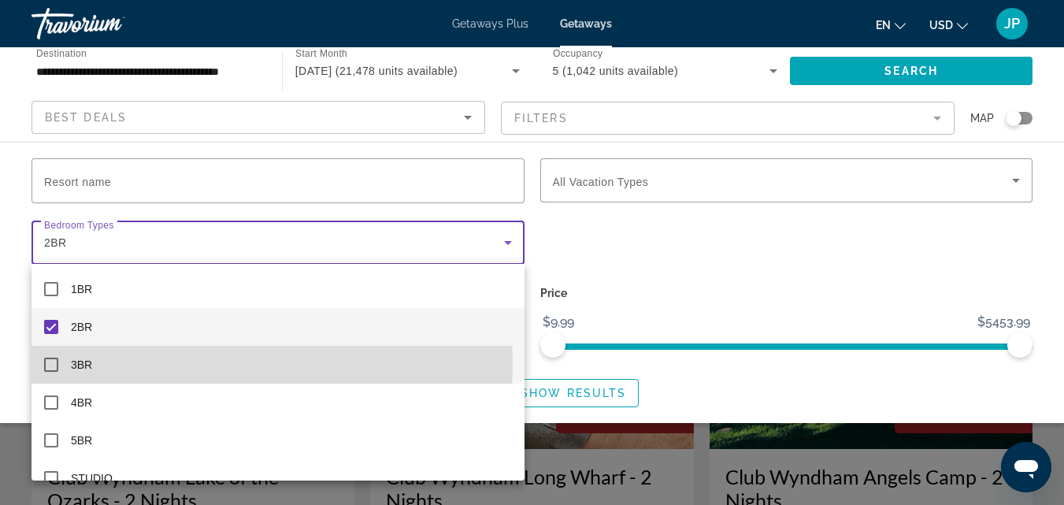
click at [50, 365] on mat-pseudo-checkbox at bounding box center [51, 365] width 14 height 14
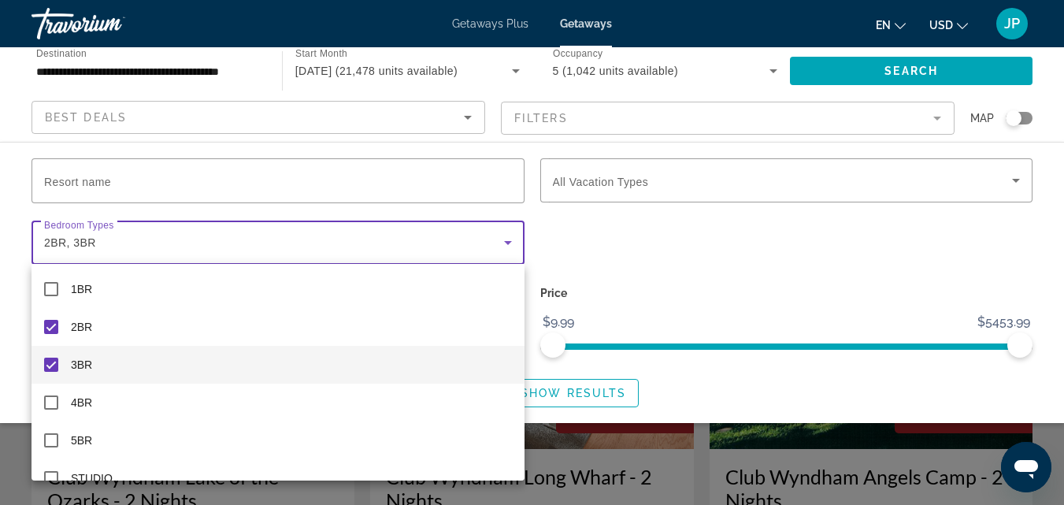
click at [1015, 180] on div at bounding box center [532, 252] width 1064 height 505
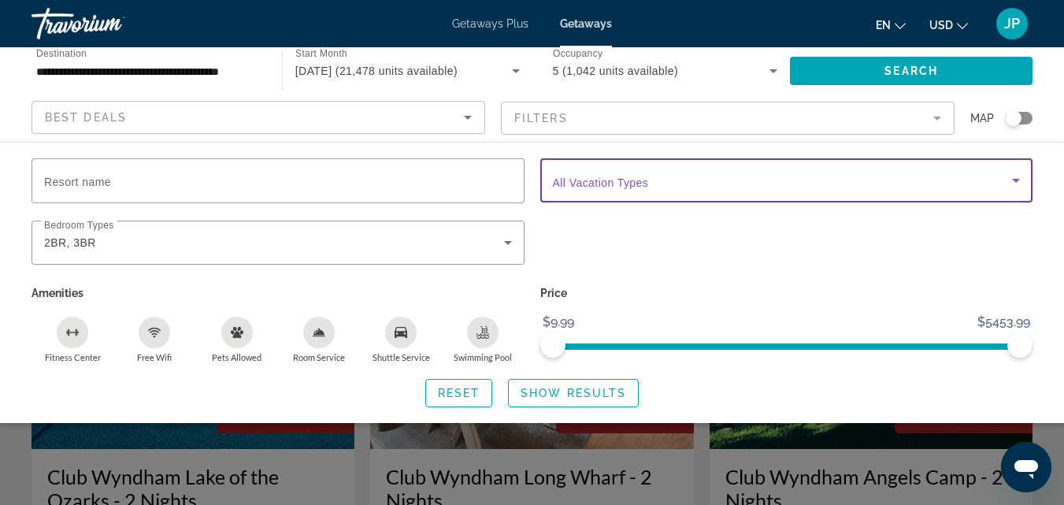
click at [1015, 182] on icon "Search widget" at bounding box center [1016, 181] width 8 height 4
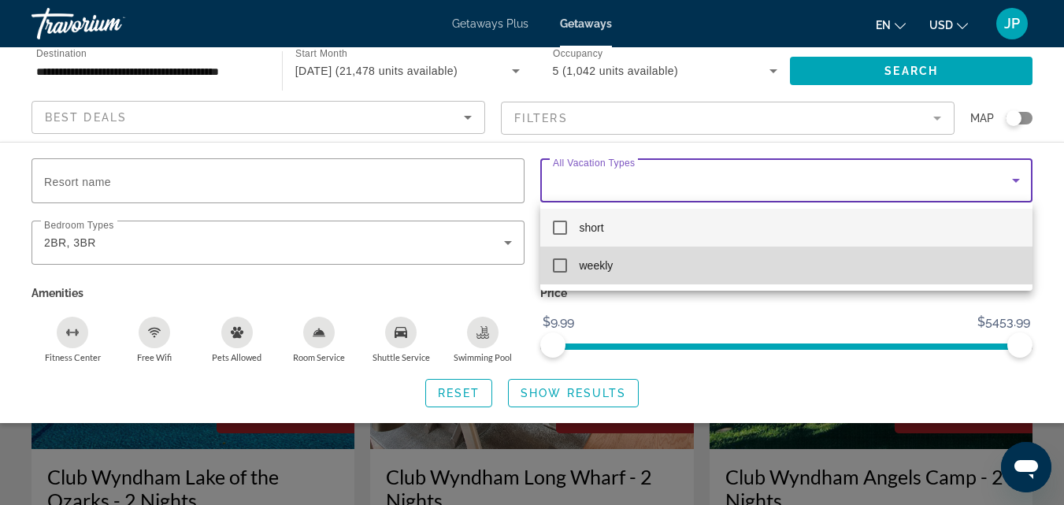
click at [562, 269] on mat-pseudo-checkbox at bounding box center [560, 265] width 14 height 14
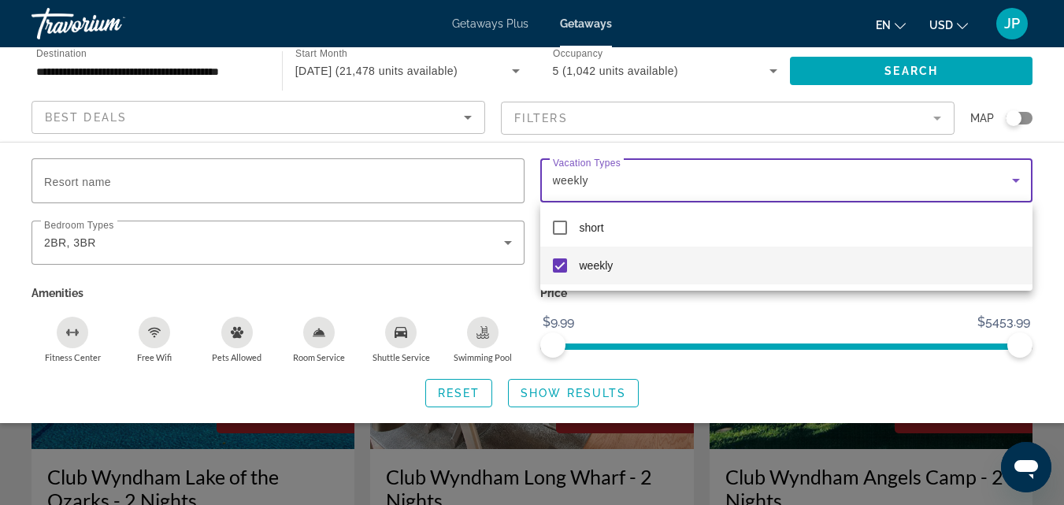
drag, startPoint x: 1018, startPoint y: 349, endPoint x: 980, endPoint y: 348, distance: 37.8
click at [980, 348] on div at bounding box center [532, 252] width 1064 height 505
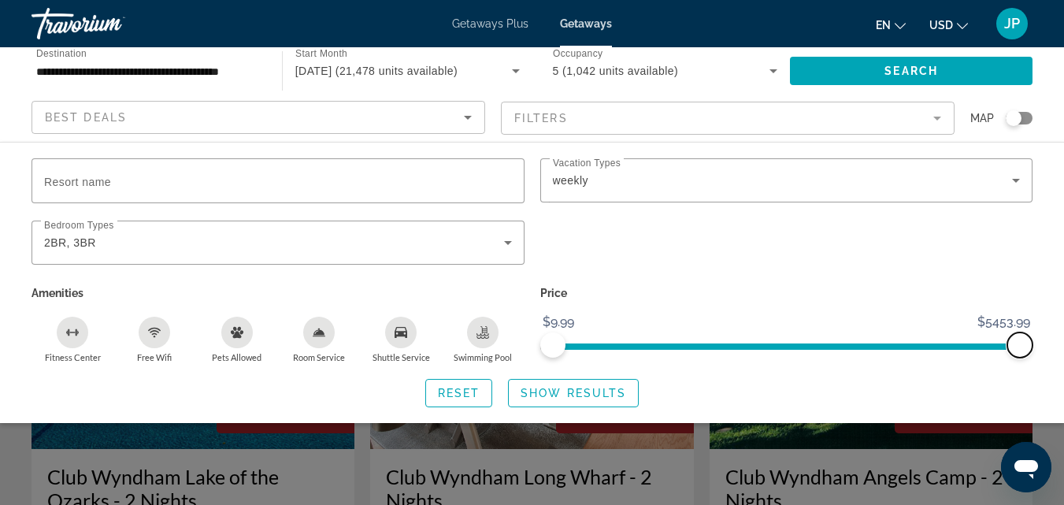
click at [1019, 343] on span "ngx-slider-max" at bounding box center [1019, 344] width 25 height 25
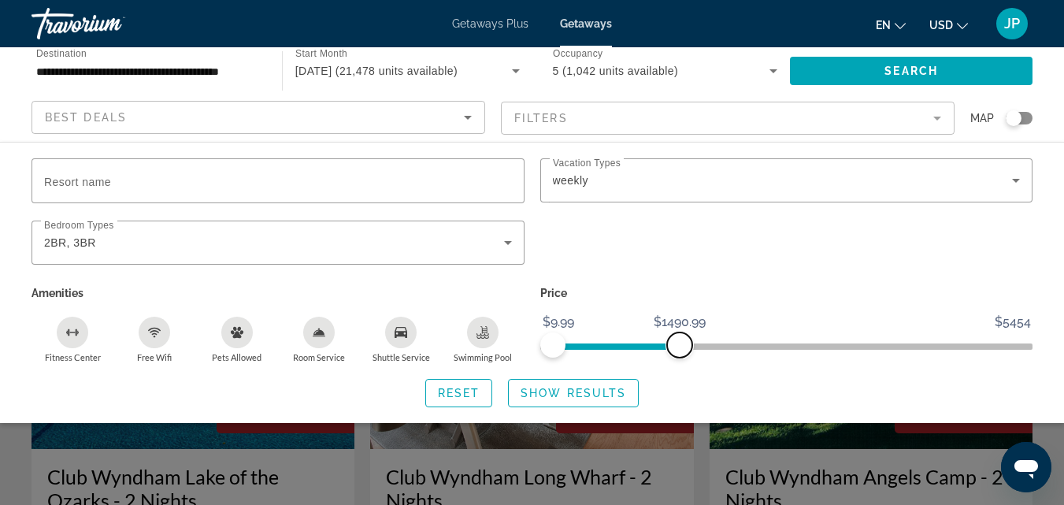
drag, startPoint x: 1019, startPoint y: 343, endPoint x: 680, endPoint y: 396, distance: 343.5
click at [680, 396] on div "Resort name Vacation Types All Vacation Types weekly Bedroom Types All Bedroom …" at bounding box center [532, 282] width 1064 height 249
click at [584, 387] on span "Show Results" at bounding box center [574, 393] width 106 height 13
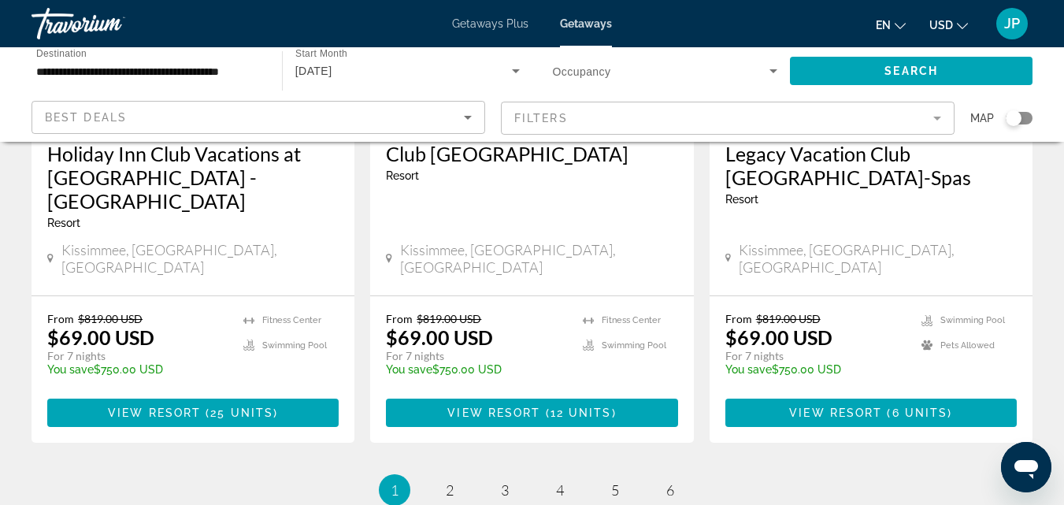
scroll to position [2109, 0]
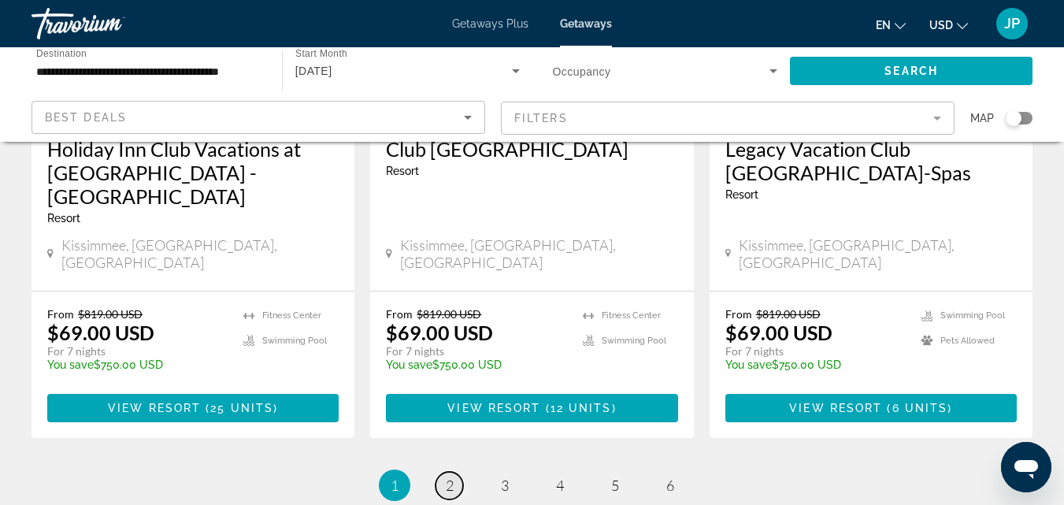
click at [449, 476] on span "2" at bounding box center [450, 484] width 8 height 17
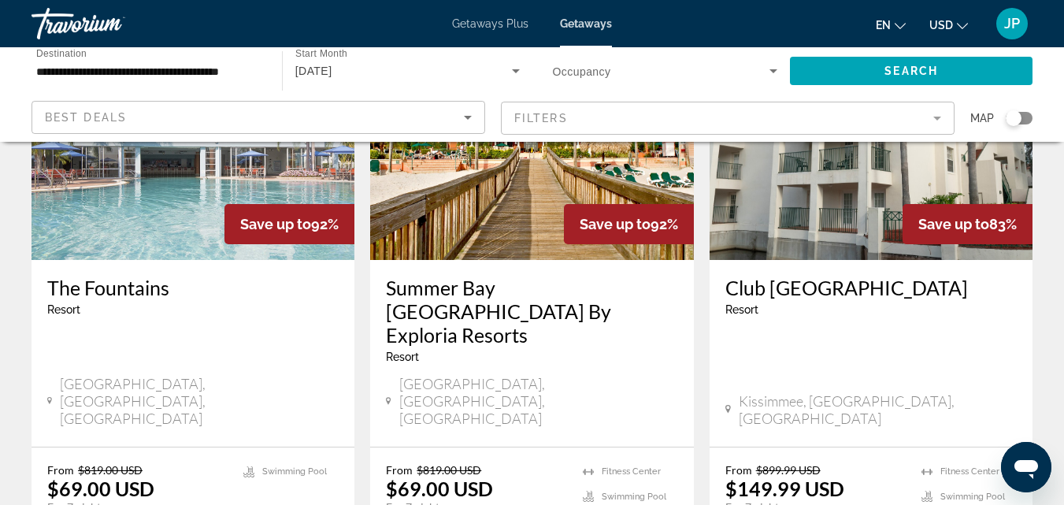
scroll to position [1353, 0]
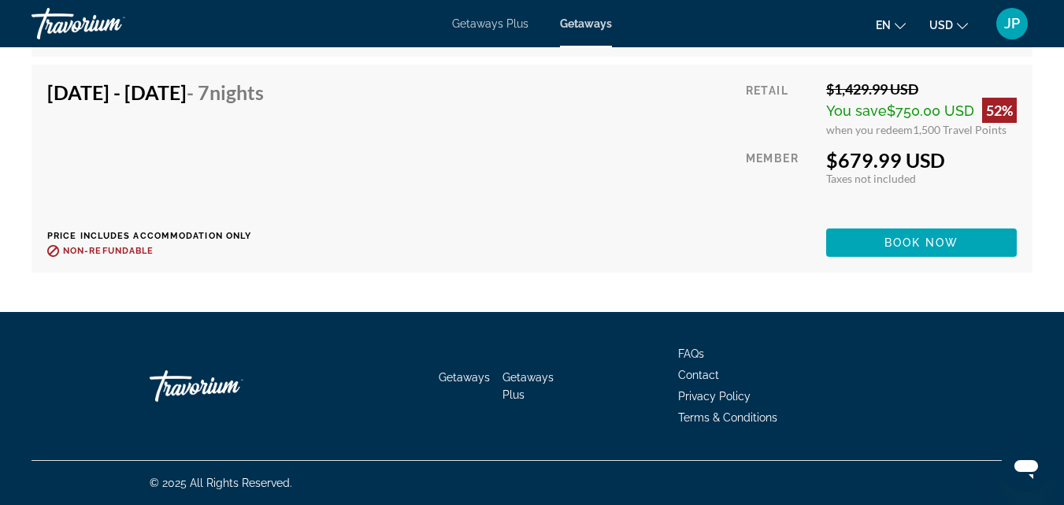
scroll to position [3942, 0]
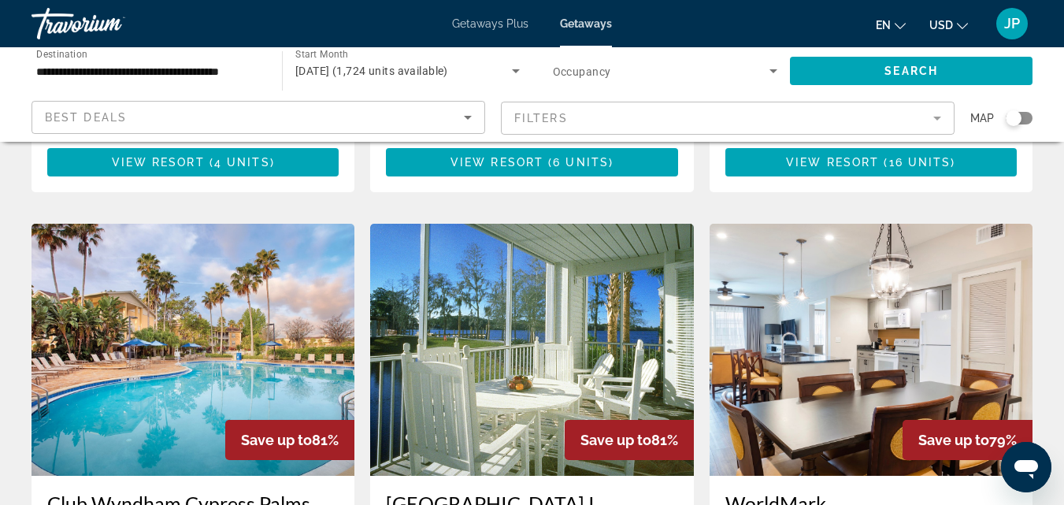
scroll to position [1754, 0]
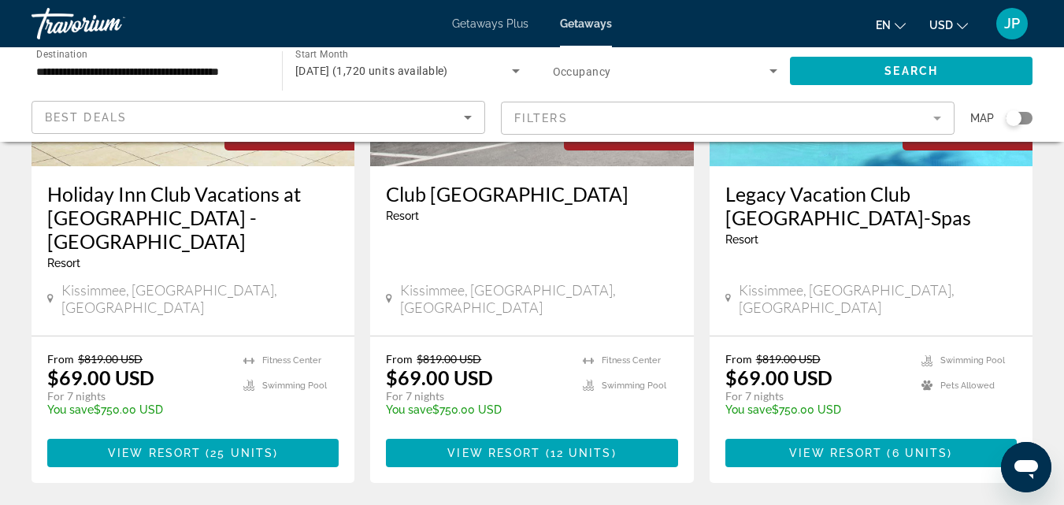
scroll to position [2074, 0]
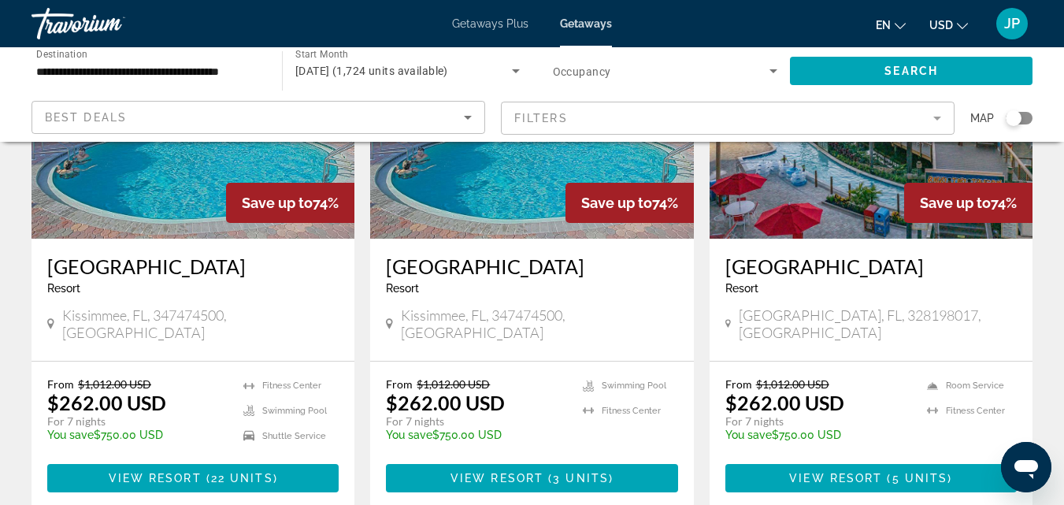
scroll to position [214, 0]
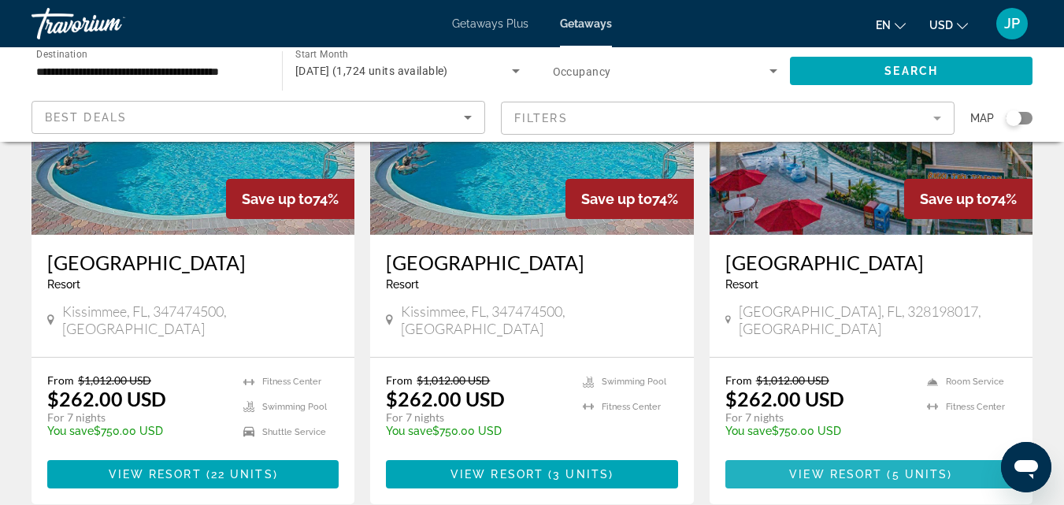
click at [773, 455] on span "Main content" at bounding box center [870, 474] width 291 height 38
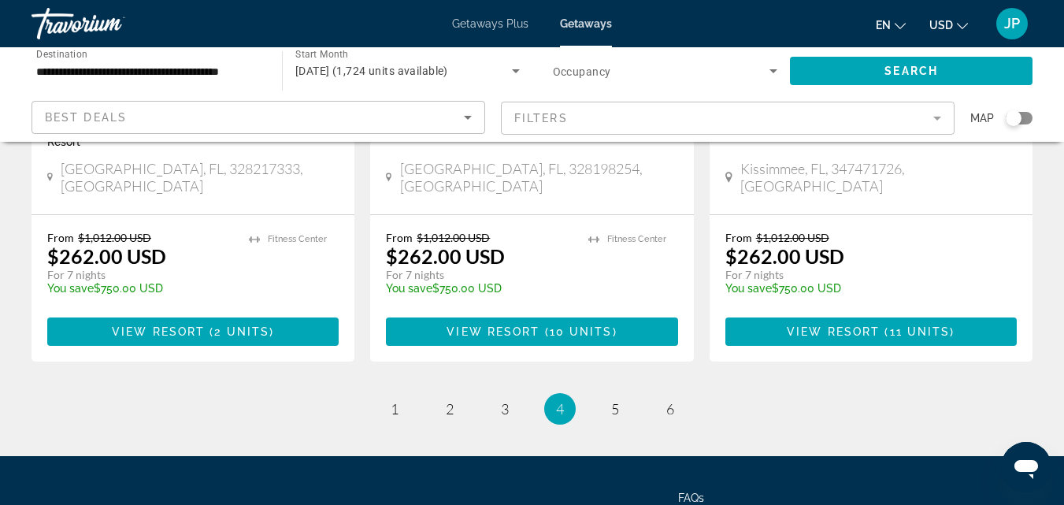
scroll to position [2090, 0]
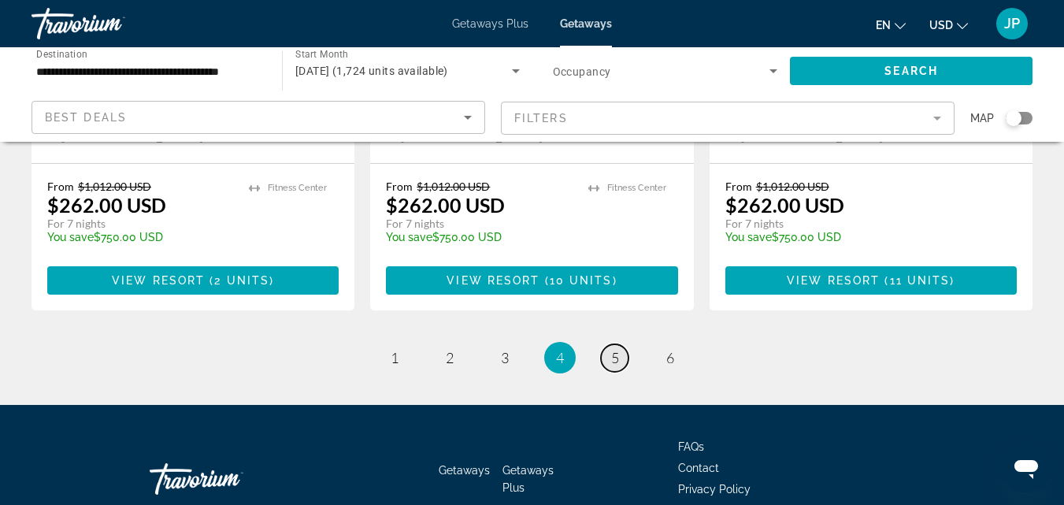
click at [620, 344] on link "page 5" at bounding box center [615, 358] width 28 height 28
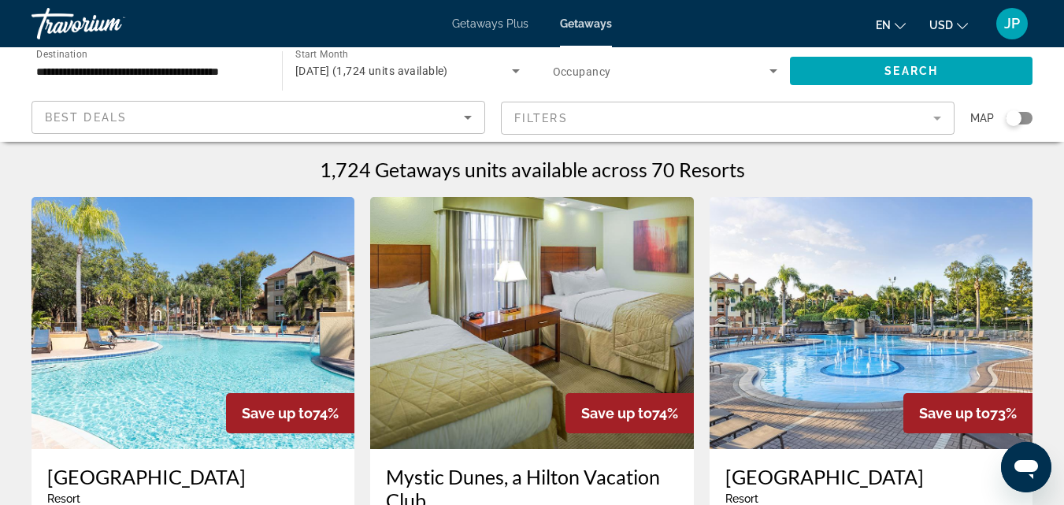
click at [588, 24] on span "Getaways" at bounding box center [586, 23] width 52 height 13
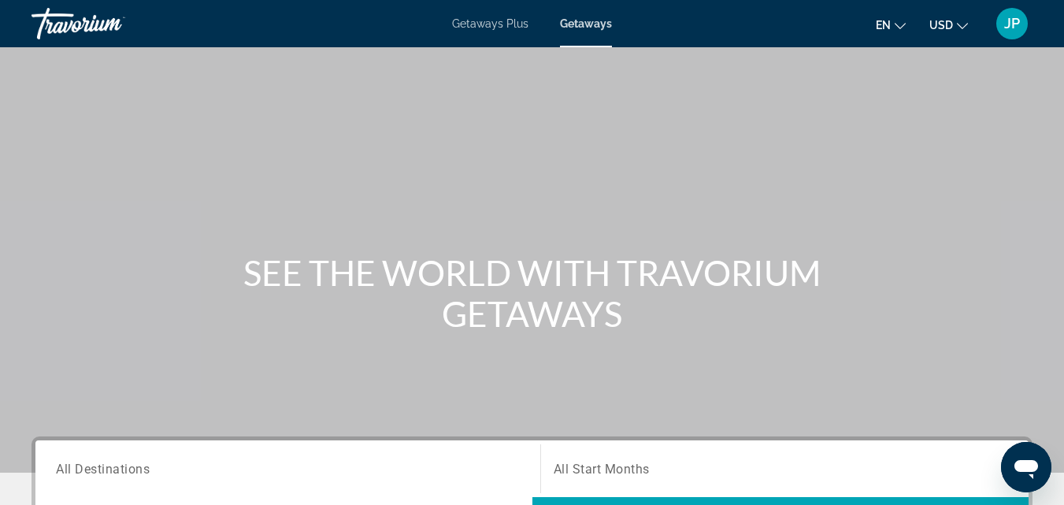
click at [575, 31] on div "Getaways Plus Getaways en English Español Français Italiano Português русский U…" at bounding box center [532, 23] width 1064 height 41
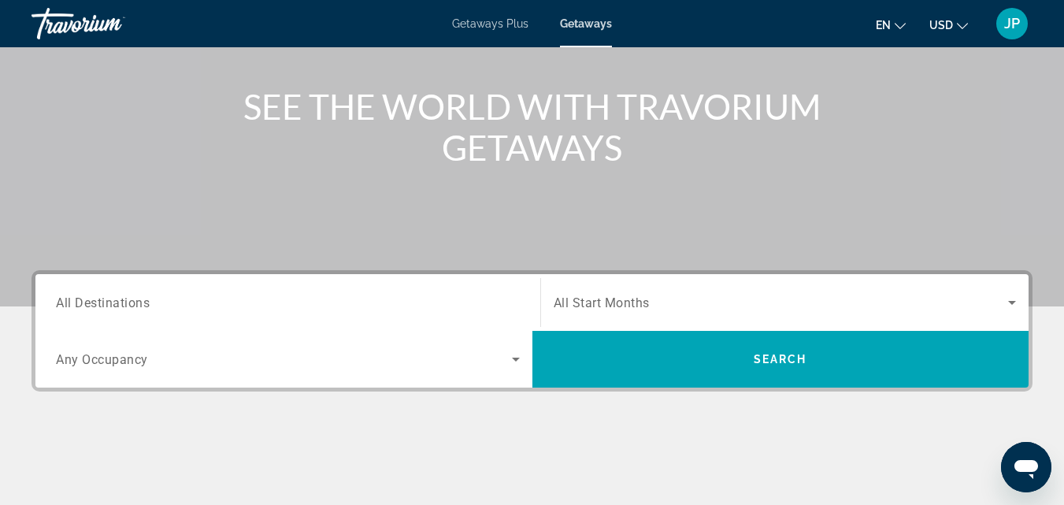
scroll to position [169, 0]
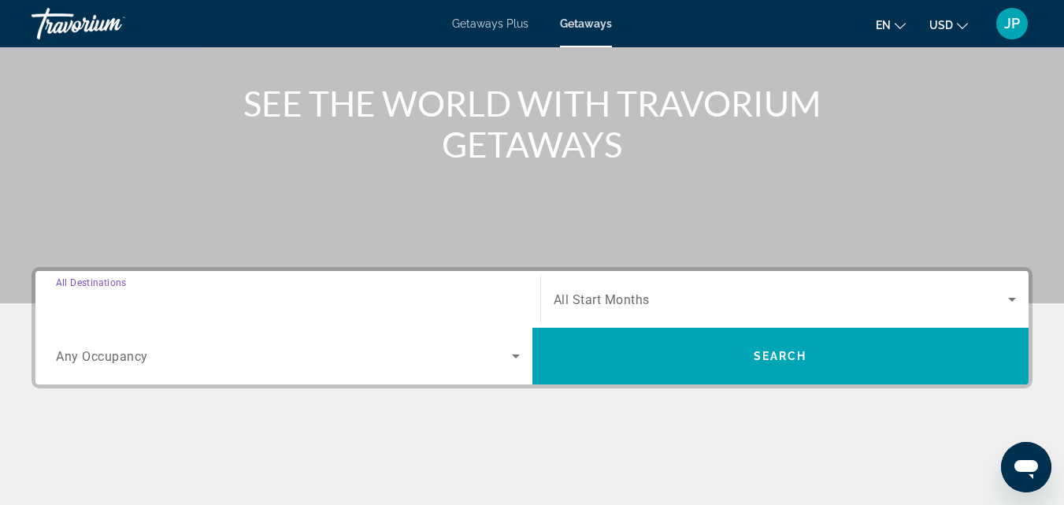
click at [473, 301] on input "Destination All Destinations" at bounding box center [288, 300] width 464 height 19
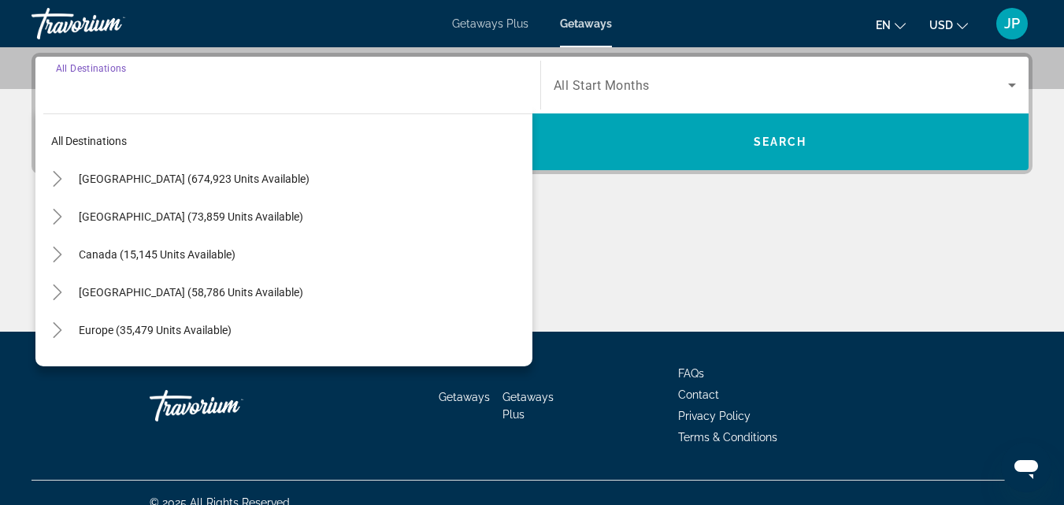
scroll to position [385, 0]
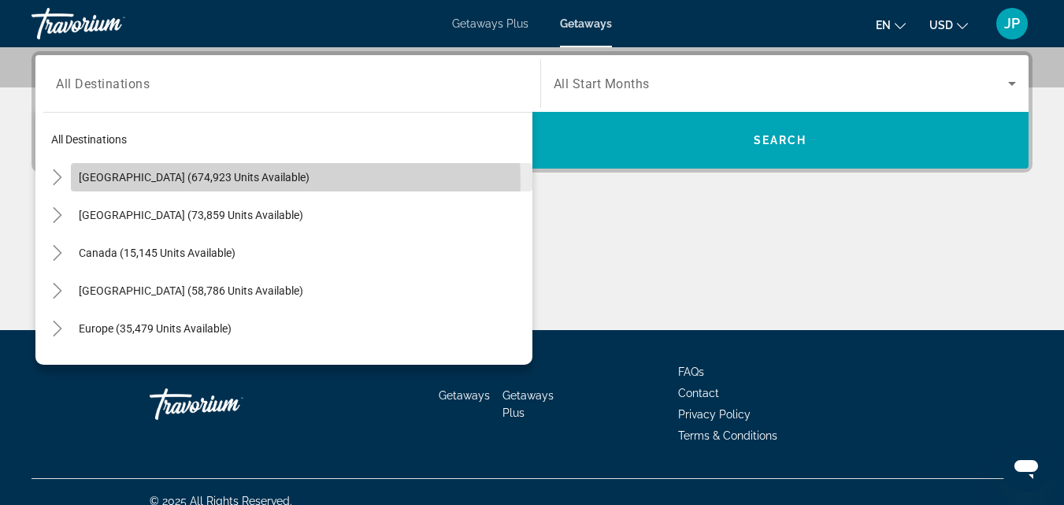
click at [165, 184] on span "Search widget" at bounding box center [302, 177] width 462 height 38
type input "**********"
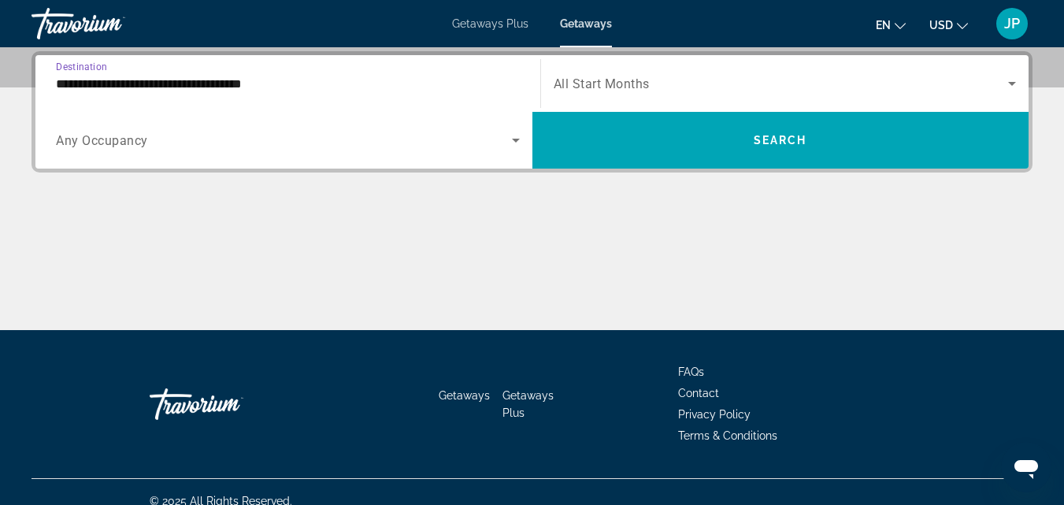
click at [132, 139] on span "Any Occupancy" at bounding box center [102, 140] width 92 height 15
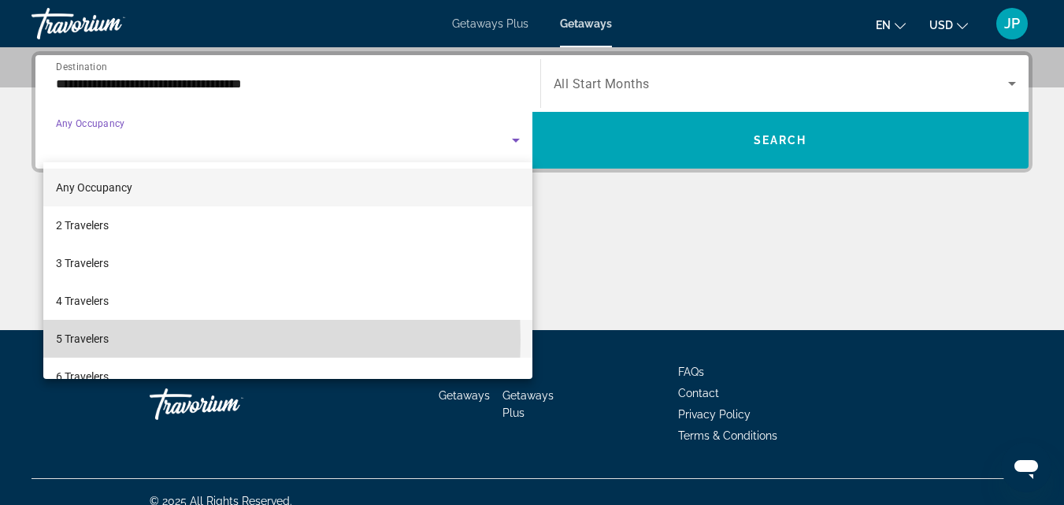
click at [71, 339] on span "5 Travelers" at bounding box center [82, 338] width 53 height 19
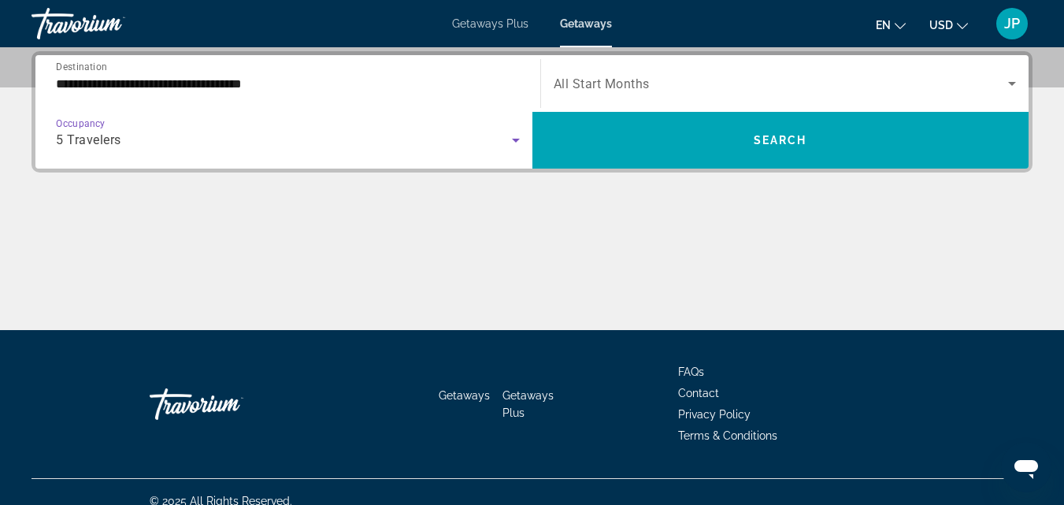
click at [713, 83] on span "Search widget" at bounding box center [781, 83] width 455 height 19
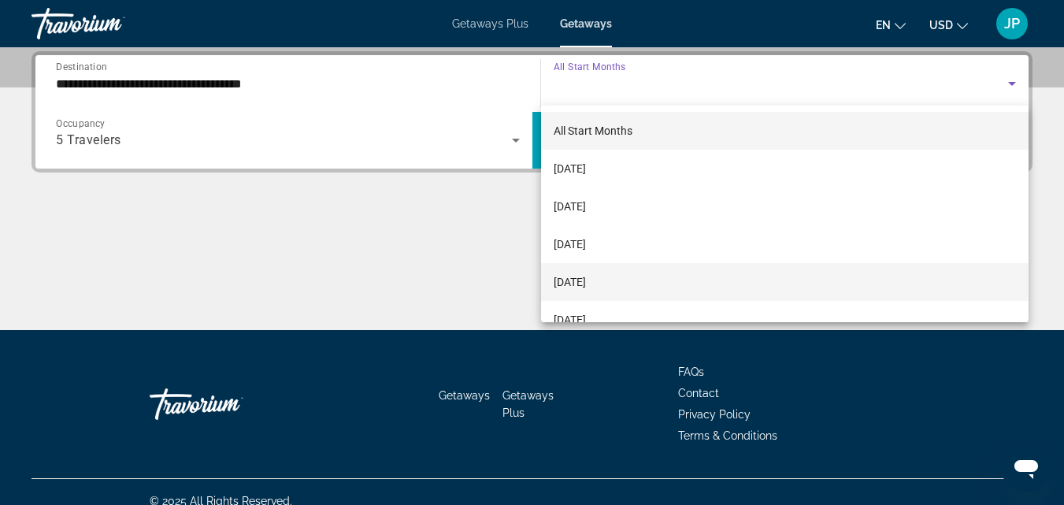
click at [586, 282] on span "[DATE]" at bounding box center [570, 281] width 32 height 19
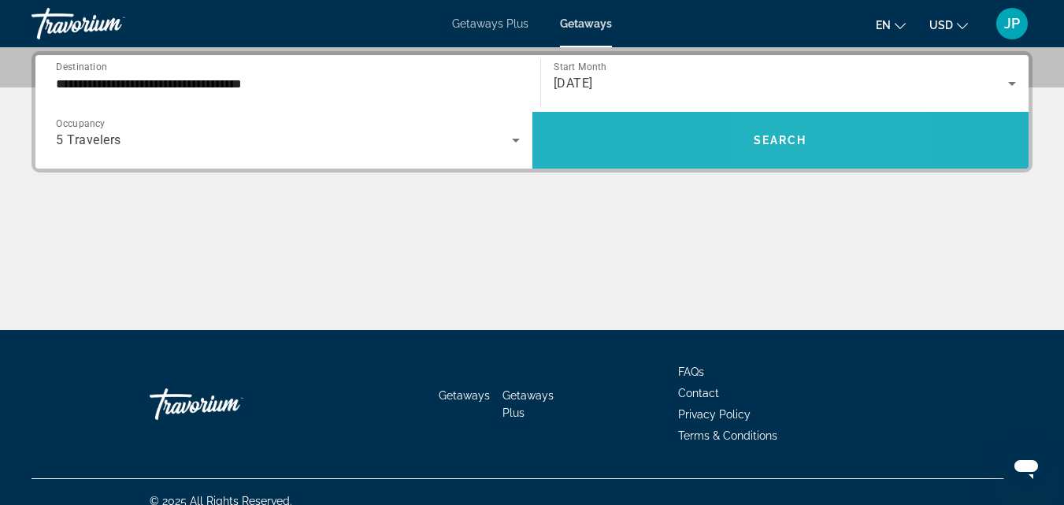
click at [786, 137] on span "Search" at bounding box center [781, 140] width 54 height 13
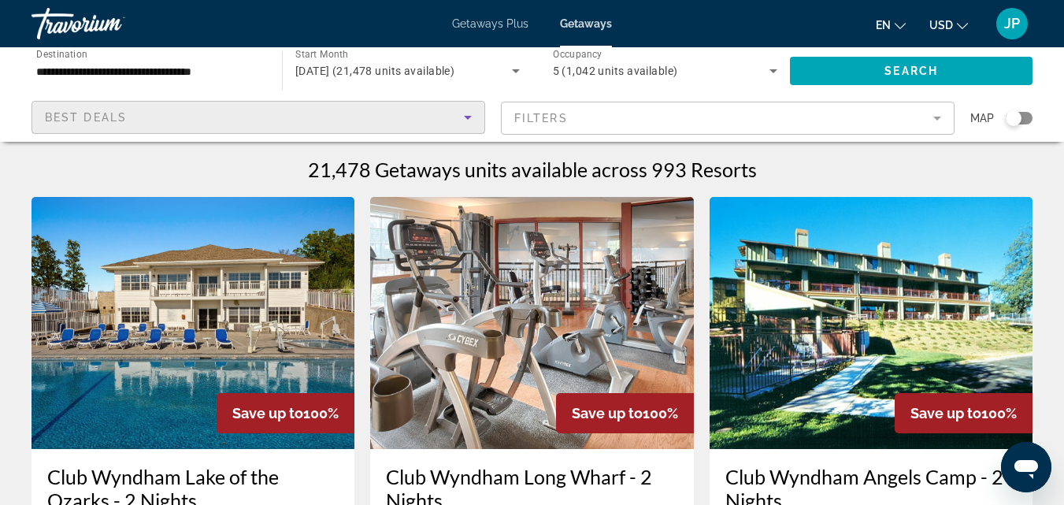
click at [312, 124] on div "Best Deals" at bounding box center [254, 117] width 419 height 19
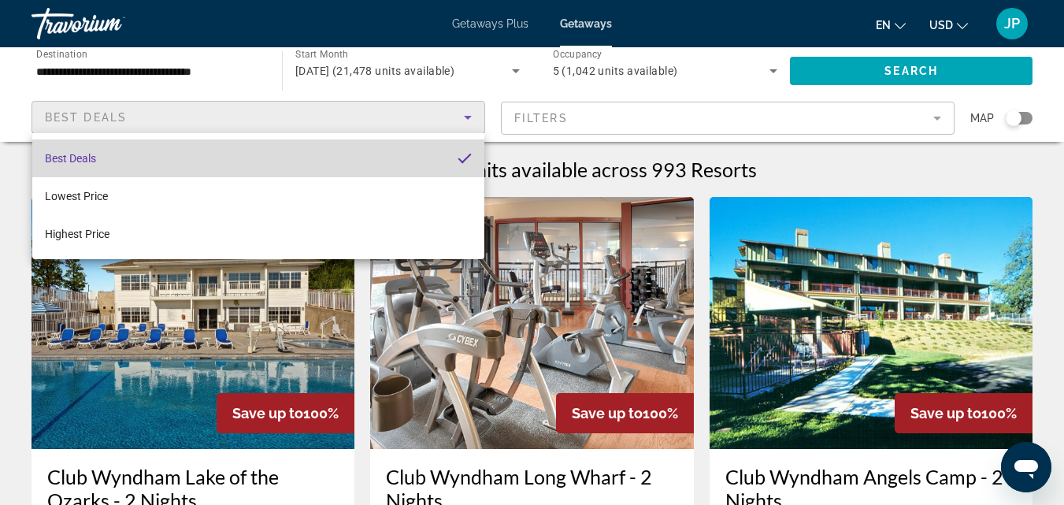
click at [110, 161] on mat-option "Best Deals" at bounding box center [258, 158] width 452 height 38
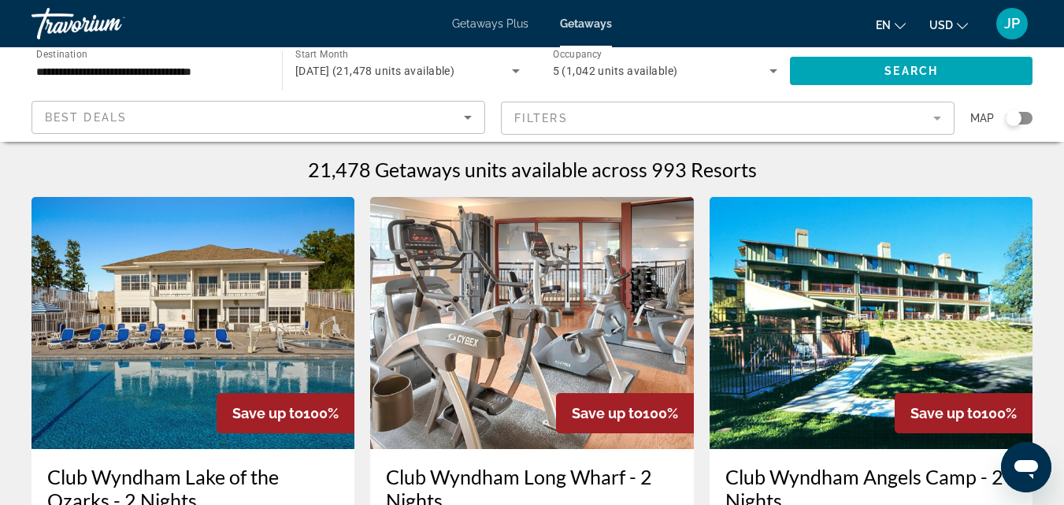
click at [621, 123] on mat-form-field "Filters" at bounding box center [728, 118] width 454 height 33
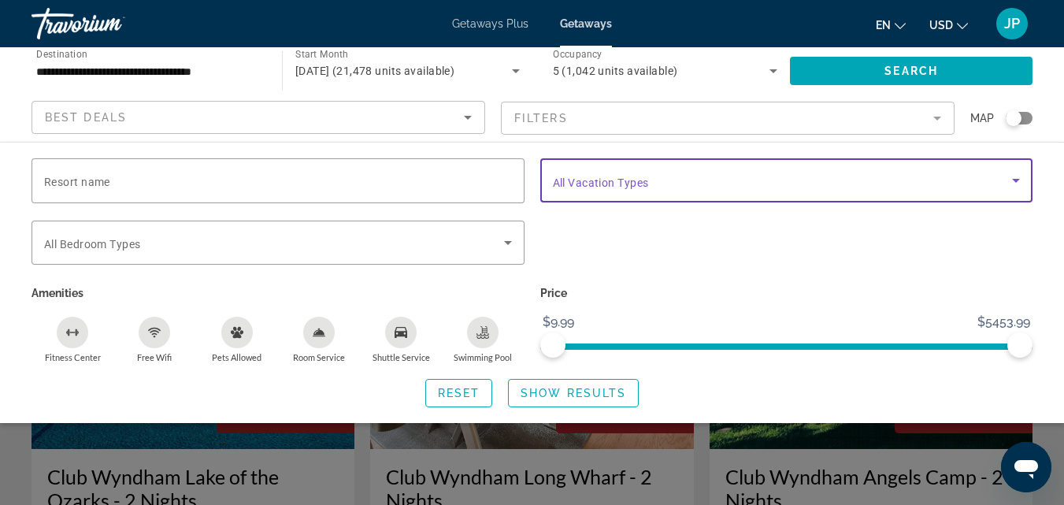
click at [759, 183] on span "Search widget" at bounding box center [783, 180] width 460 height 19
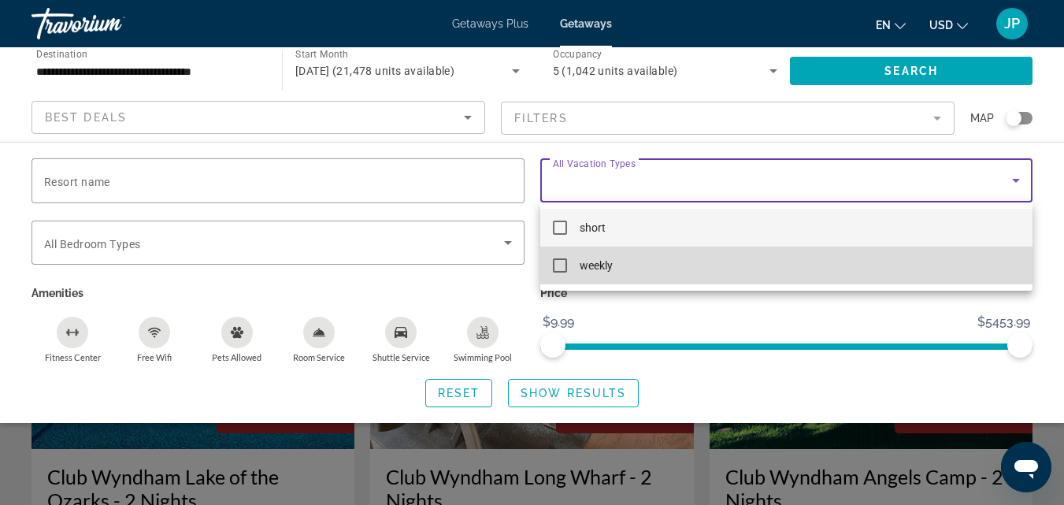
click at [581, 267] on span "weekly" at bounding box center [596, 265] width 33 height 19
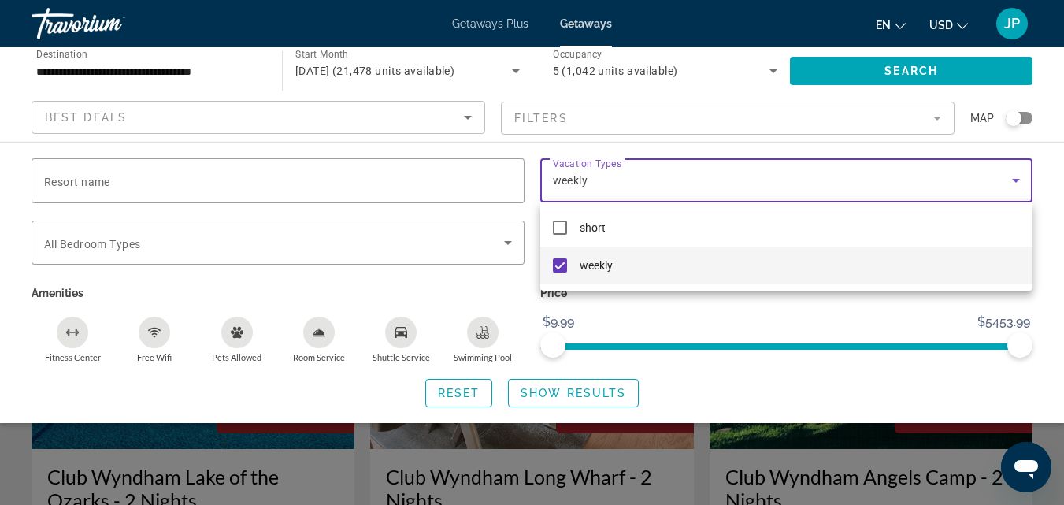
click at [506, 241] on div at bounding box center [532, 252] width 1064 height 505
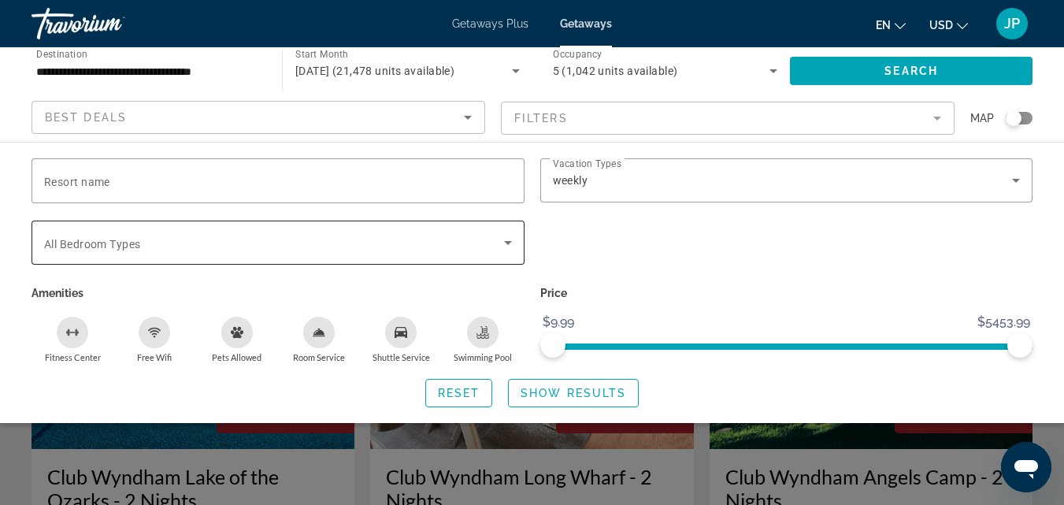
click at [262, 243] on span "Search widget" at bounding box center [274, 242] width 460 height 19
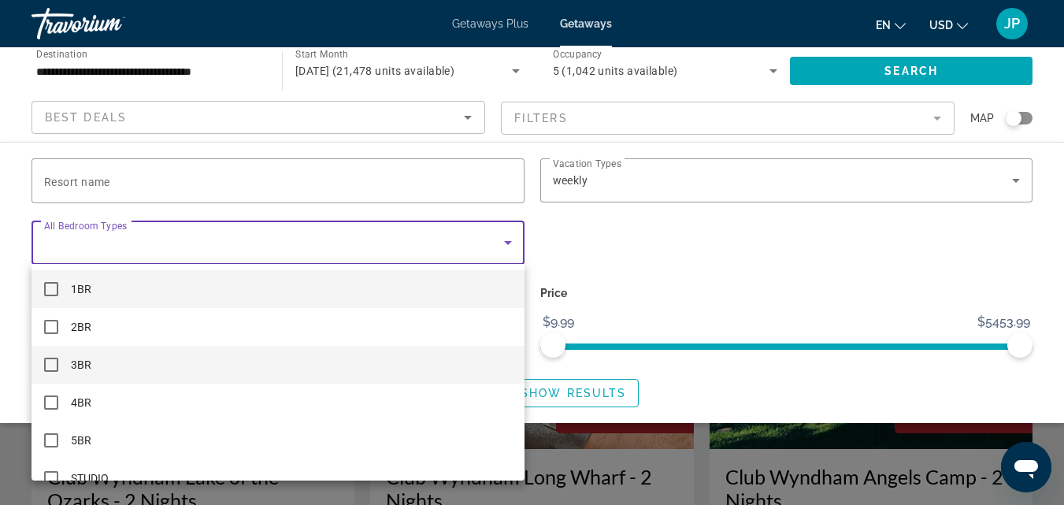
click at [46, 361] on mat-pseudo-checkbox at bounding box center [51, 365] width 14 height 14
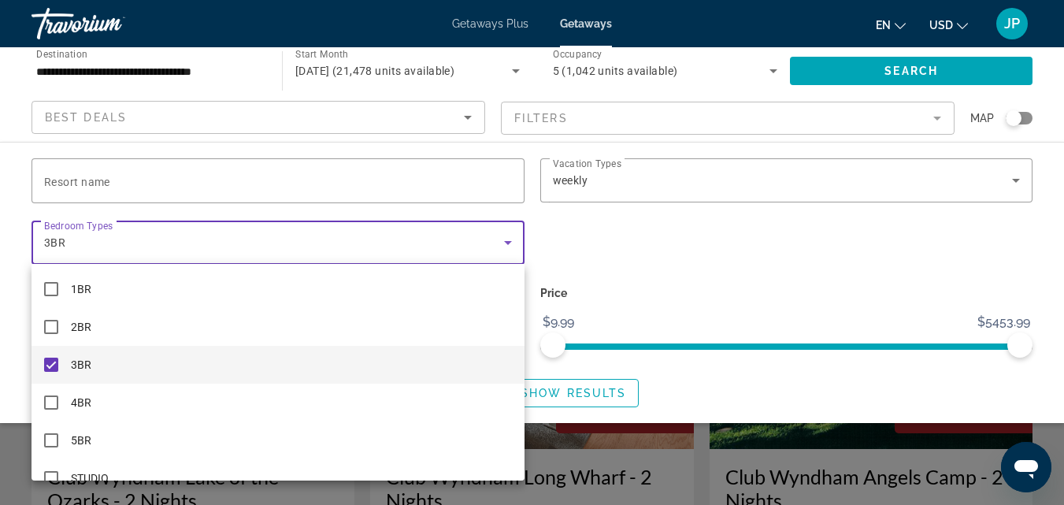
click at [198, 172] on div at bounding box center [532, 252] width 1064 height 505
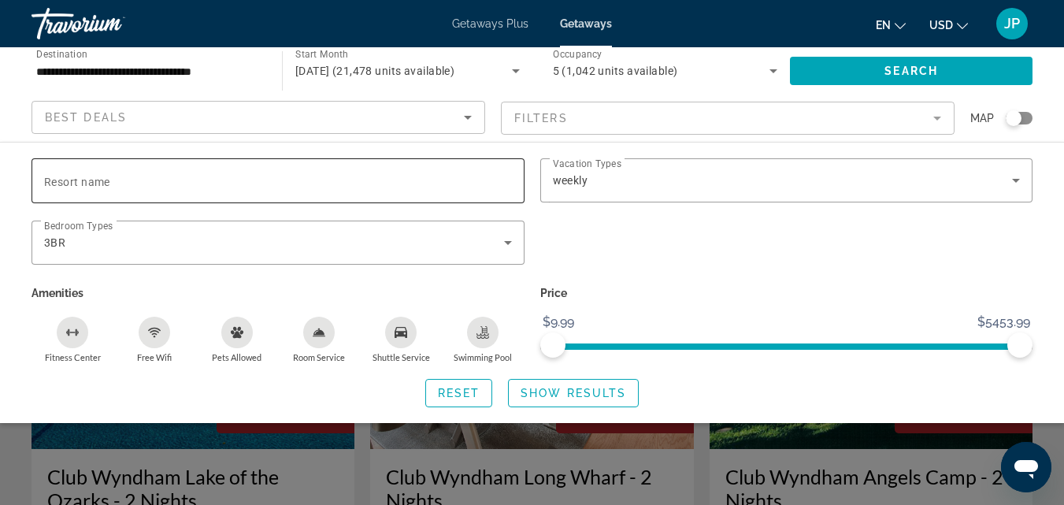
click at [188, 182] on input "Resort name" at bounding box center [278, 181] width 468 height 19
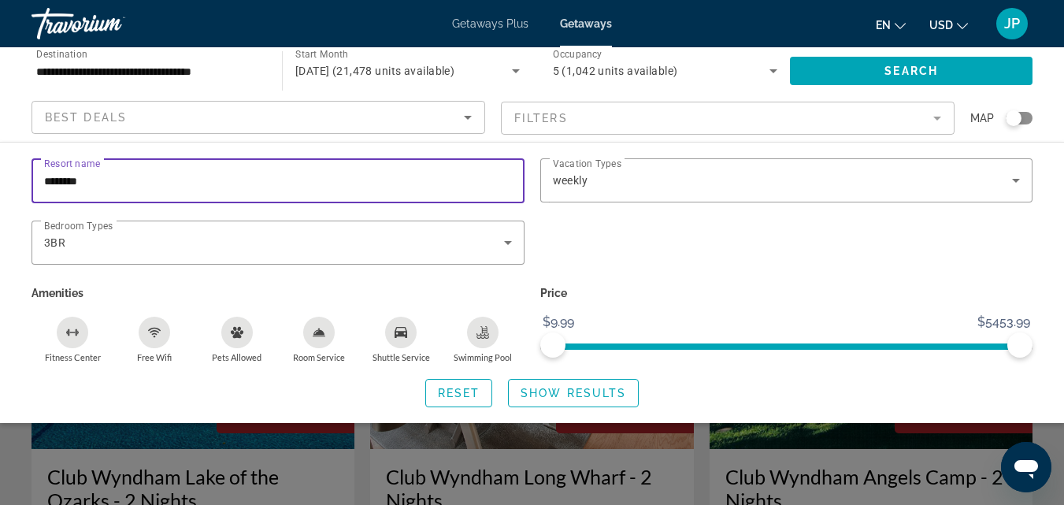
type input "********"
click at [115, 178] on input "********" at bounding box center [278, 181] width 468 height 19
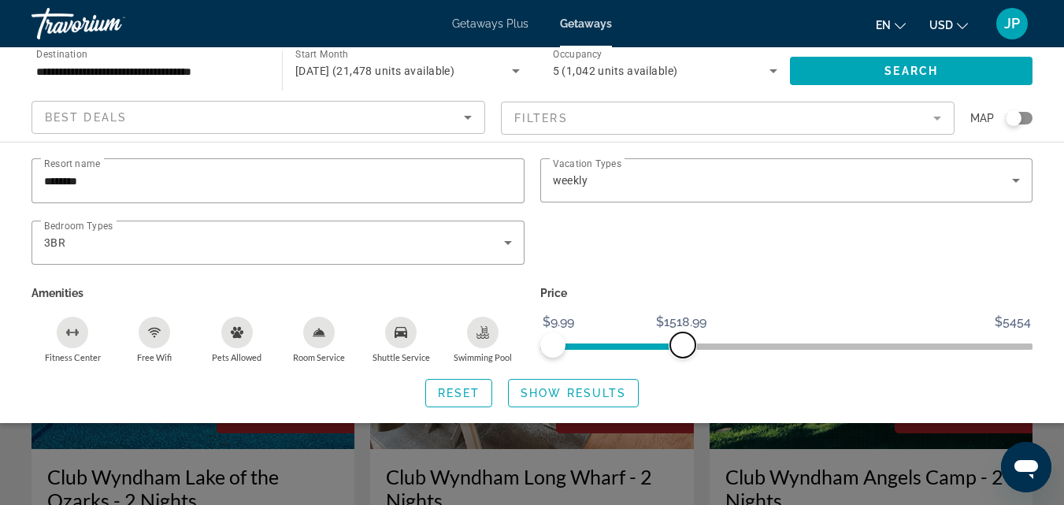
drag, startPoint x: 1022, startPoint y: 343, endPoint x: 682, endPoint y: 370, distance: 341.3
click at [682, 370] on div "Resort name ******** Vacation Types All Vacation Types weekly Bedroom Types All…" at bounding box center [532, 282] width 1064 height 249
click at [554, 396] on span "Show Results" at bounding box center [574, 393] width 106 height 13
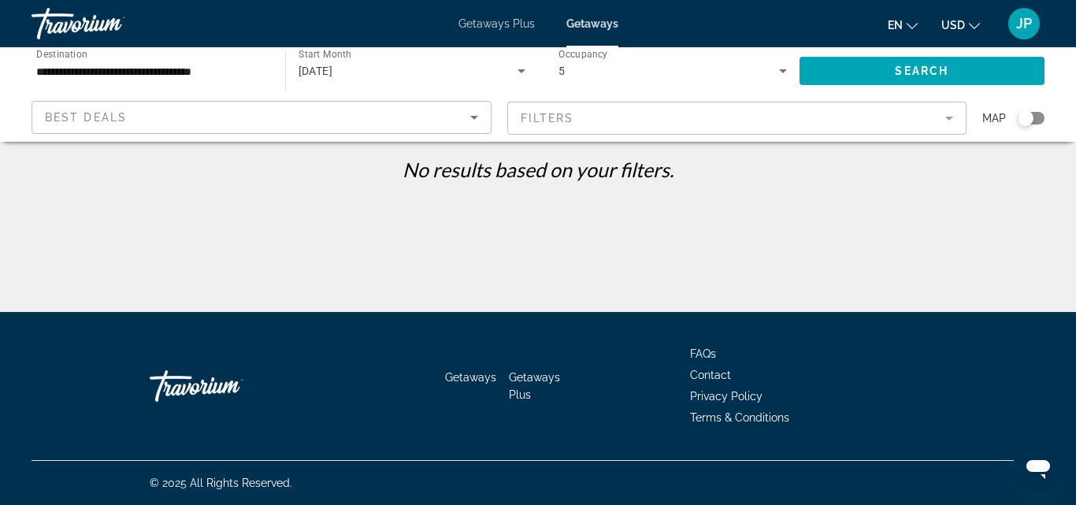
click at [951, 120] on mat-form-field "Filters" at bounding box center [737, 118] width 460 height 33
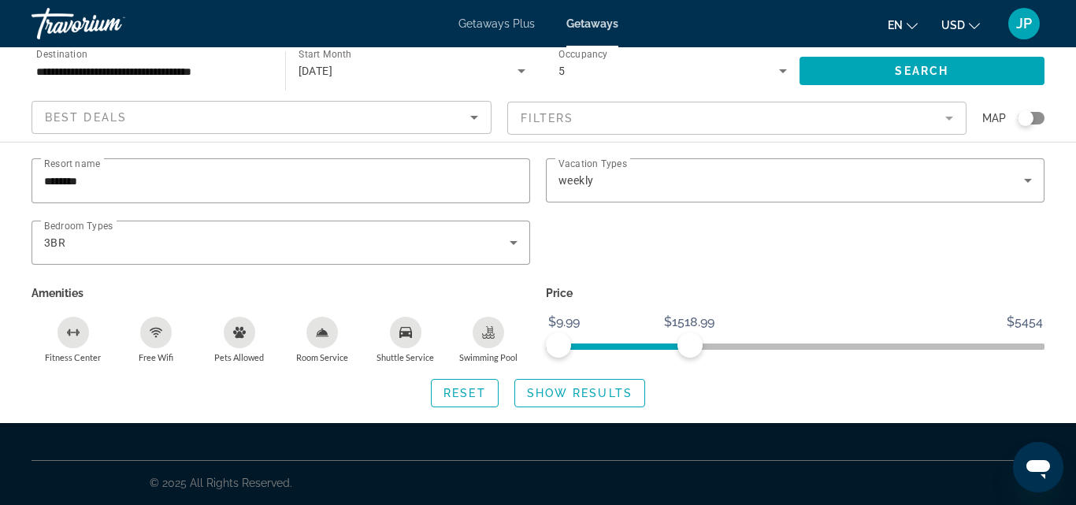
click at [946, 121] on mat-form-field "Filters" at bounding box center [737, 118] width 460 height 33
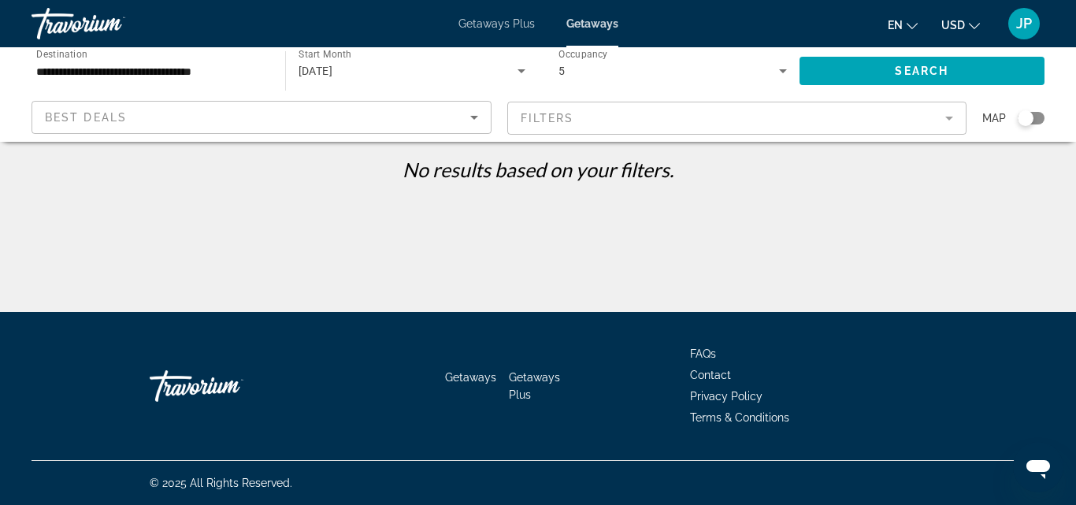
click at [946, 121] on mat-form-field "Filters" at bounding box center [737, 118] width 460 height 33
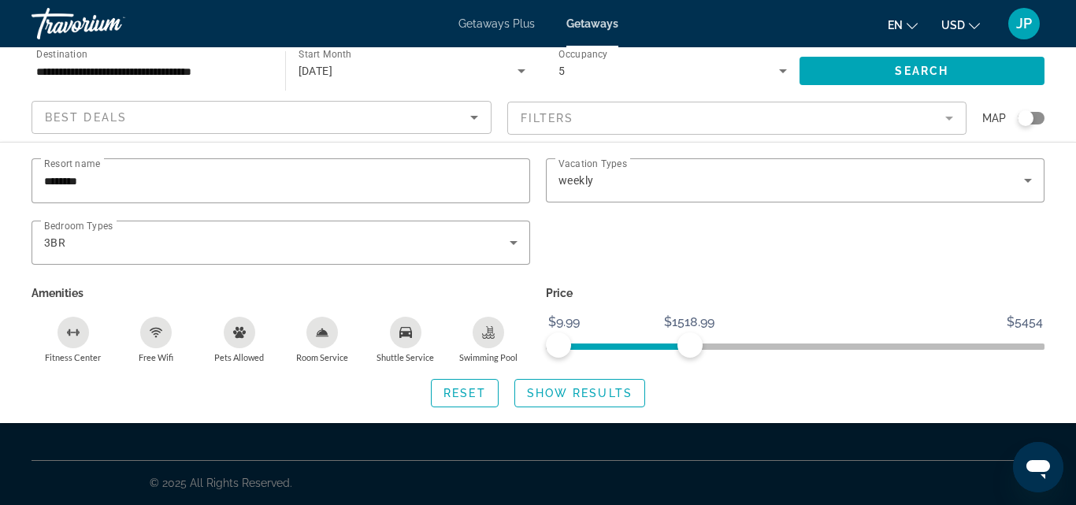
click at [947, 117] on mat-form-field "Filters" at bounding box center [737, 118] width 460 height 33
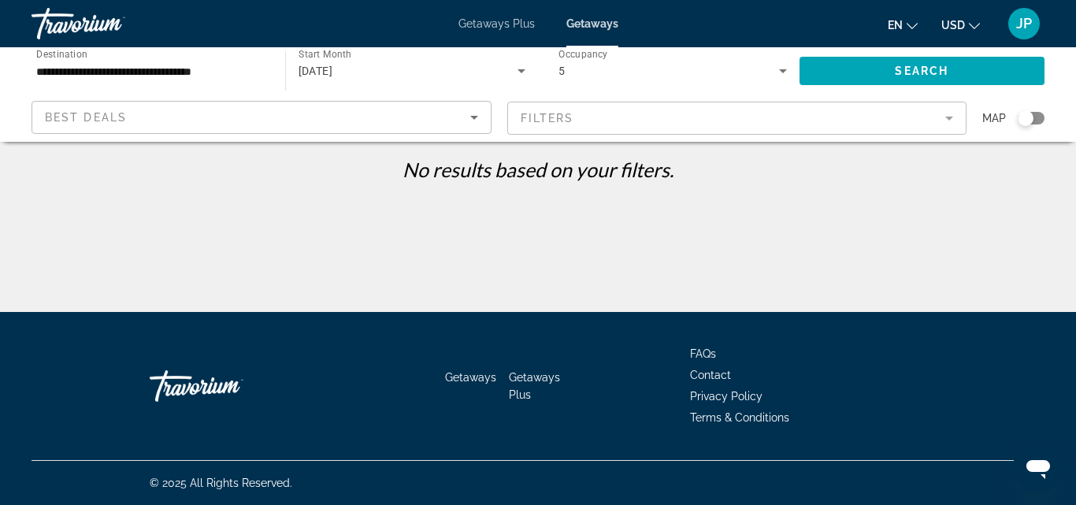
click at [947, 117] on mat-form-field "Filters" at bounding box center [737, 118] width 460 height 33
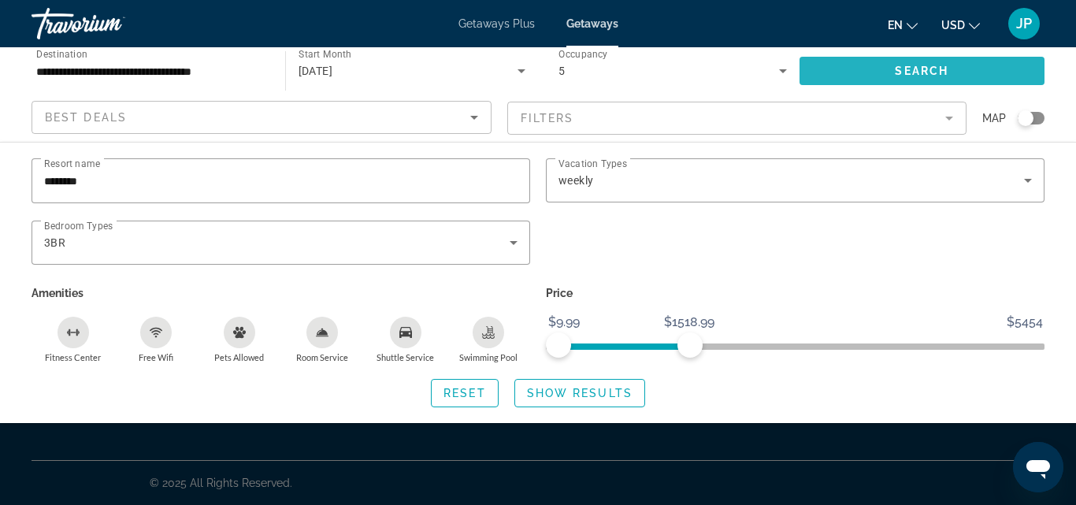
click at [946, 71] on span "Search" at bounding box center [922, 71] width 54 height 13
click at [906, 70] on span "Search" at bounding box center [922, 71] width 54 height 13
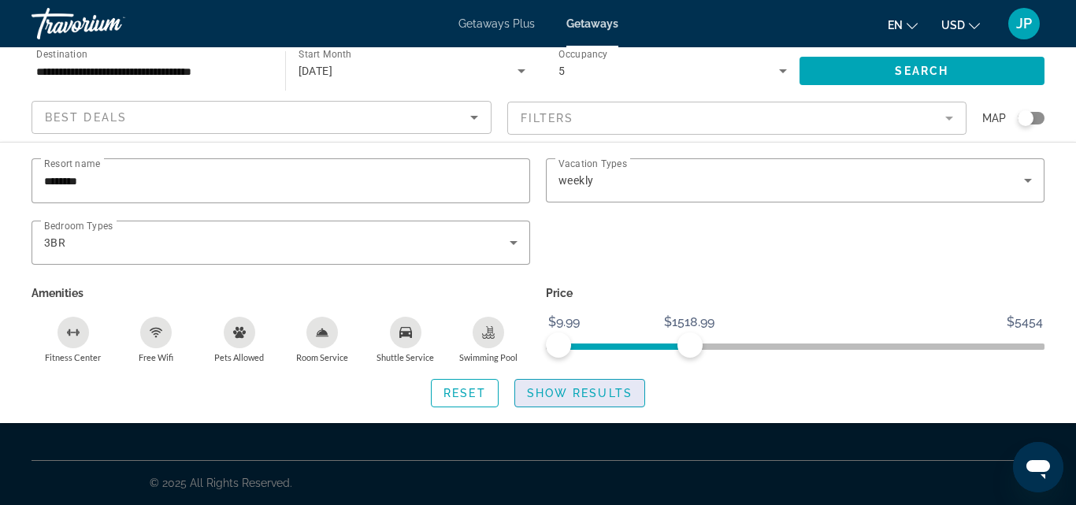
click at [547, 389] on span "Show Results" at bounding box center [580, 393] width 106 height 13
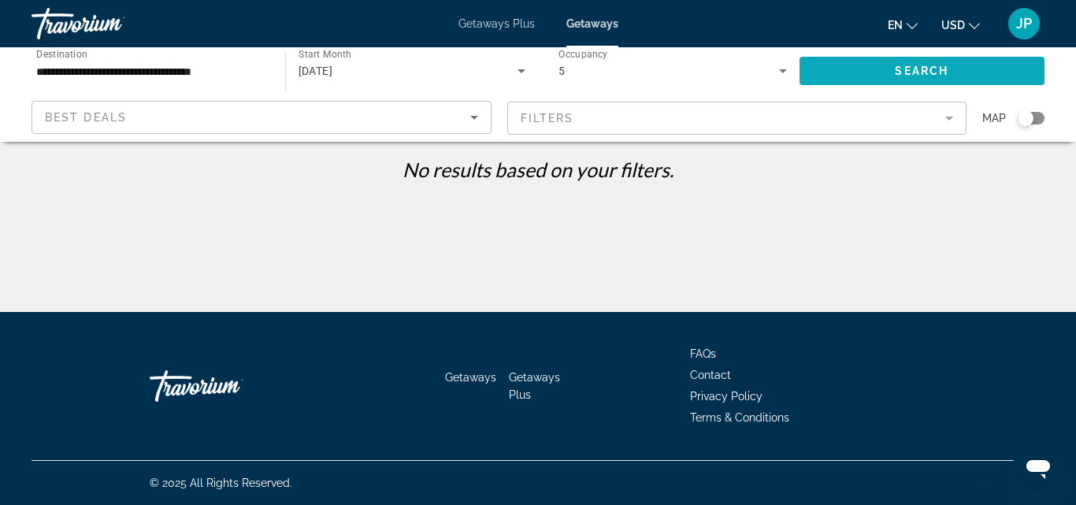
click at [929, 71] on span "Search" at bounding box center [922, 71] width 54 height 13
click at [950, 115] on mat-form-field "Filters" at bounding box center [737, 118] width 460 height 33
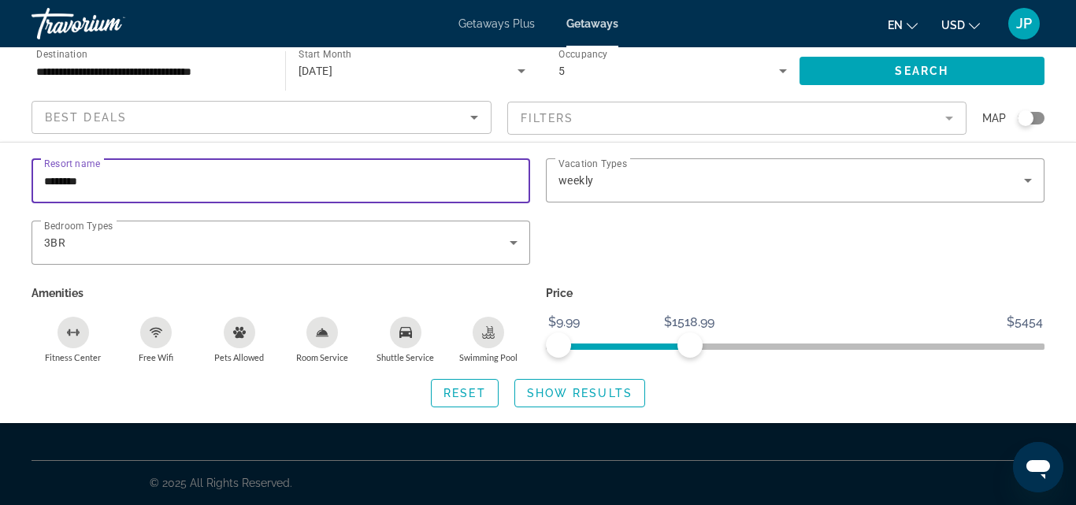
click at [89, 181] on input "********" at bounding box center [280, 181] width 473 height 19
click at [472, 120] on icon "Sort by" at bounding box center [474, 117] width 19 height 19
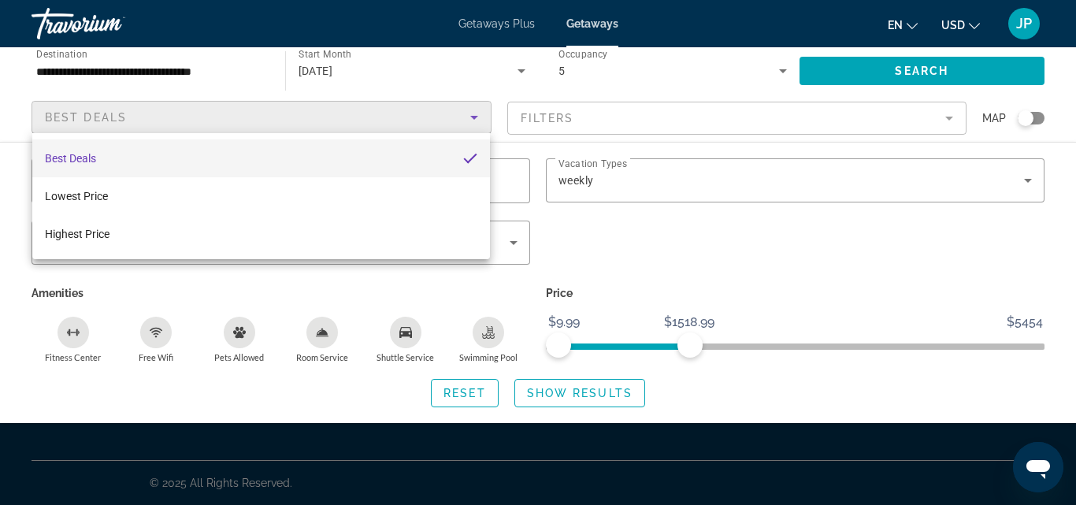
click at [472, 120] on div at bounding box center [538, 252] width 1076 height 505
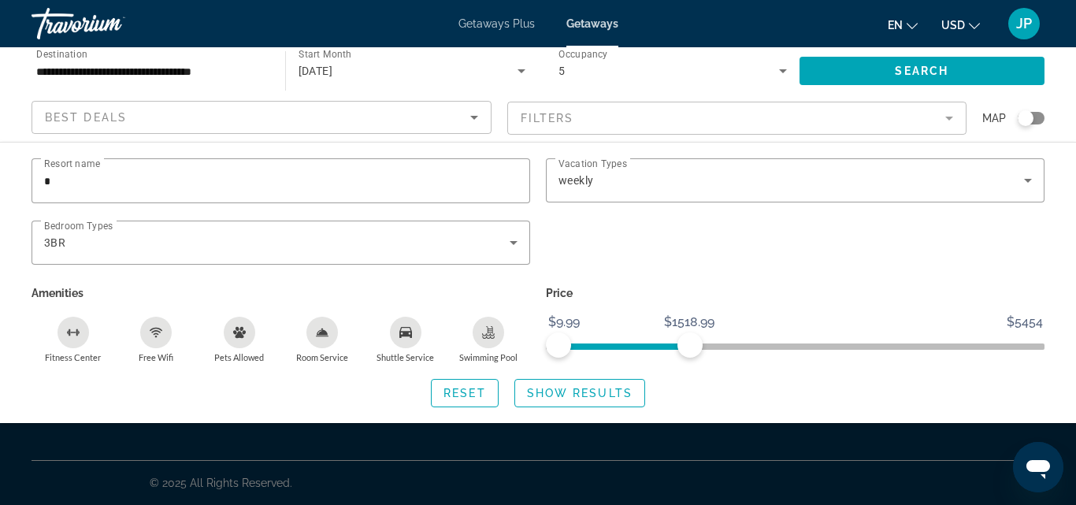
click at [949, 117] on mat-form-field "Filters" at bounding box center [737, 118] width 460 height 33
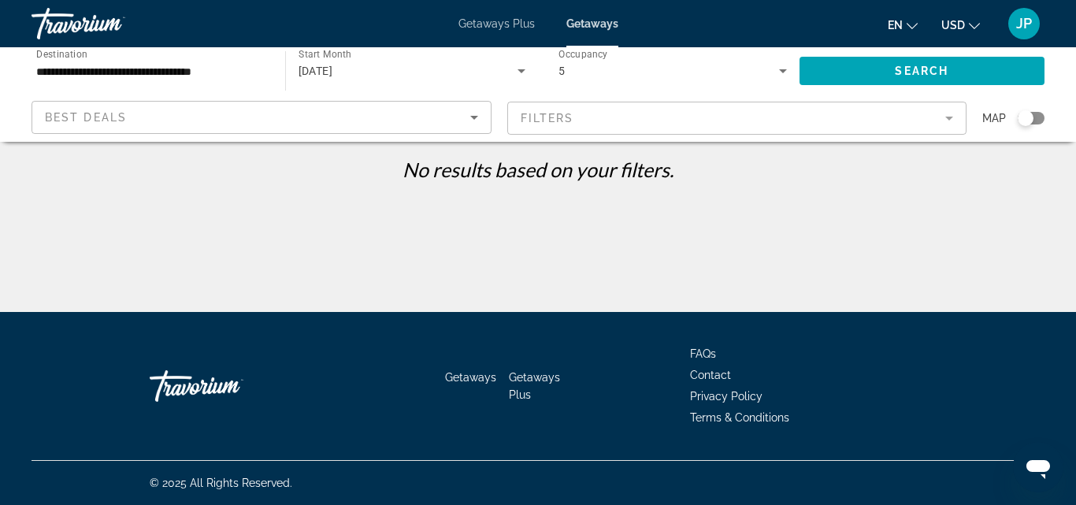
click at [949, 117] on mat-form-field "Filters" at bounding box center [737, 118] width 460 height 33
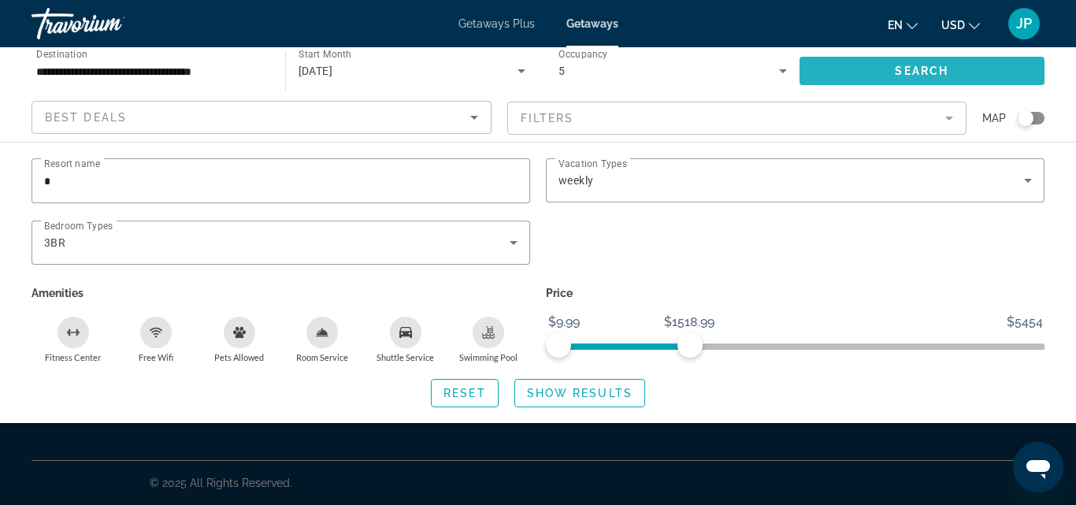
click at [917, 71] on span "Search" at bounding box center [922, 71] width 54 height 13
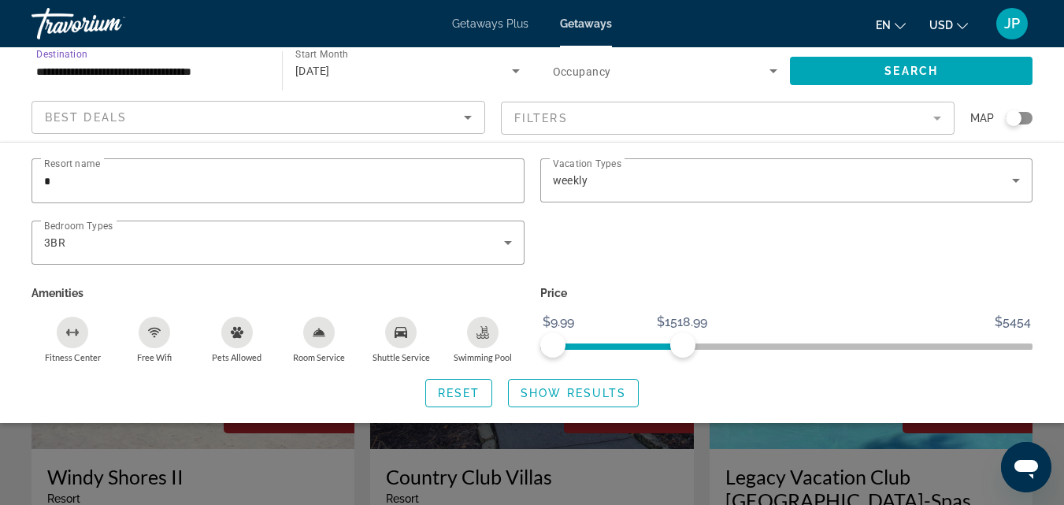
click at [195, 72] on input "**********" at bounding box center [148, 71] width 225 height 19
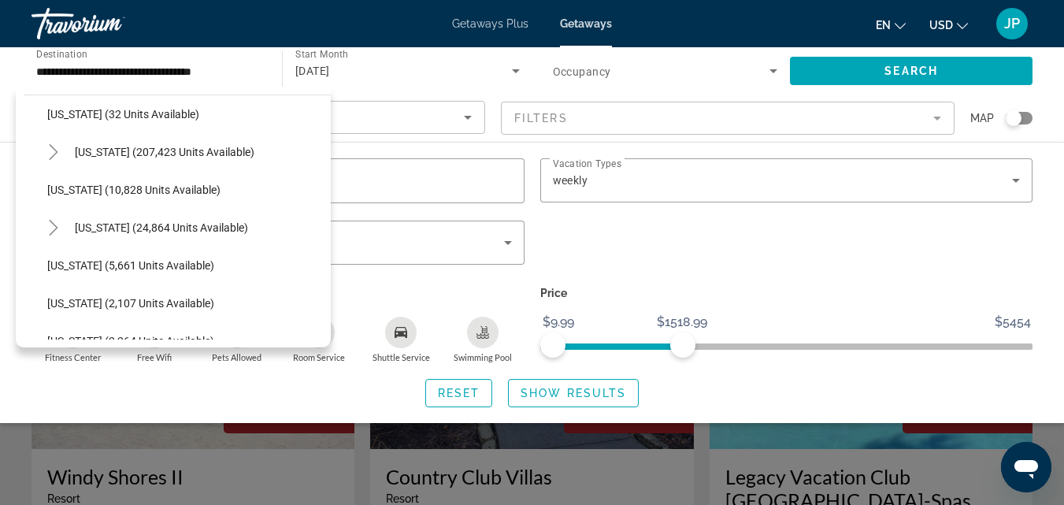
scroll to position [257, 0]
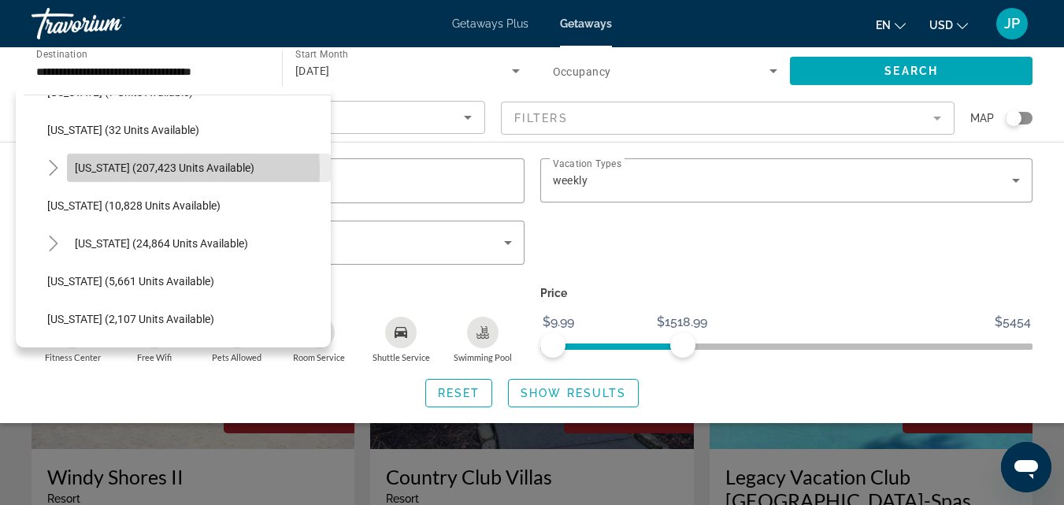
click at [110, 171] on span "[US_STATE] (207,423 units available)" at bounding box center [165, 167] width 180 height 13
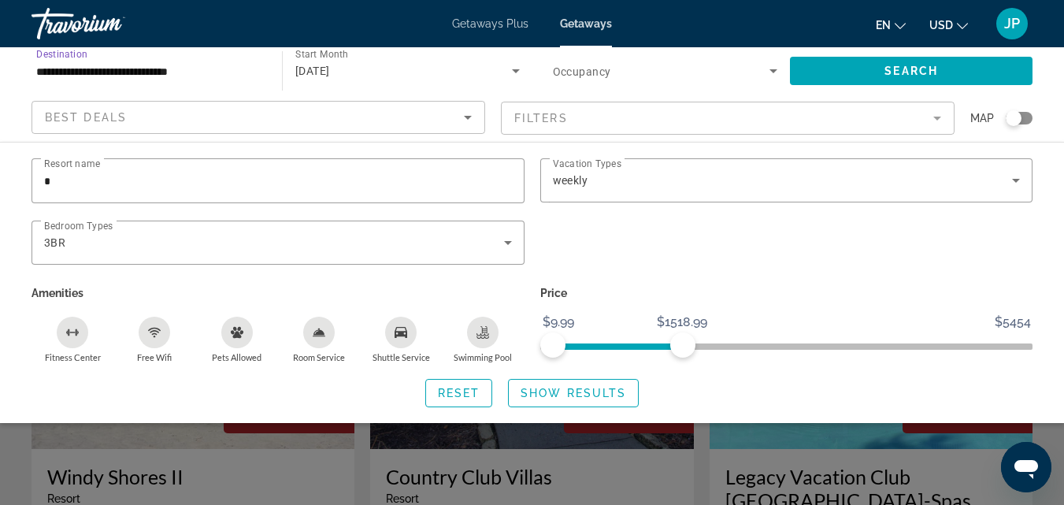
click at [84, 68] on input "**********" at bounding box center [148, 71] width 225 height 19
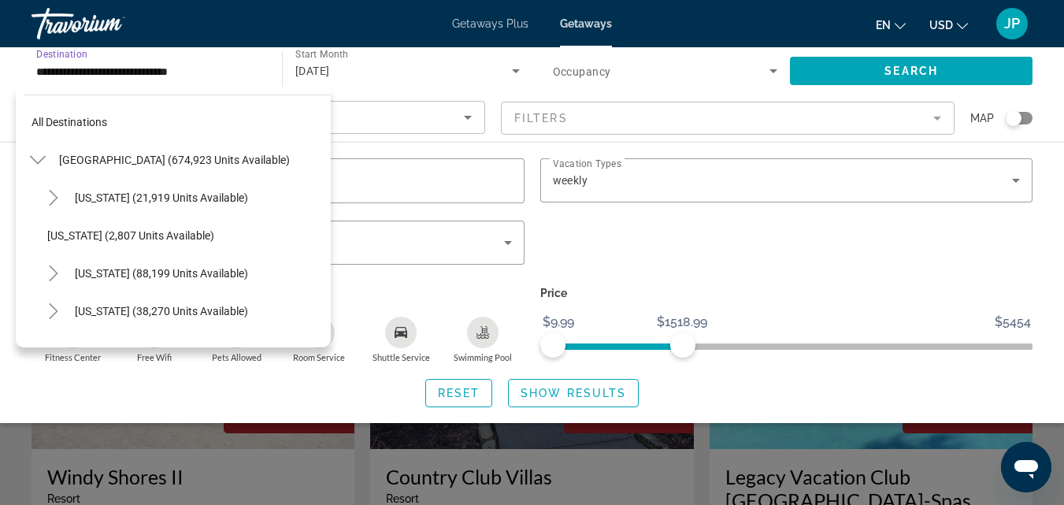
scroll to position [207, 0]
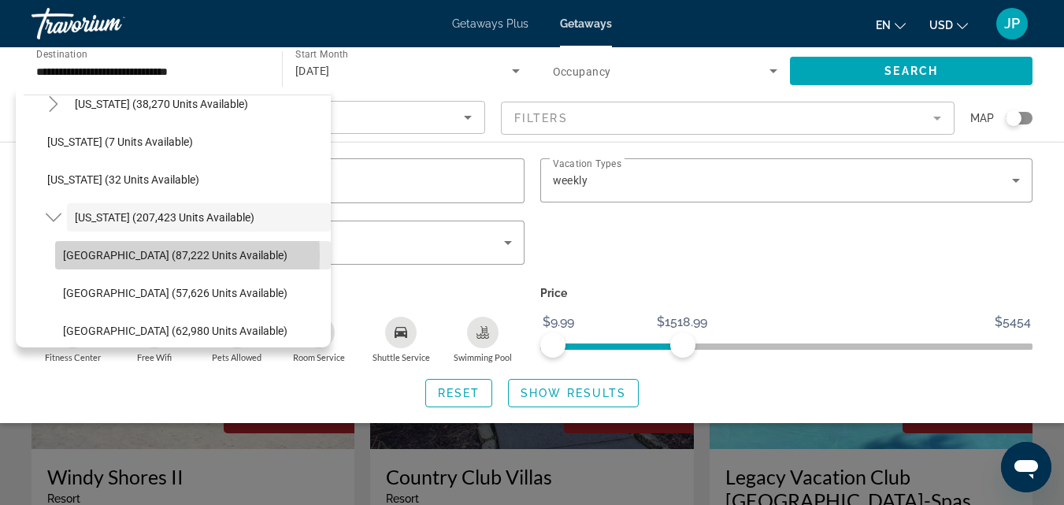
click at [95, 257] on span "[GEOGRAPHIC_DATA] (87,222 units available)" at bounding box center [175, 255] width 224 height 13
type input "**********"
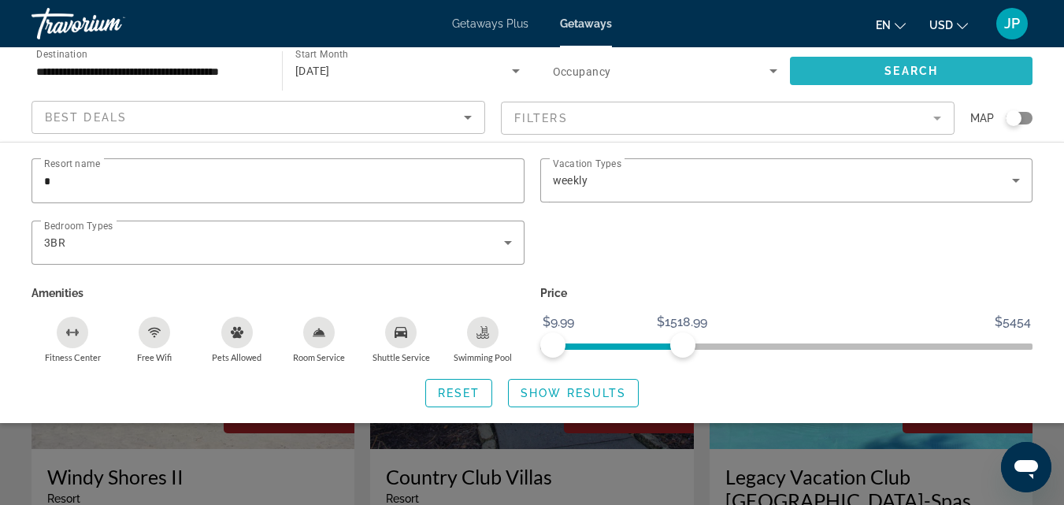
click at [886, 67] on span "Search" at bounding box center [911, 71] width 54 height 13
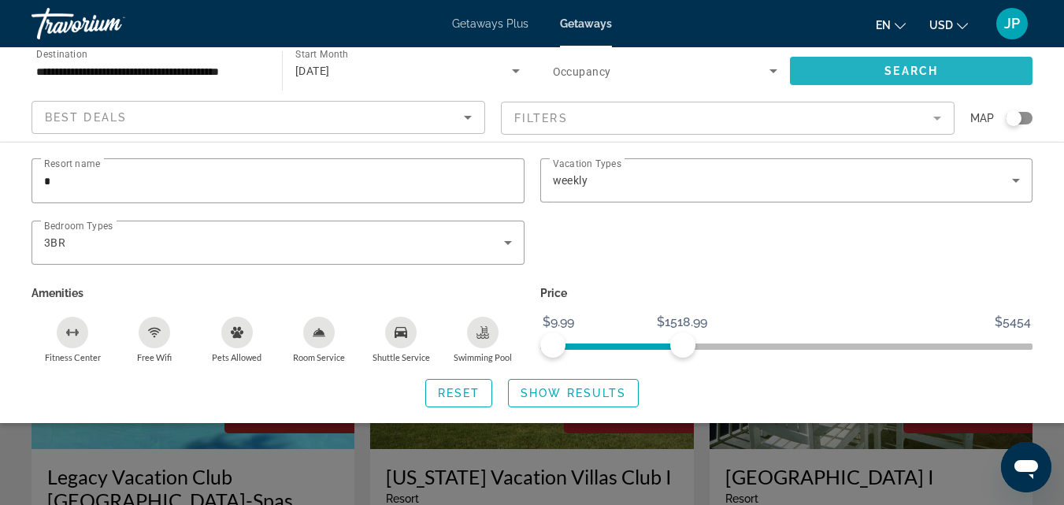
click at [929, 71] on span "Search" at bounding box center [911, 71] width 54 height 13
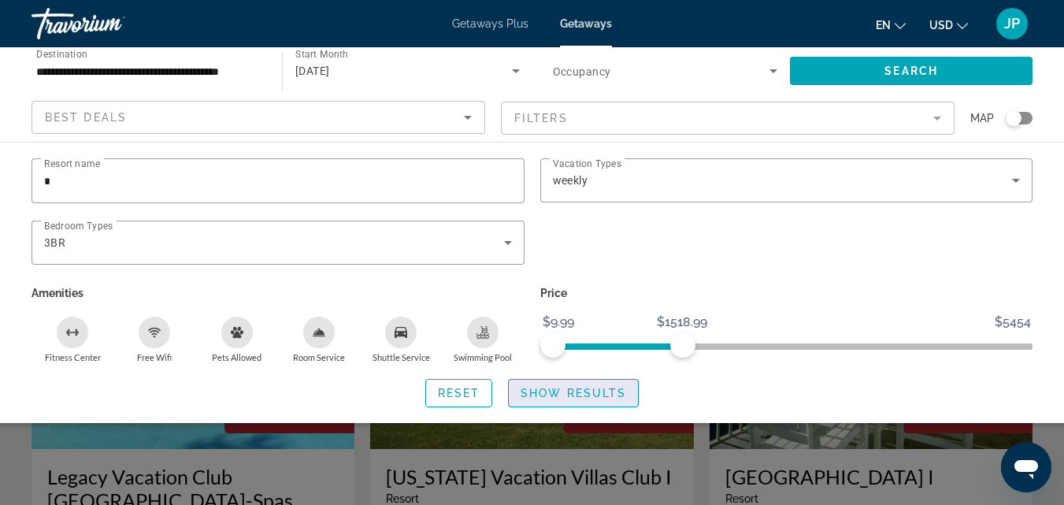
click at [547, 401] on span "Search widget" at bounding box center [573, 393] width 129 height 38
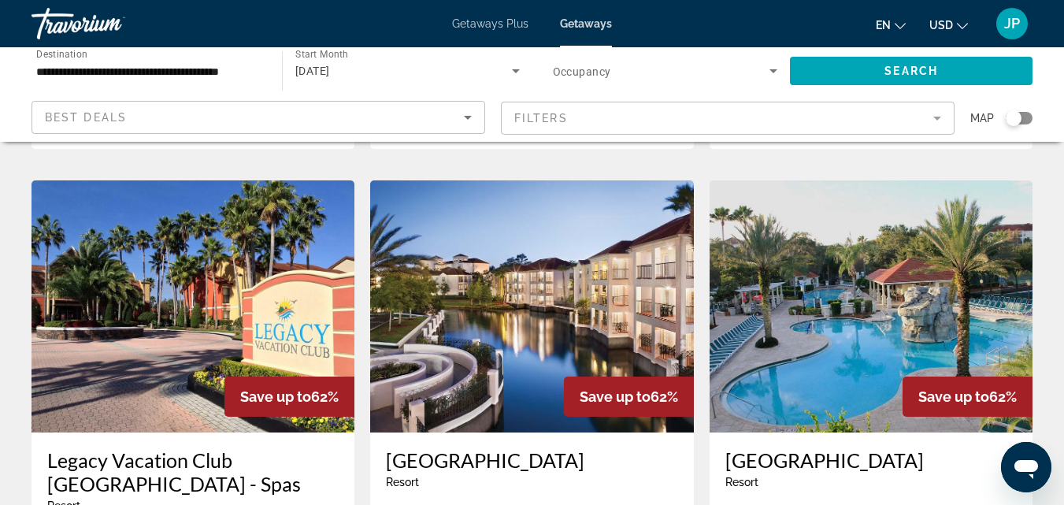
scroll to position [1188, 0]
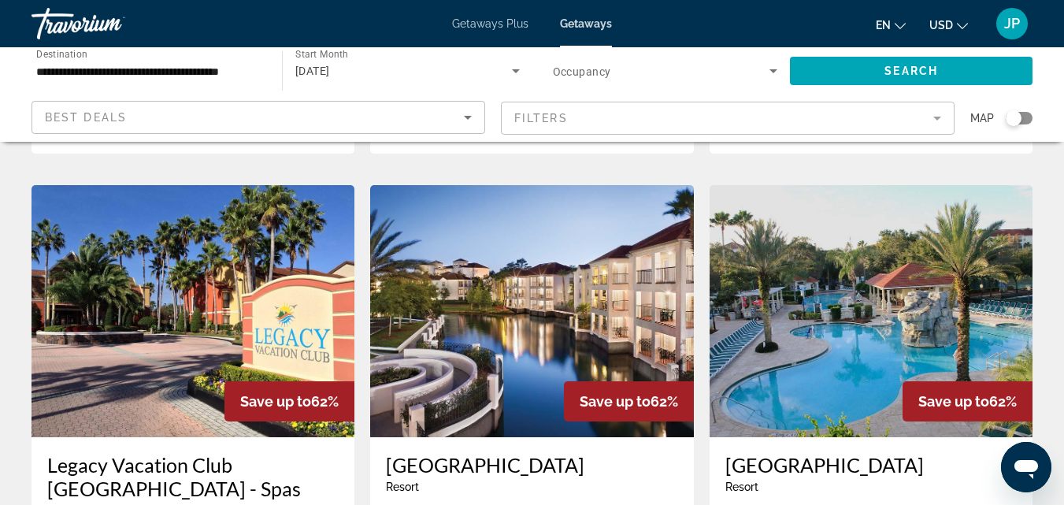
click at [484, 312] on img "Main content" at bounding box center [531, 311] width 323 height 252
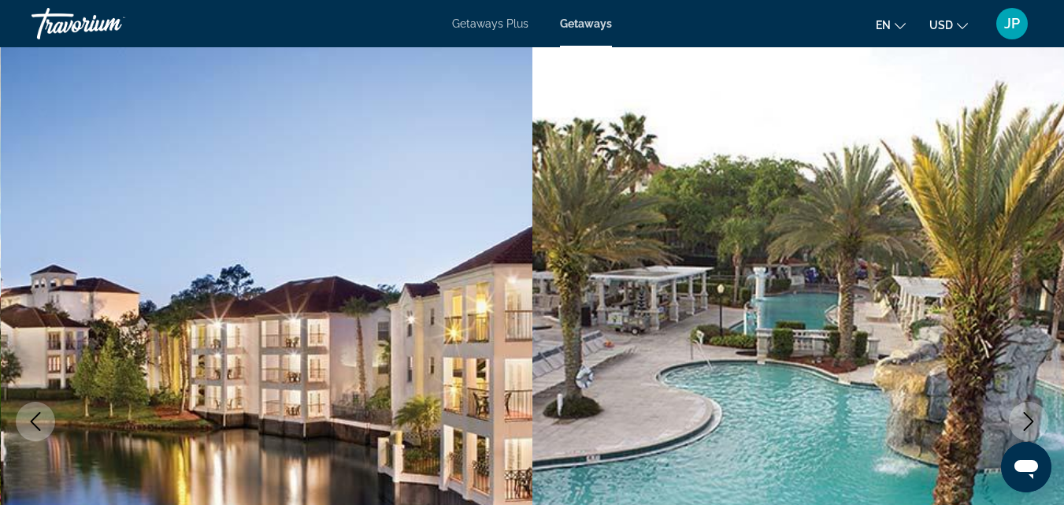
click at [1024, 418] on icon "Next image" at bounding box center [1028, 421] width 19 height 19
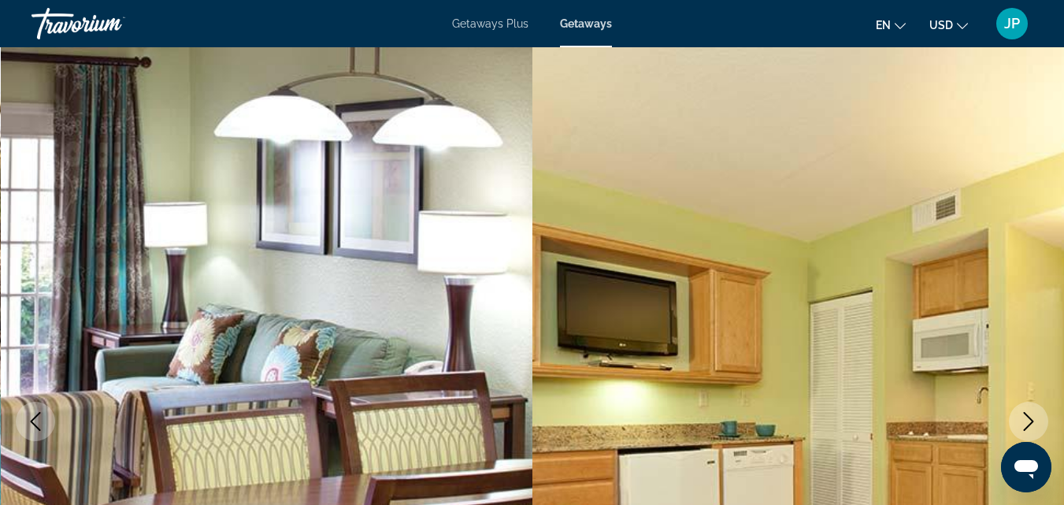
click at [1024, 418] on icon "Next image" at bounding box center [1028, 421] width 19 height 19
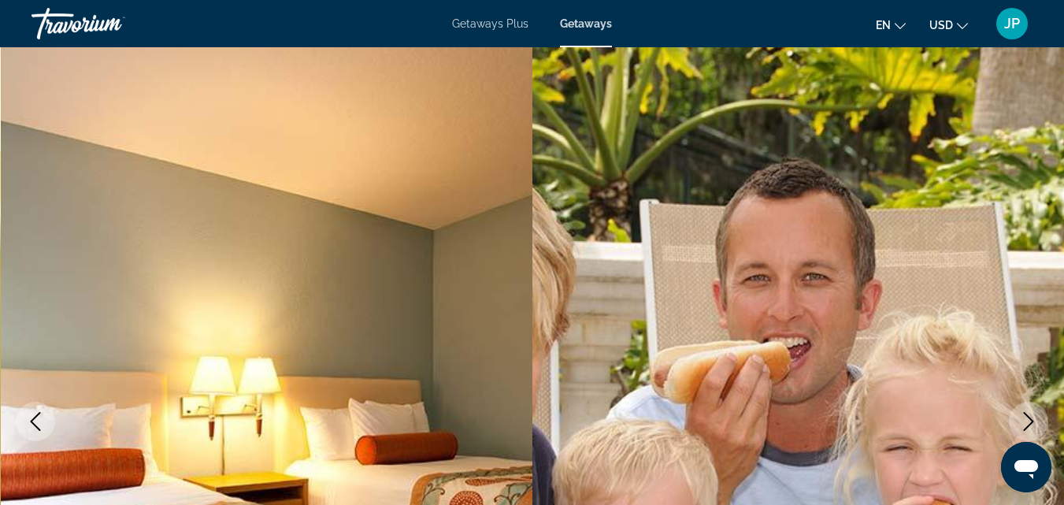
click at [1024, 418] on icon "Next image" at bounding box center [1028, 421] width 19 height 19
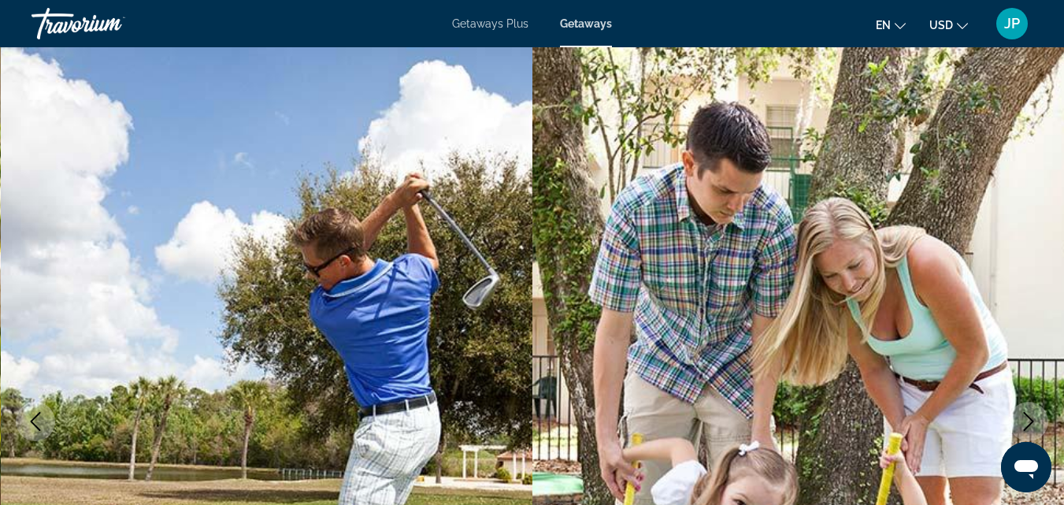
click at [1024, 418] on icon "Next image" at bounding box center [1028, 421] width 19 height 19
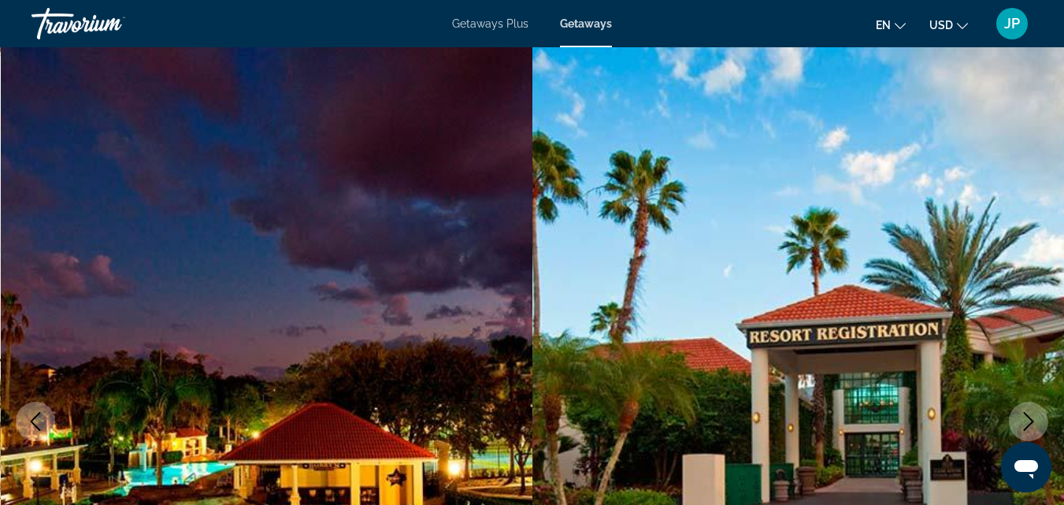
click at [1024, 418] on icon "Next image" at bounding box center [1028, 421] width 19 height 19
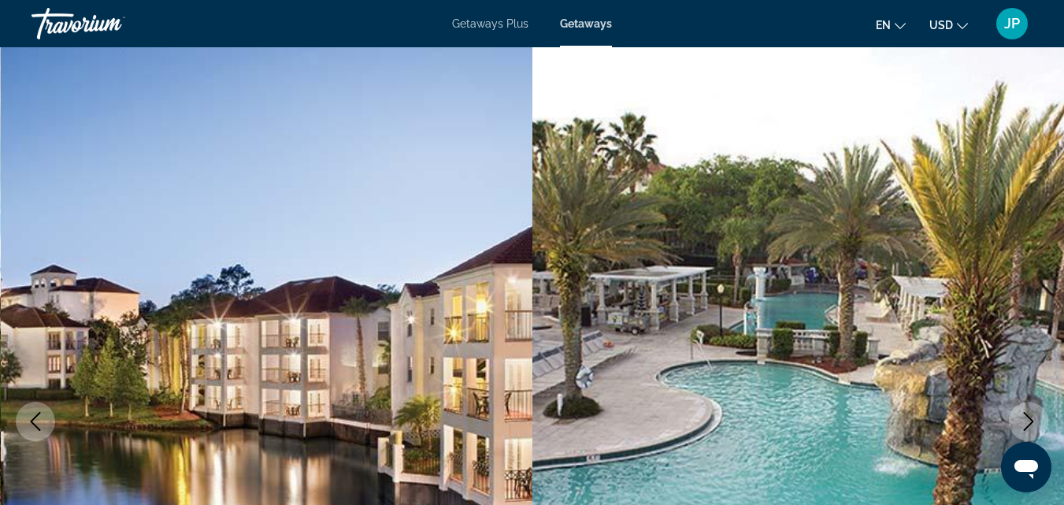
click at [1024, 418] on icon "Next image" at bounding box center [1028, 421] width 19 height 19
